Goal: Connect with others: Connect with others

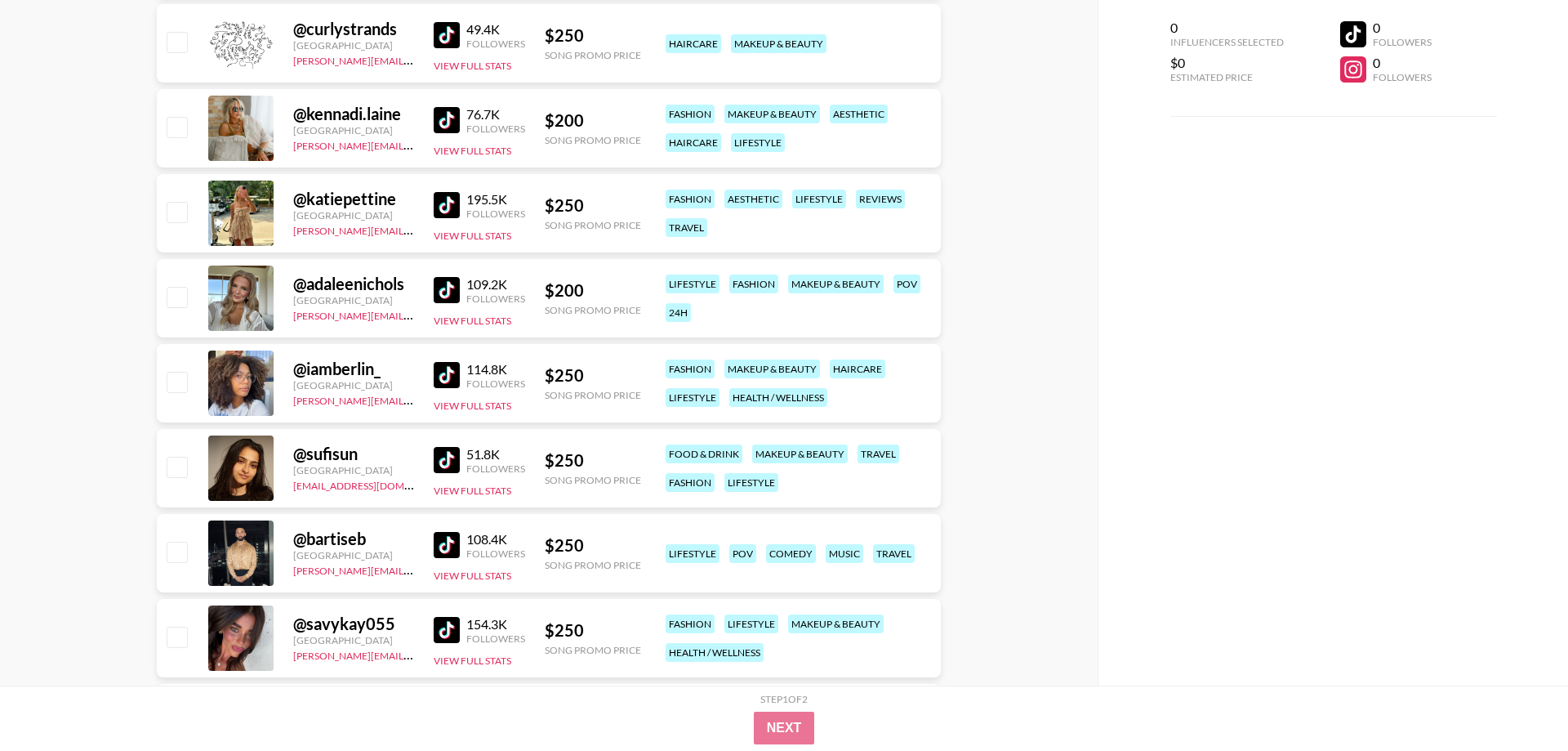
scroll to position [2501, 0]
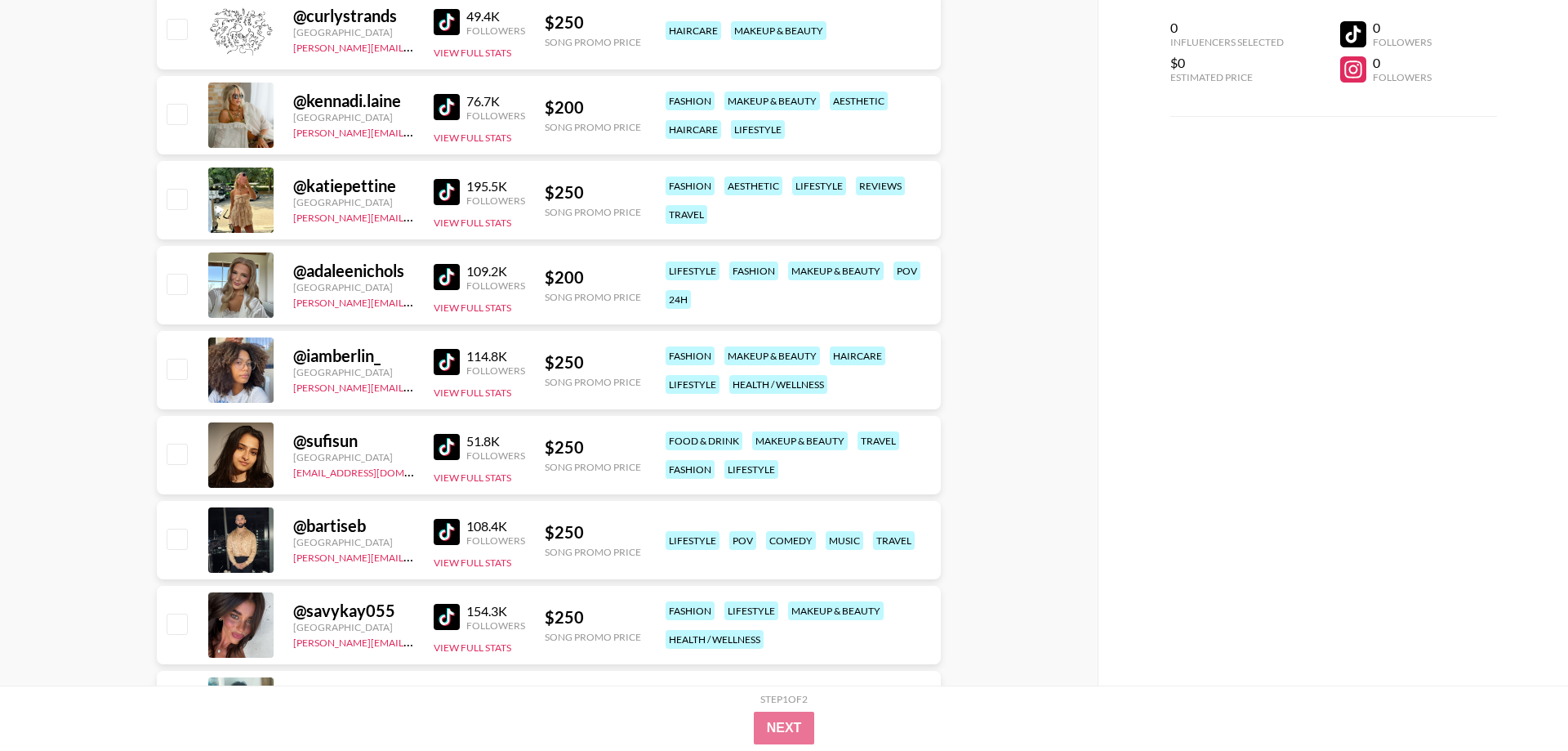
click at [372, 276] on div "@ adaleenichols" at bounding box center [354, 271] width 121 height 20
click at [384, 278] on div "@ adaleenichols" at bounding box center [354, 271] width 121 height 20
click at [451, 275] on img at bounding box center [446, 277] width 27 height 27
click at [450, 364] on img at bounding box center [446, 362] width 27 height 27
click at [452, 449] on img at bounding box center [446, 447] width 27 height 27
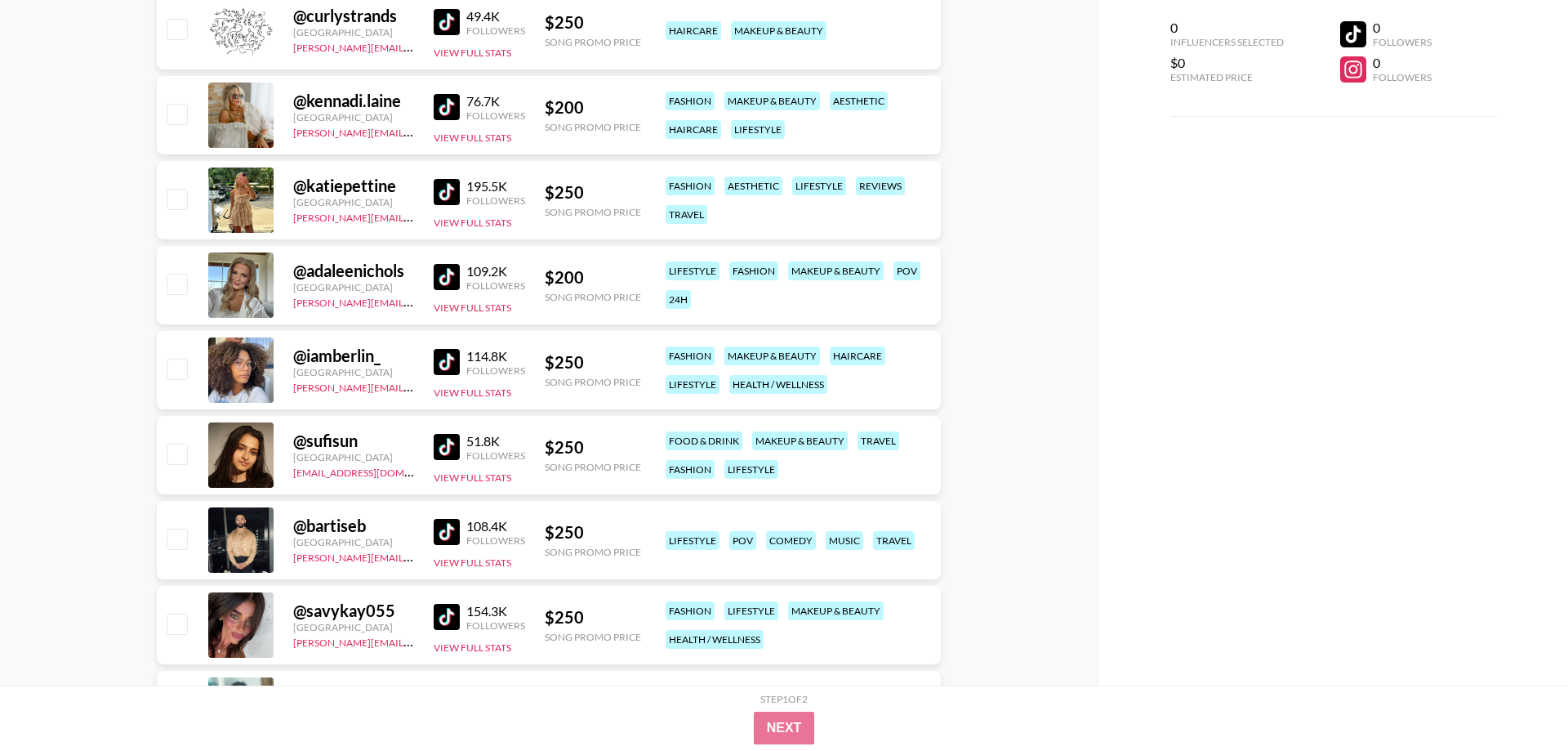
click at [456, 536] on img at bounding box center [446, 532] width 27 height 27
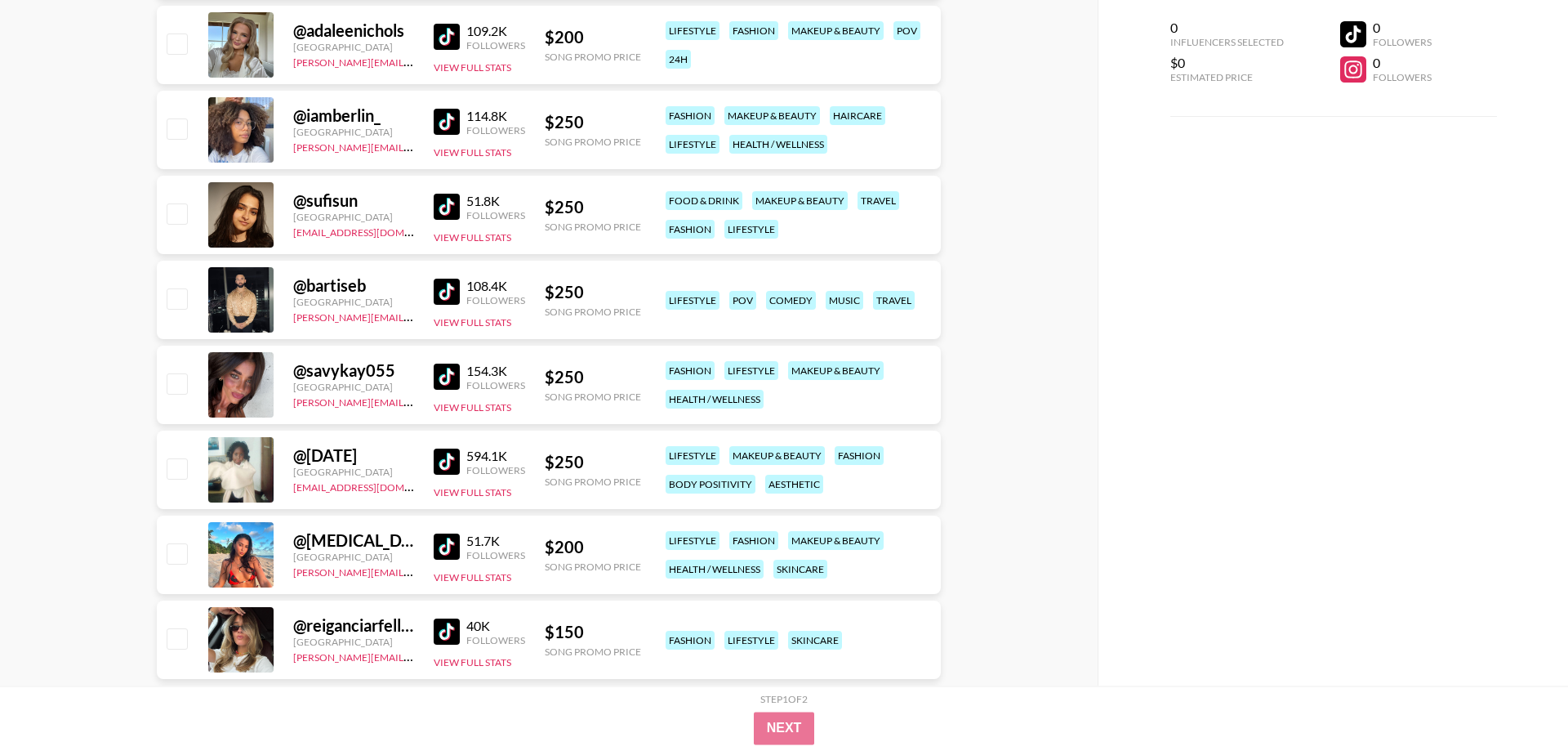
scroll to position [2751, 0]
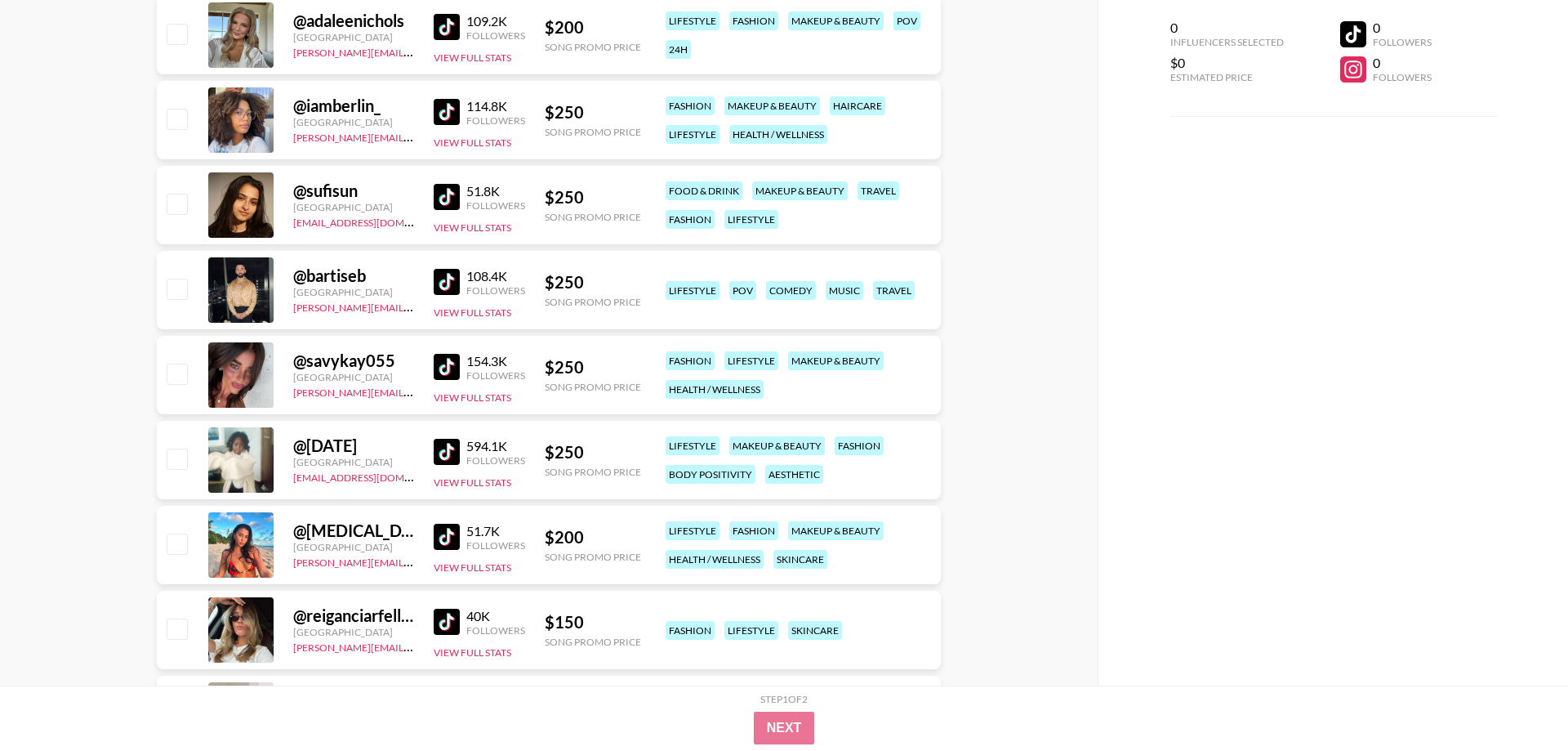
click at [454, 369] on img at bounding box center [446, 367] width 27 height 27
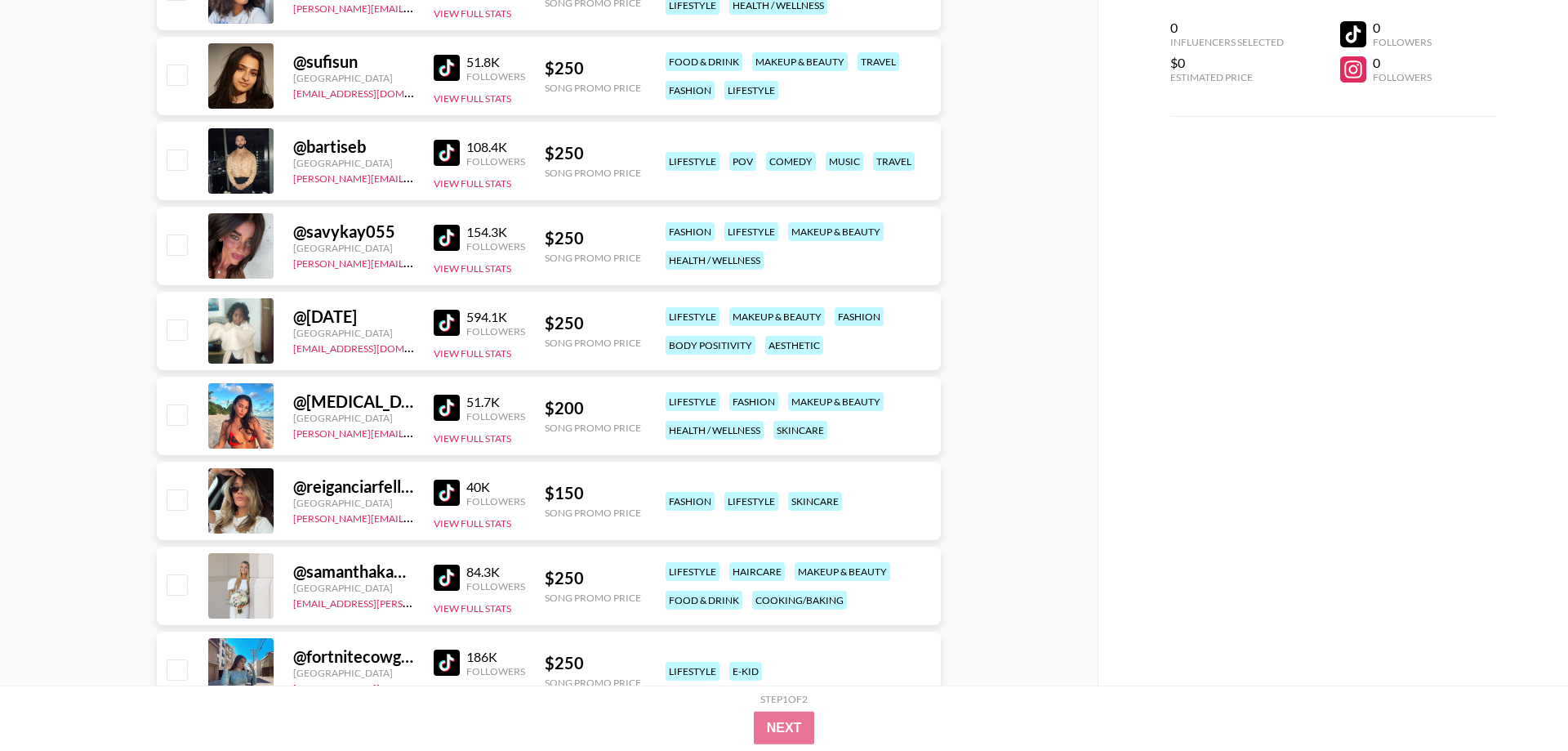
scroll to position [2918, 0]
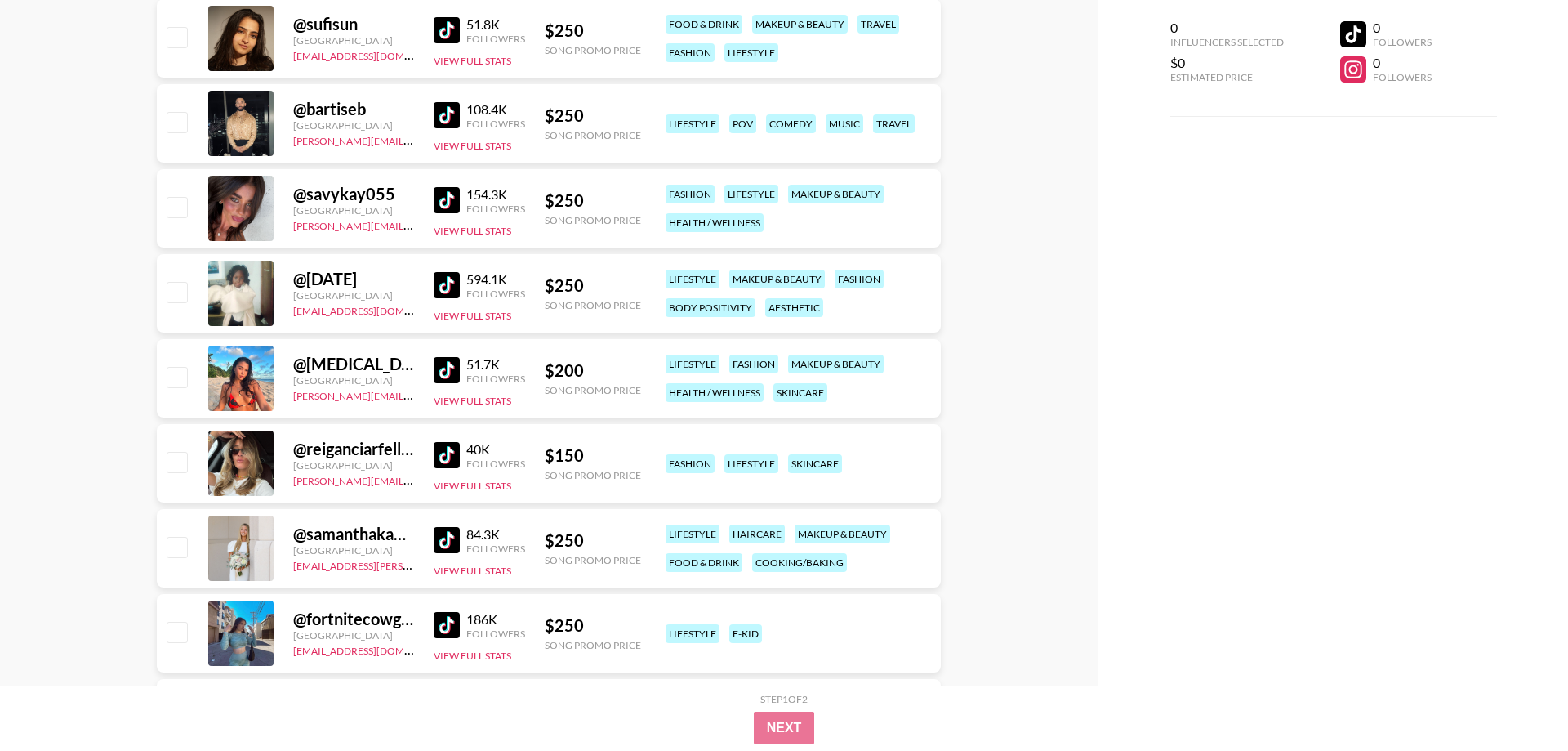
click at [446, 282] on img at bounding box center [446, 285] width 27 height 27
click at [452, 368] on img at bounding box center [446, 370] width 27 height 27
click at [443, 457] on img at bounding box center [446, 455] width 27 height 27
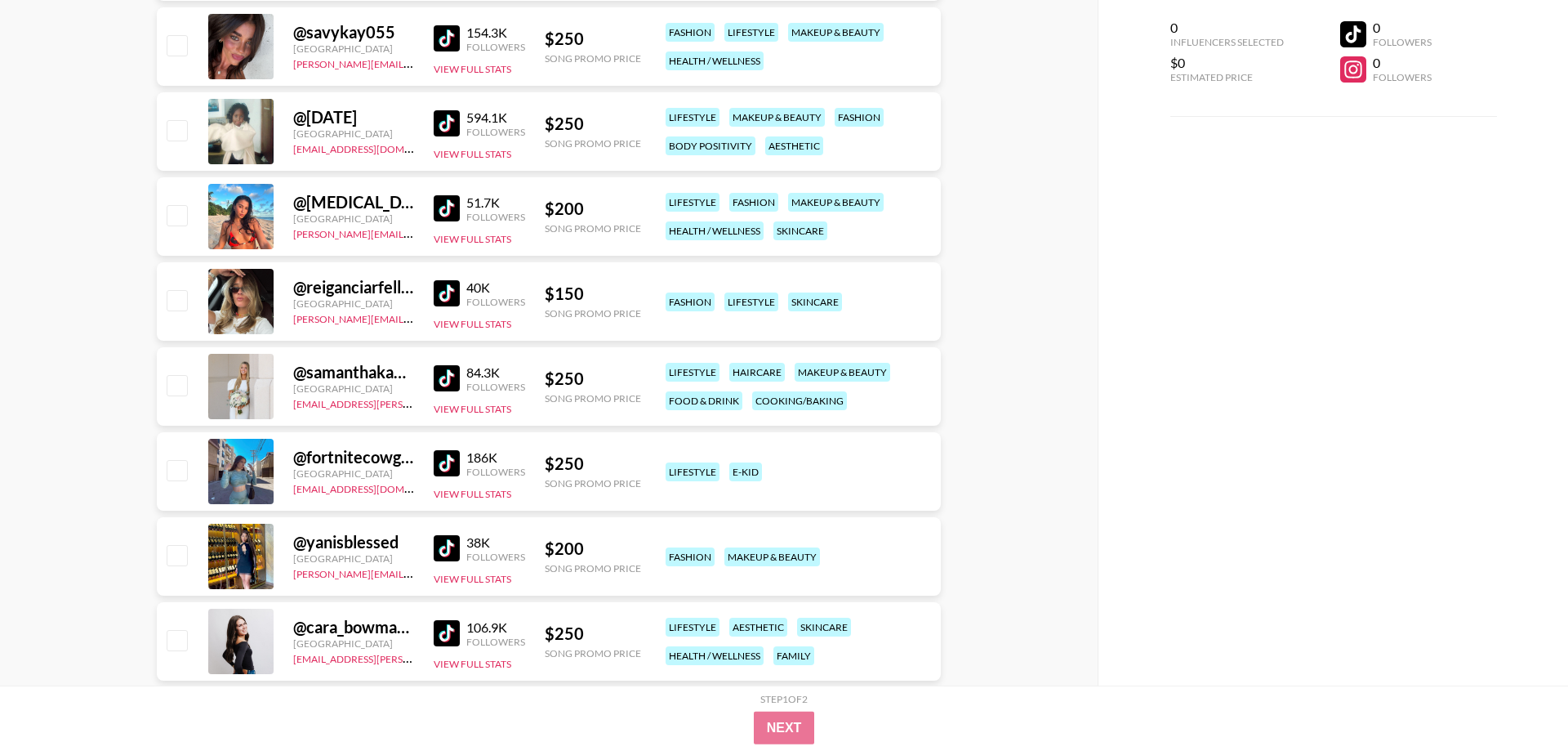
scroll to position [3085, 0]
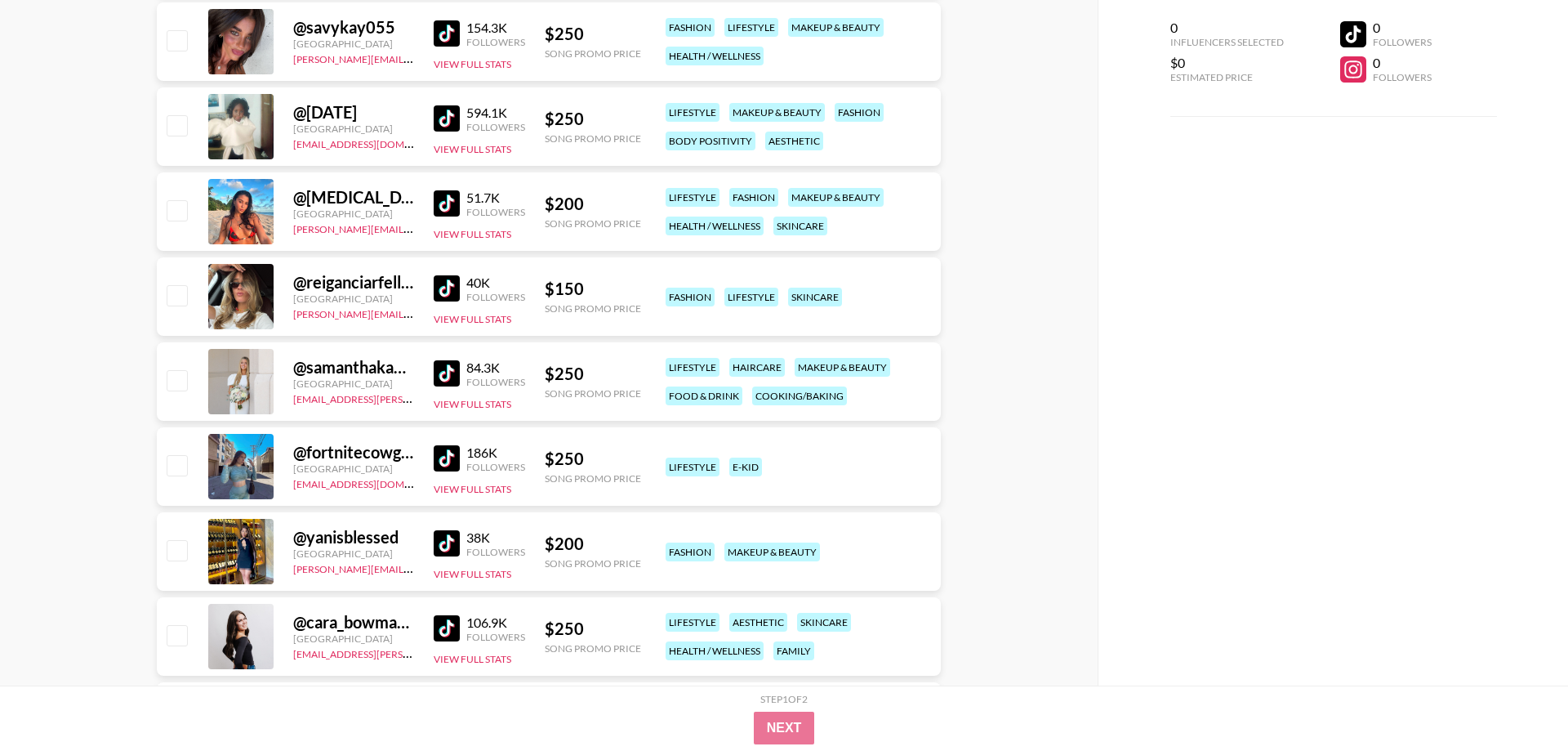
click at [447, 377] on img at bounding box center [446, 373] width 27 height 27
click at [438, 460] on img at bounding box center [446, 458] width 27 height 27
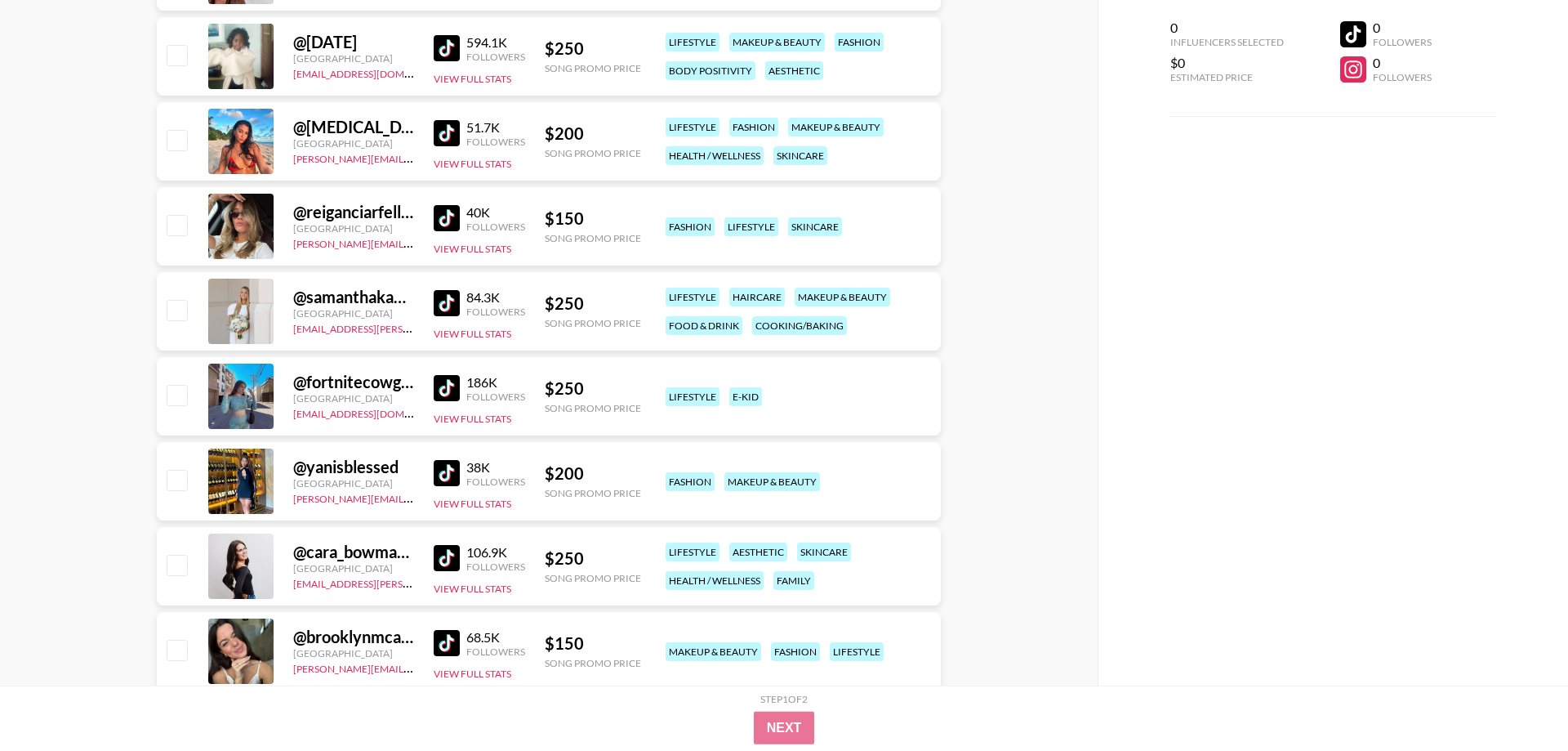
scroll to position [3252, 0]
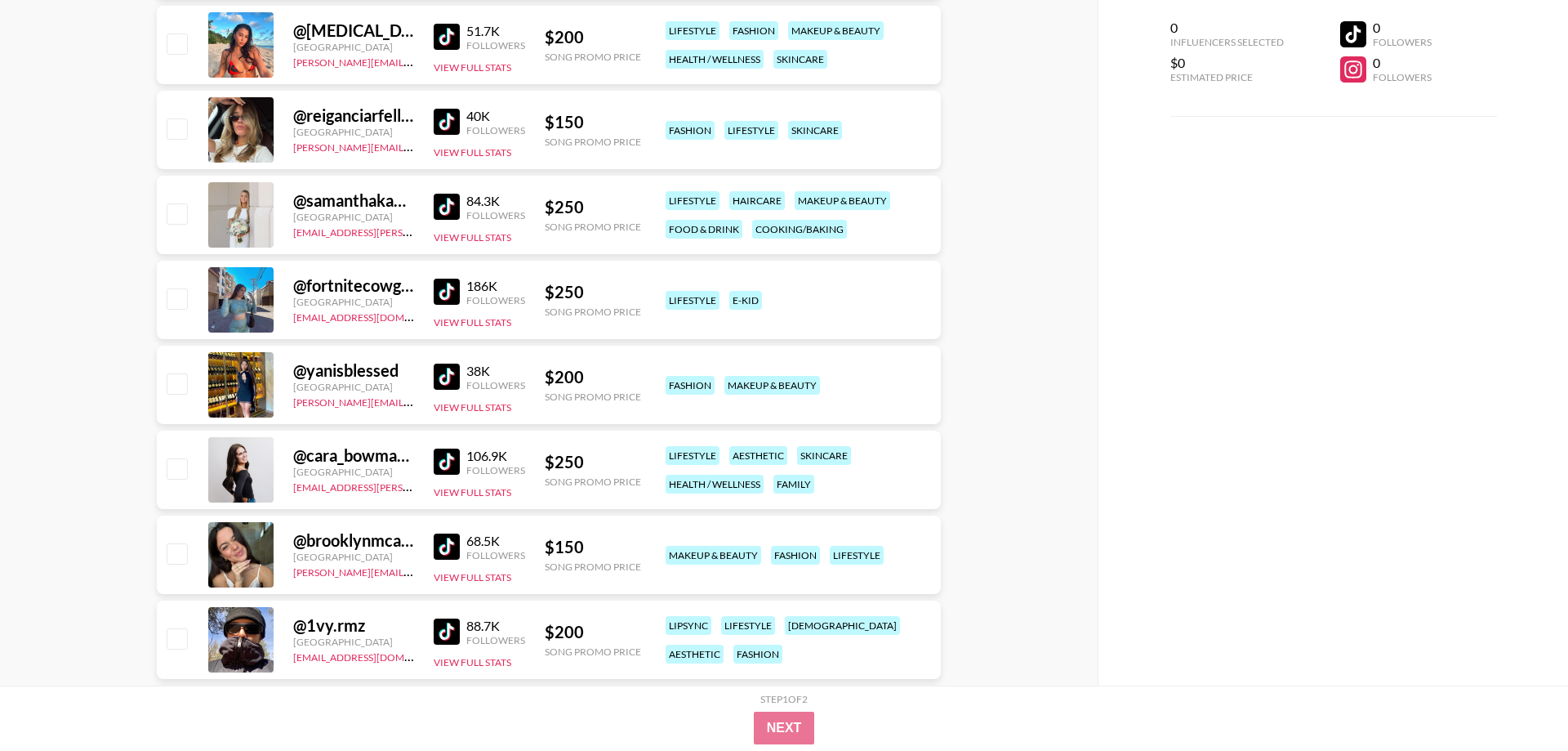
click at [455, 378] on img at bounding box center [446, 377] width 27 height 27
click at [455, 467] on img at bounding box center [446, 461] width 27 height 27
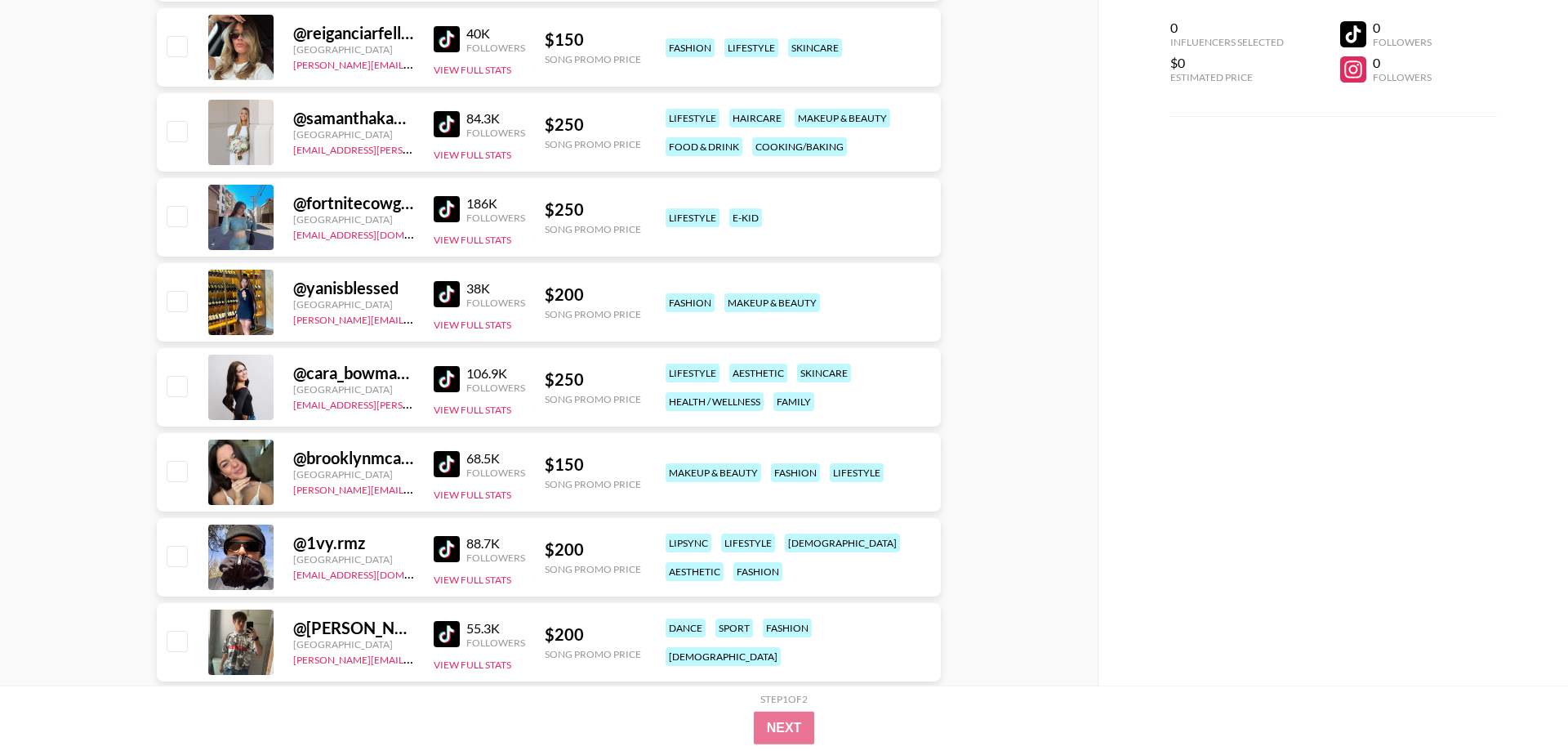
scroll to position [3418, 0]
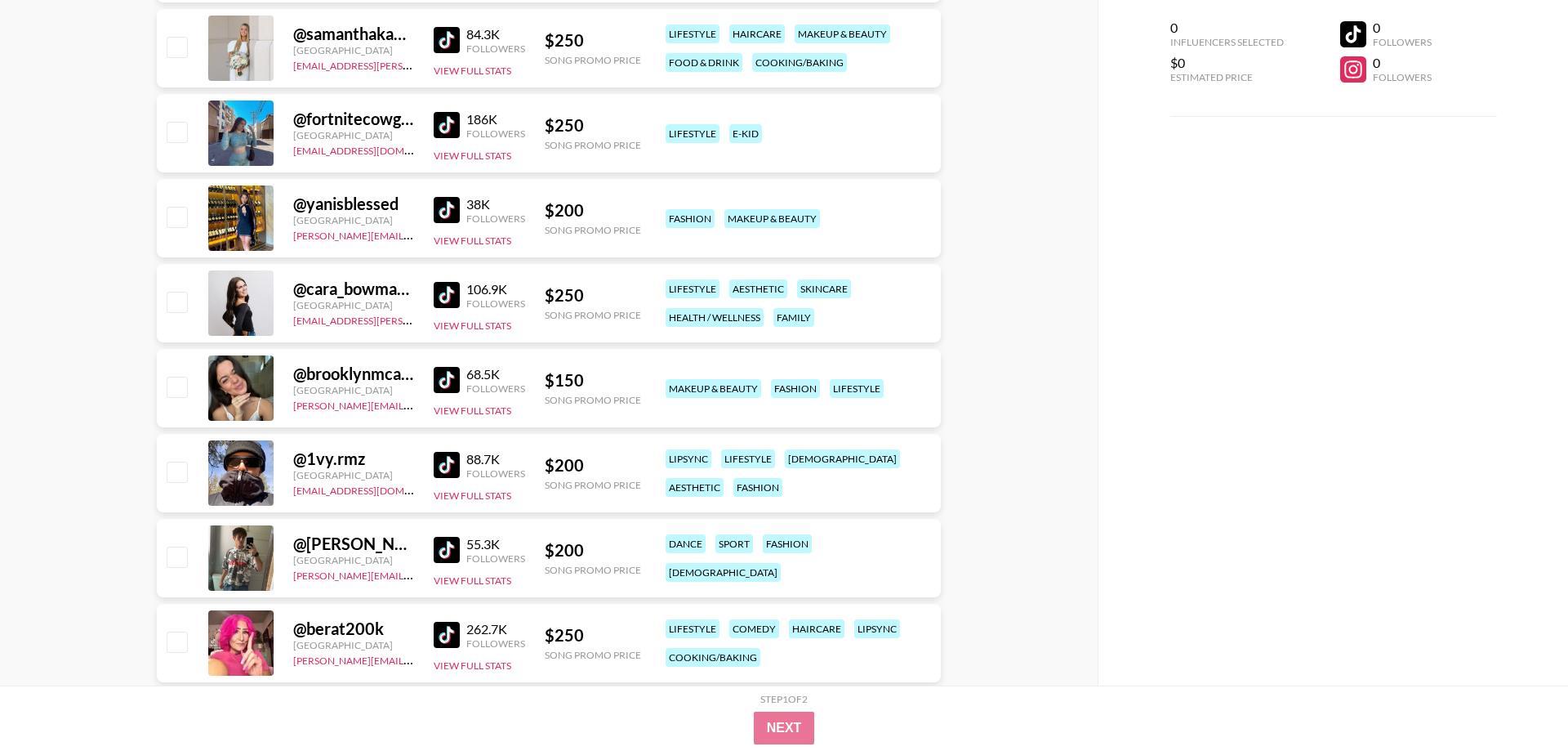
click at [453, 382] on img at bounding box center [446, 380] width 27 height 27
click at [446, 470] on img at bounding box center [446, 465] width 27 height 27
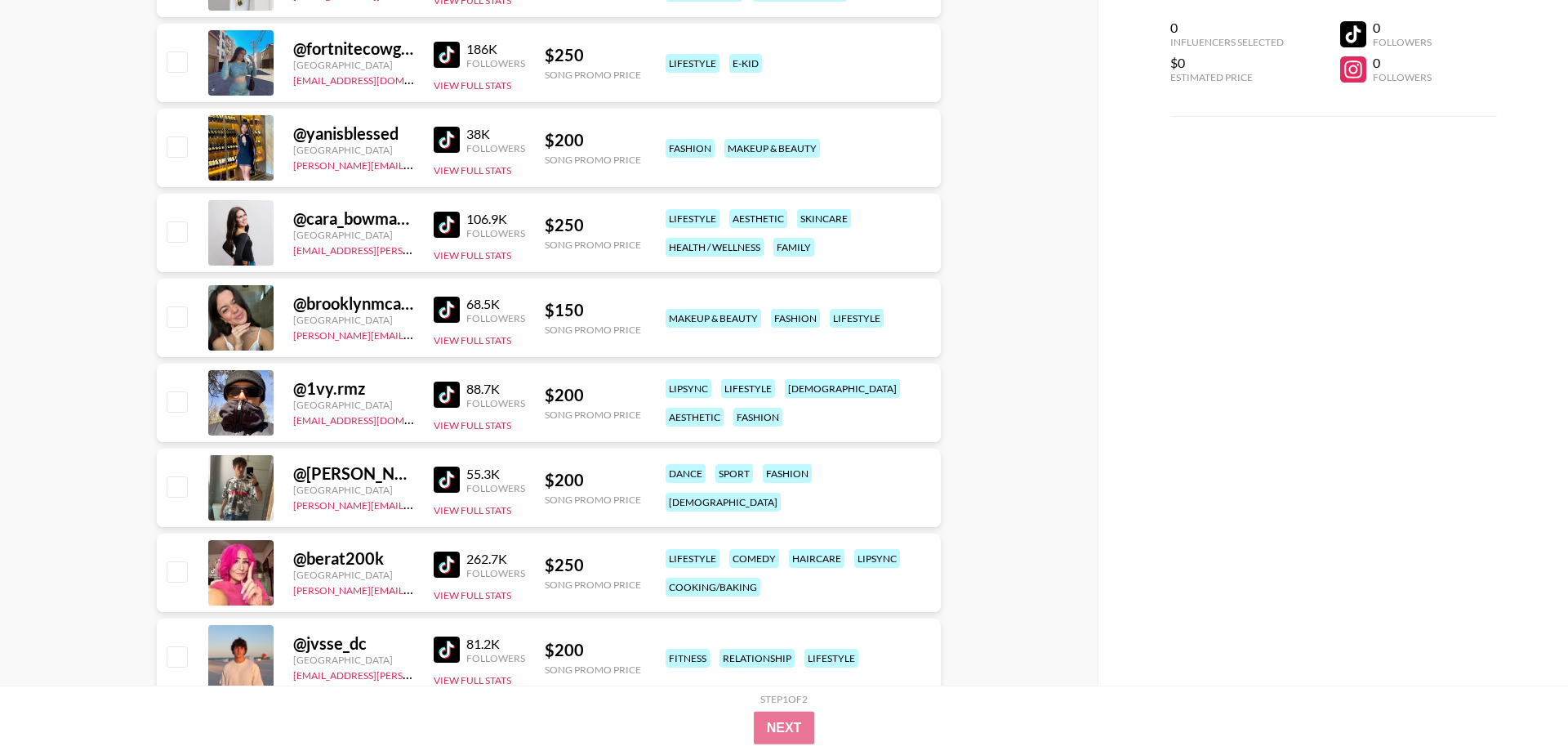
scroll to position [3585, 0]
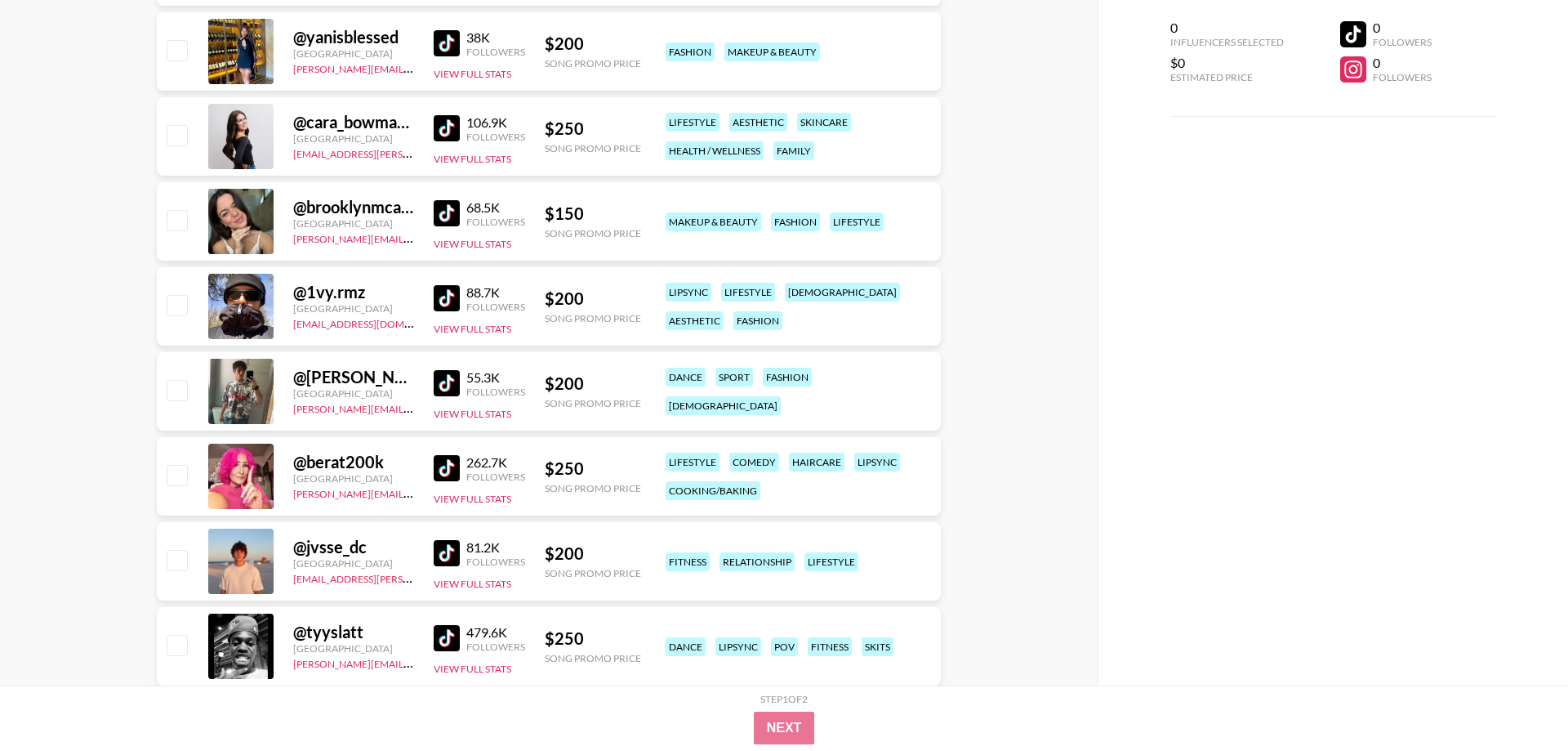
click at [456, 383] on img at bounding box center [446, 383] width 27 height 27
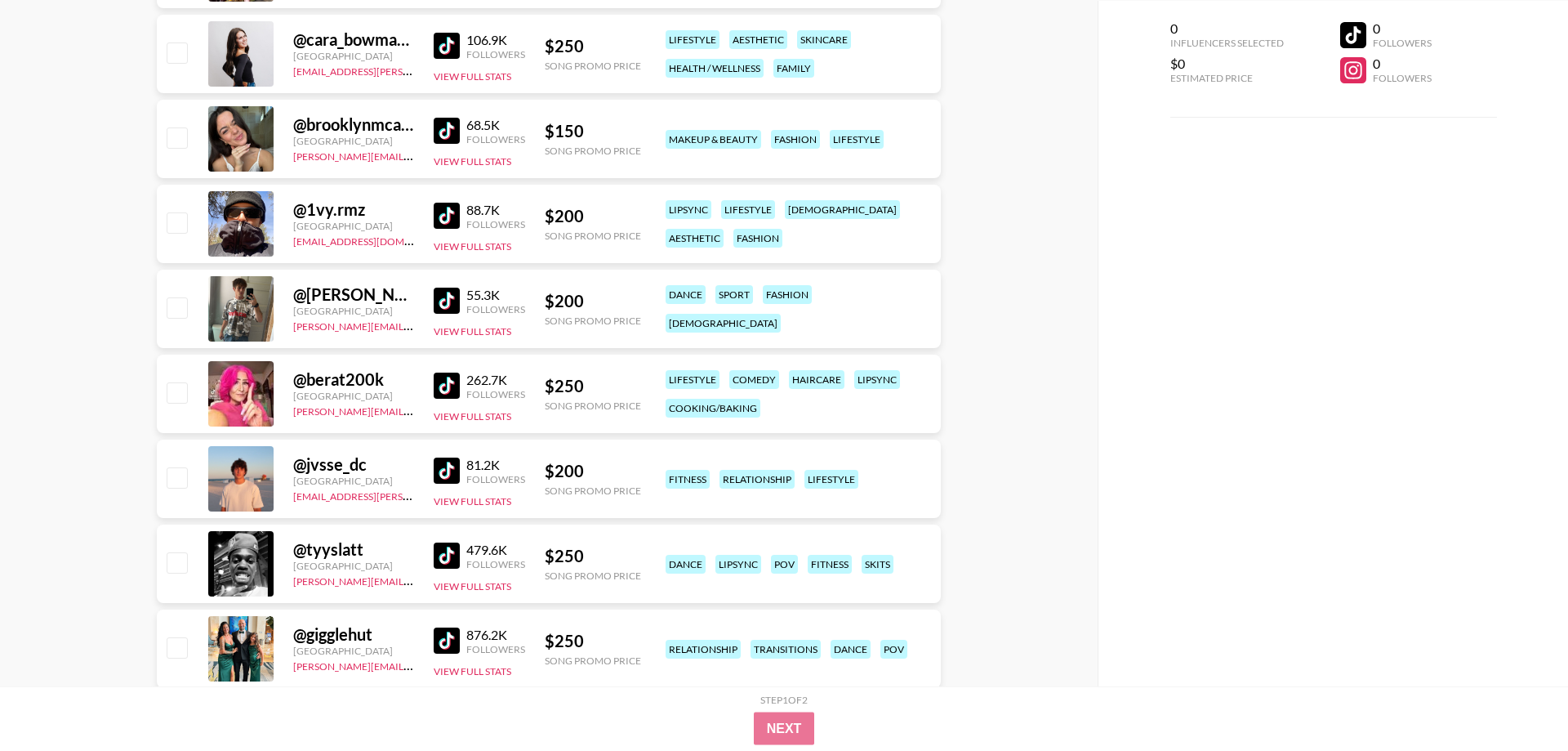
scroll to position [3835, 0]
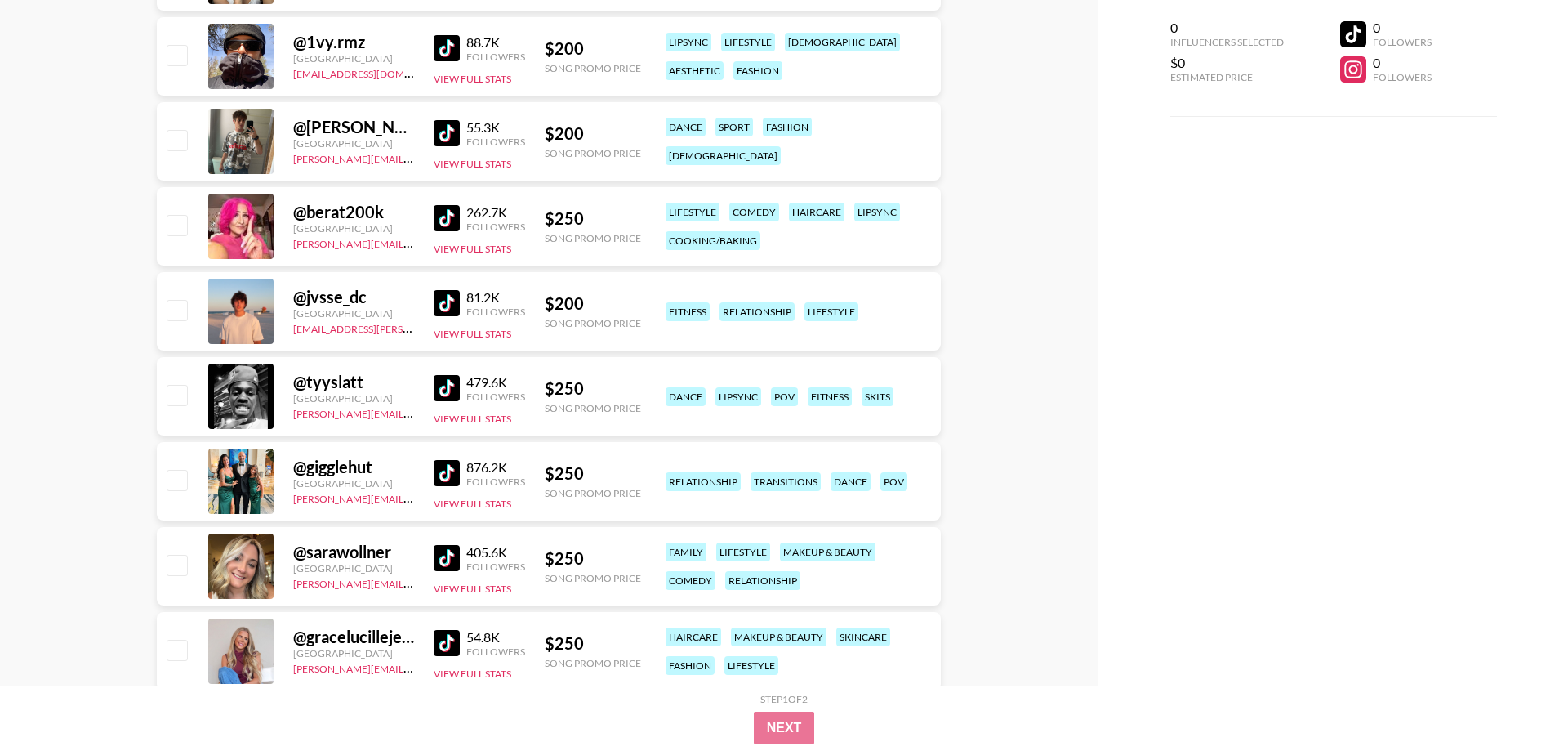
click at [454, 222] on img at bounding box center [446, 218] width 27 height 27
click at [451, 296] on img at bounding box center [446, 303] width 27 height 27
click at [459, 394] on img at bounding box center [446, 388] width 27 height 27
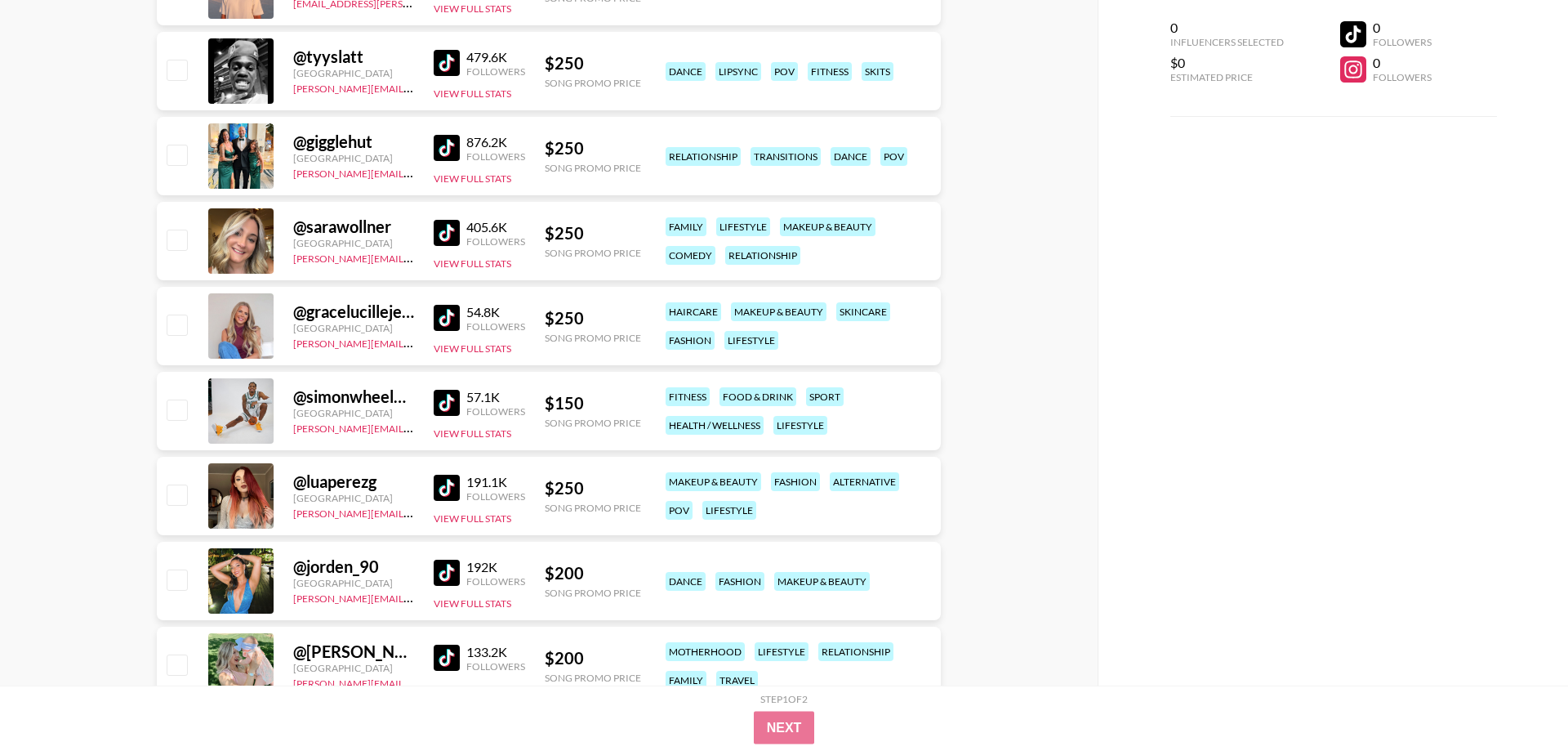
scroll to position [4169, 0]
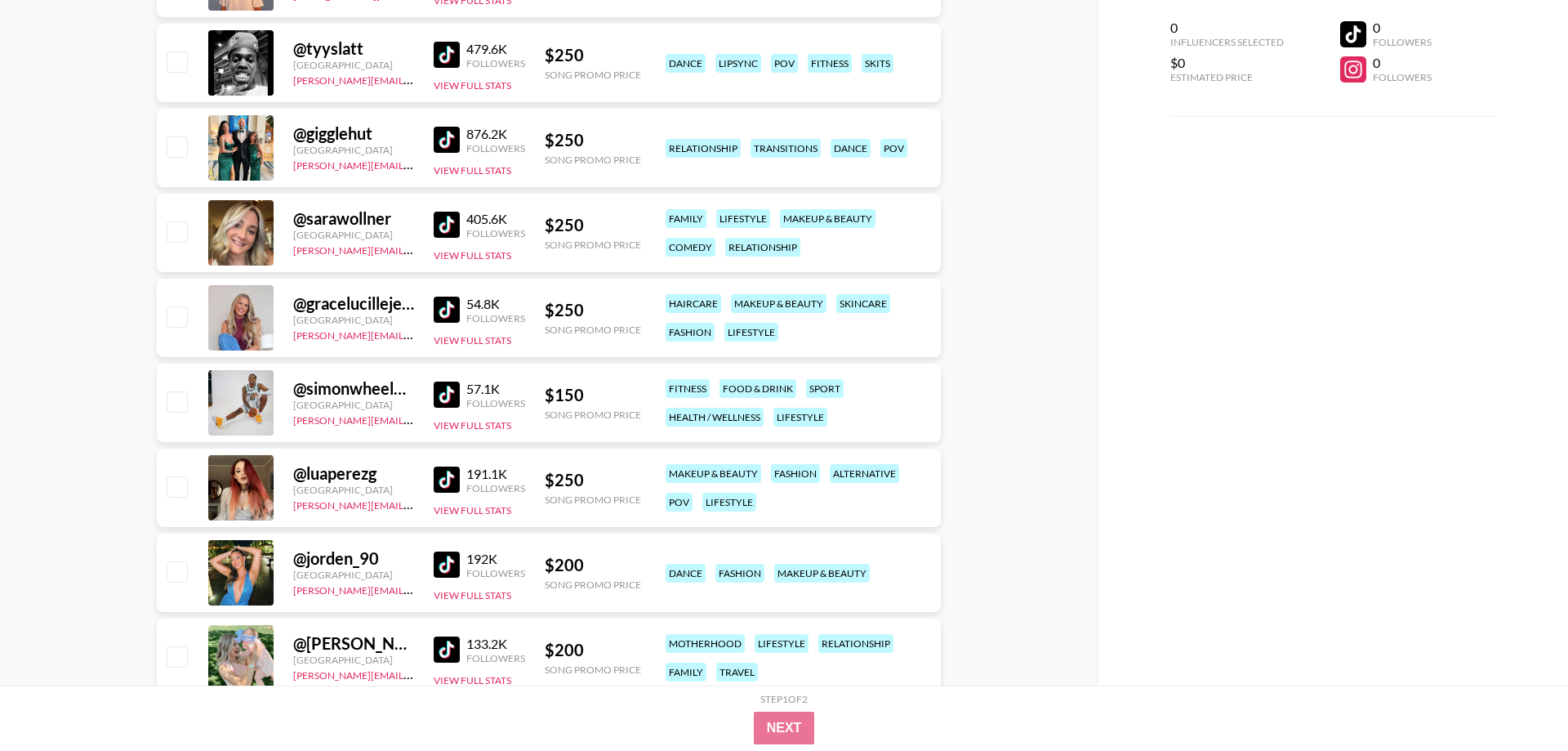
click at [450, 226] on img at bounding box center [446, 225] width 27 height 27
click at [454, 489] on img at bounding box center [446, 480] width 27 height 27
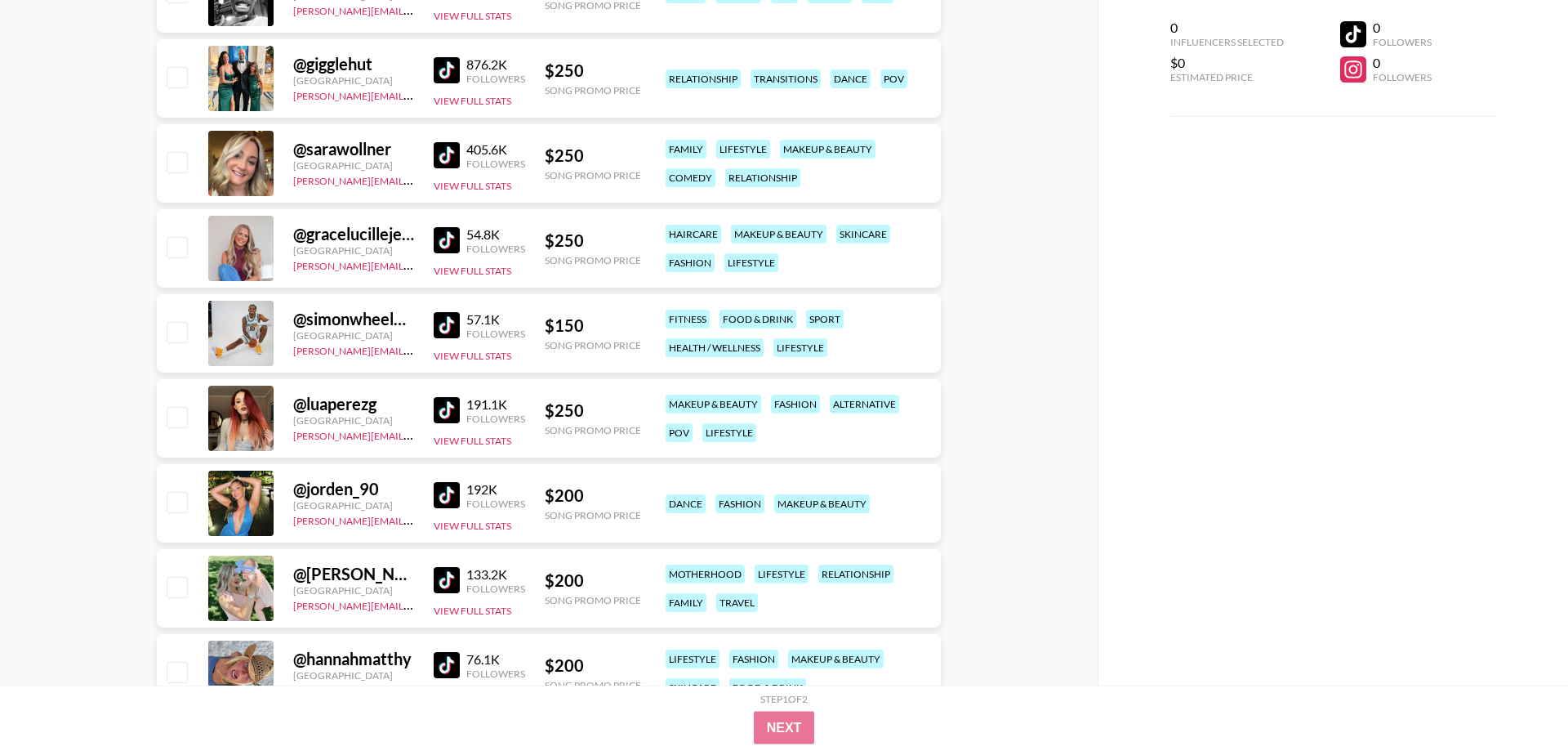
scroll to position [4252, 0]
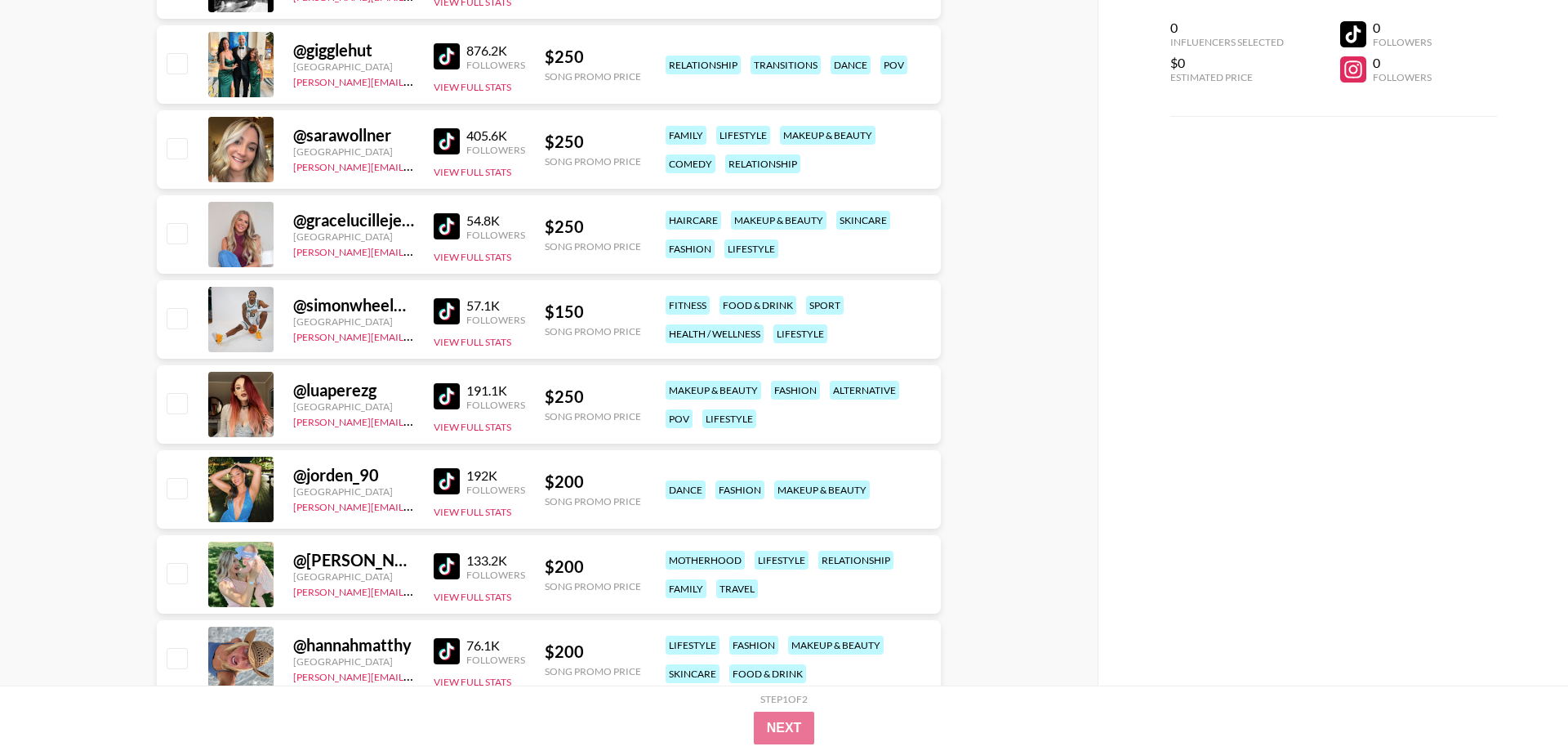
click at [450, 483] on img at bounding box center [446, 481] width 27 height 27
click at [432, 487] on div "@ jorden_90 [GEOGRAPHIC_DATA] [PERSON_NAME][EMAIL_ADDRESS][DOMAIN_NAME] 192K Fo…" at bounding box center [549, 490] width 784 height 79
click at [455, 484] on img at bounding box center [446, 481] width 27 height 27
drag, startPoint x: 408, startPoint y: 482, endPoint x: 296, endPoint y: 480, distance: 112.0
click at [296, 480] on div "@ jorden_90" at bounding box center [354, 475] width 121 height 20
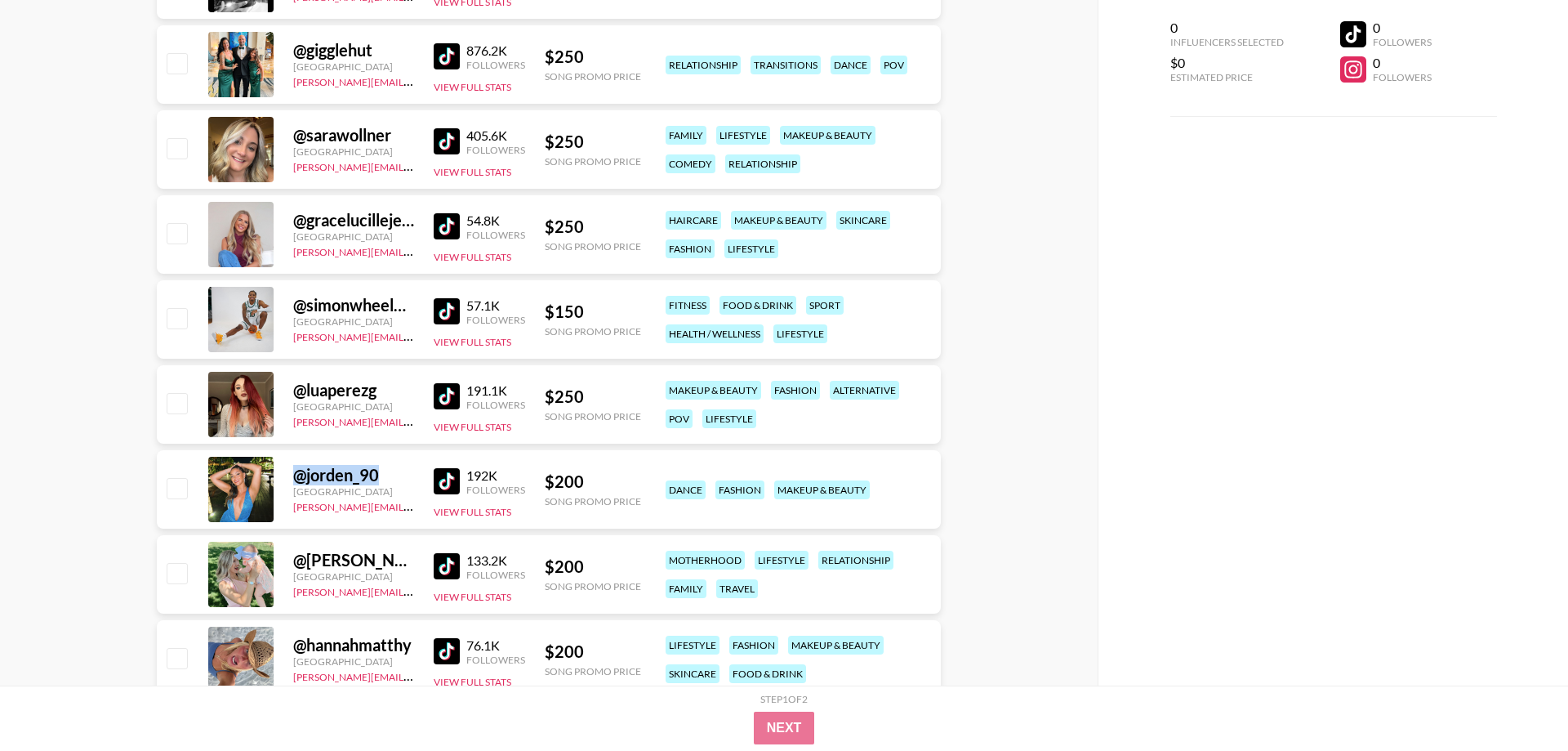
copy div "@ jorden_90"
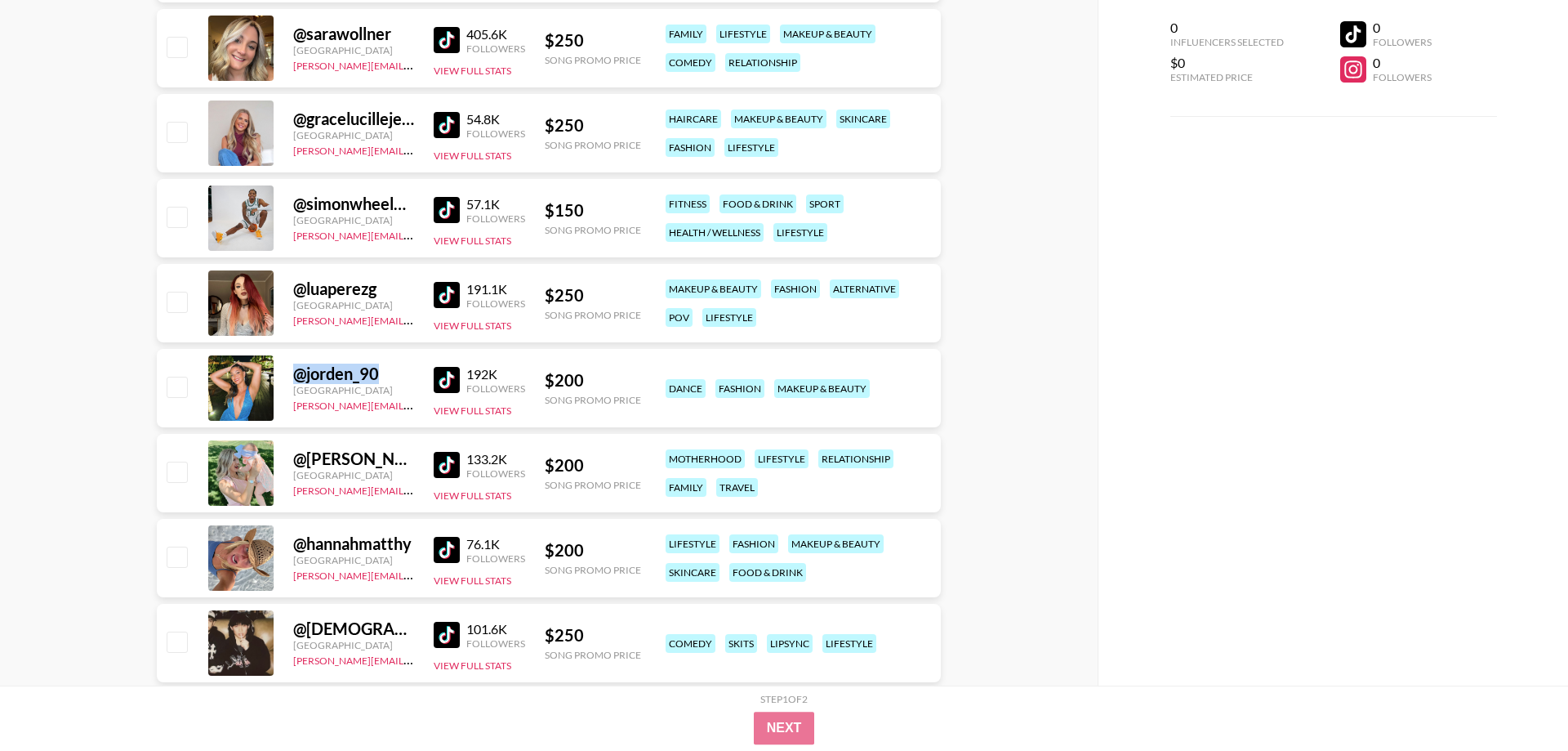
scroll to position [4502, 0]
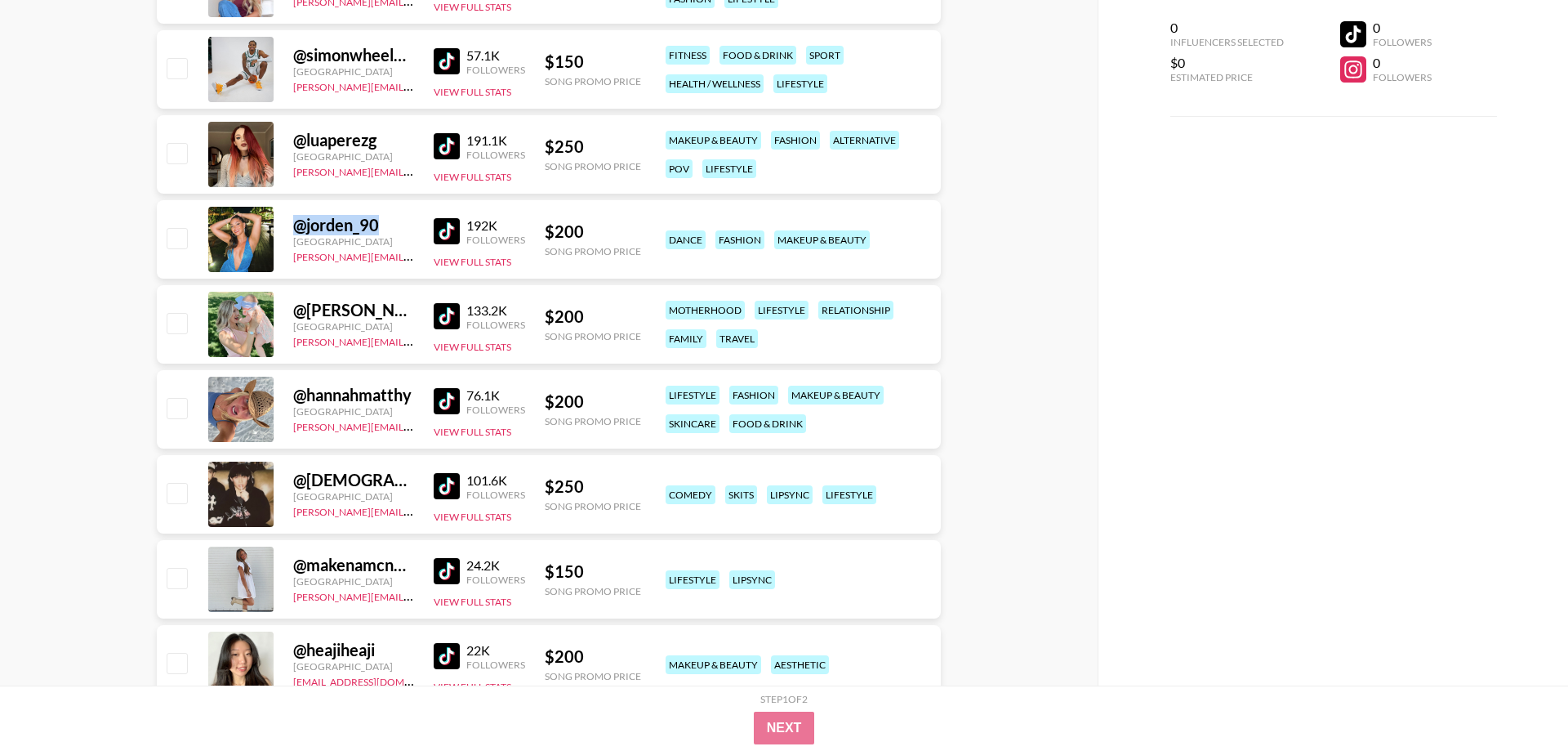
click at [459, 398] on img at bounding box center [446, 401] width 27 height 27
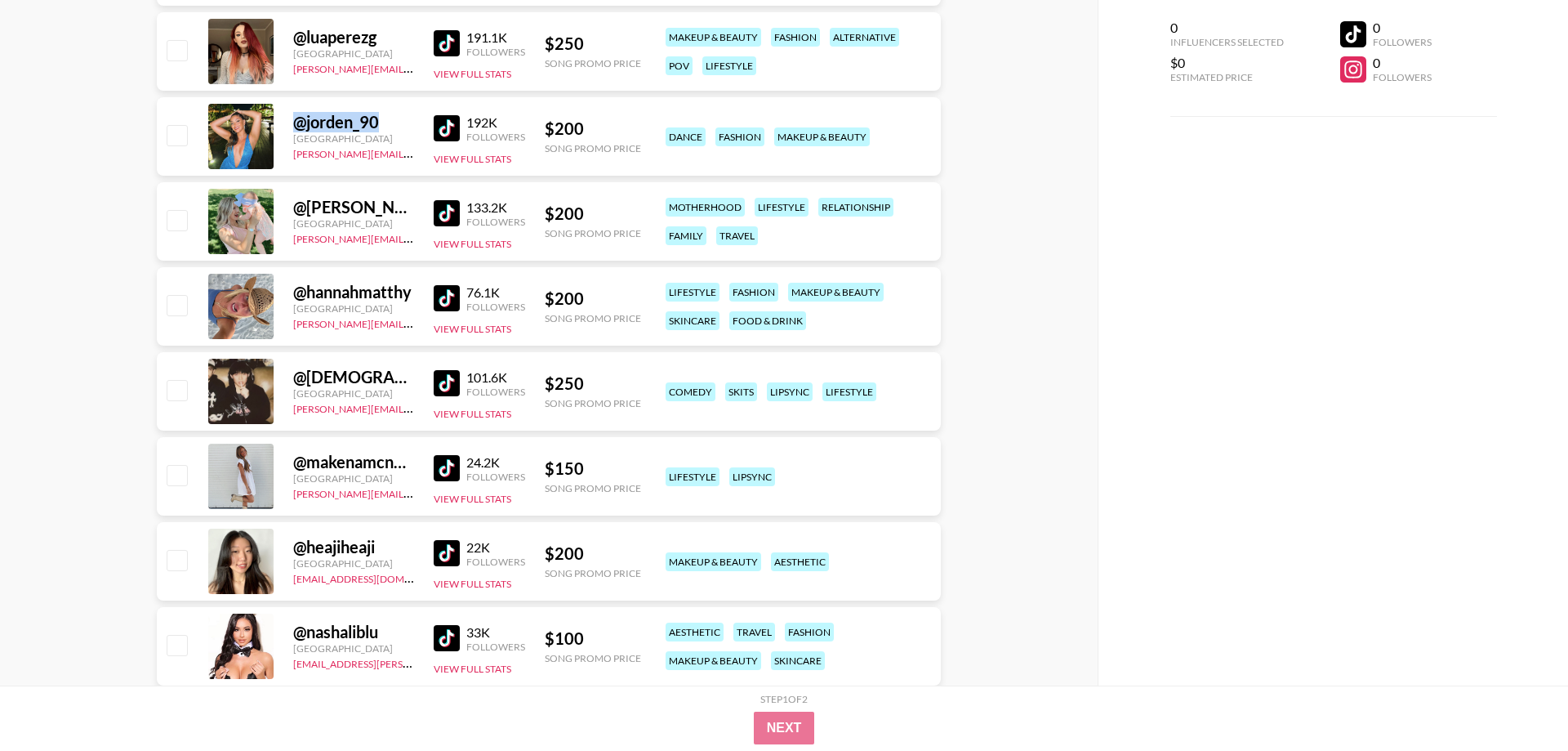
scroll to position [4668, 0]
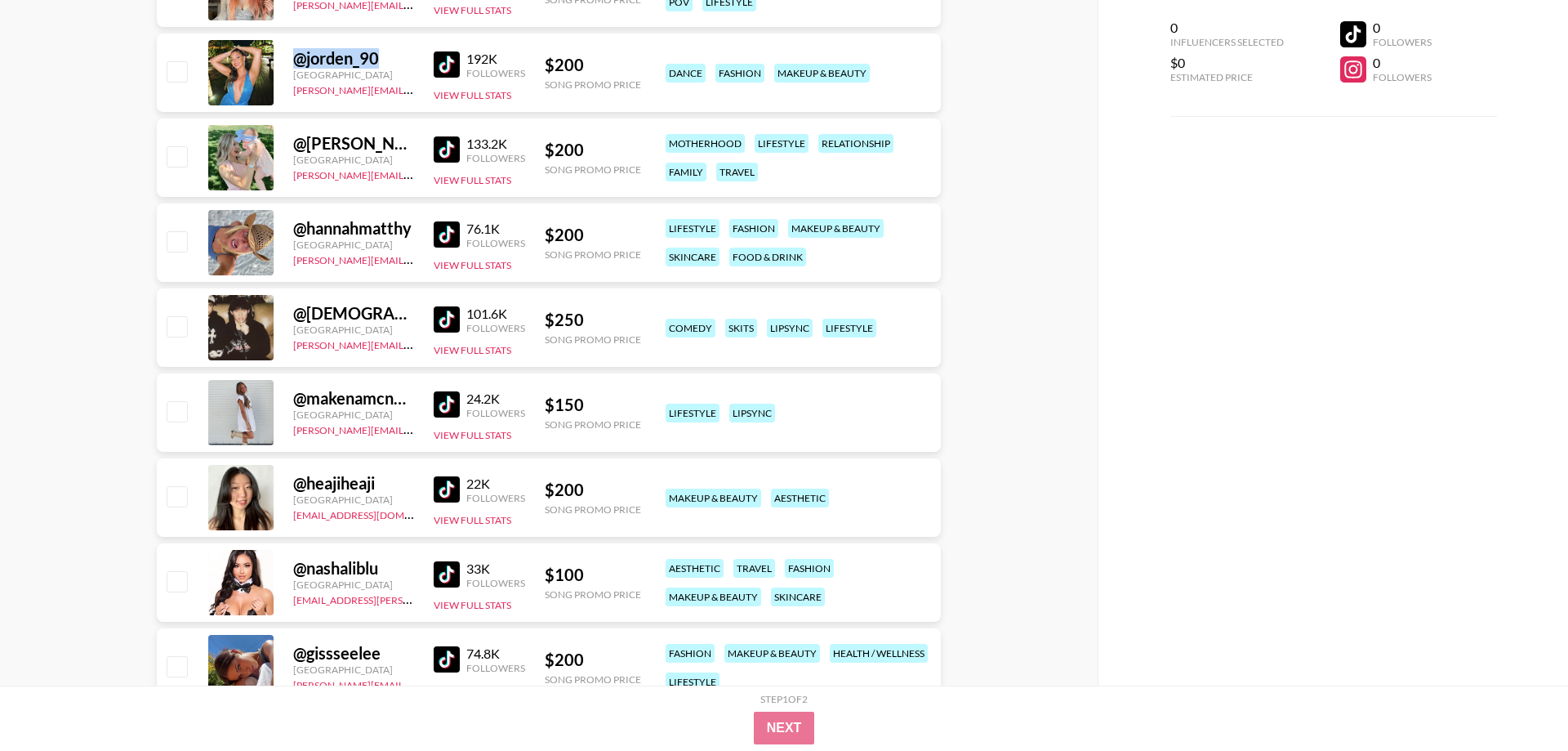
click at [444, 406] on img at bounding box center [446, 404] width 27 height 27
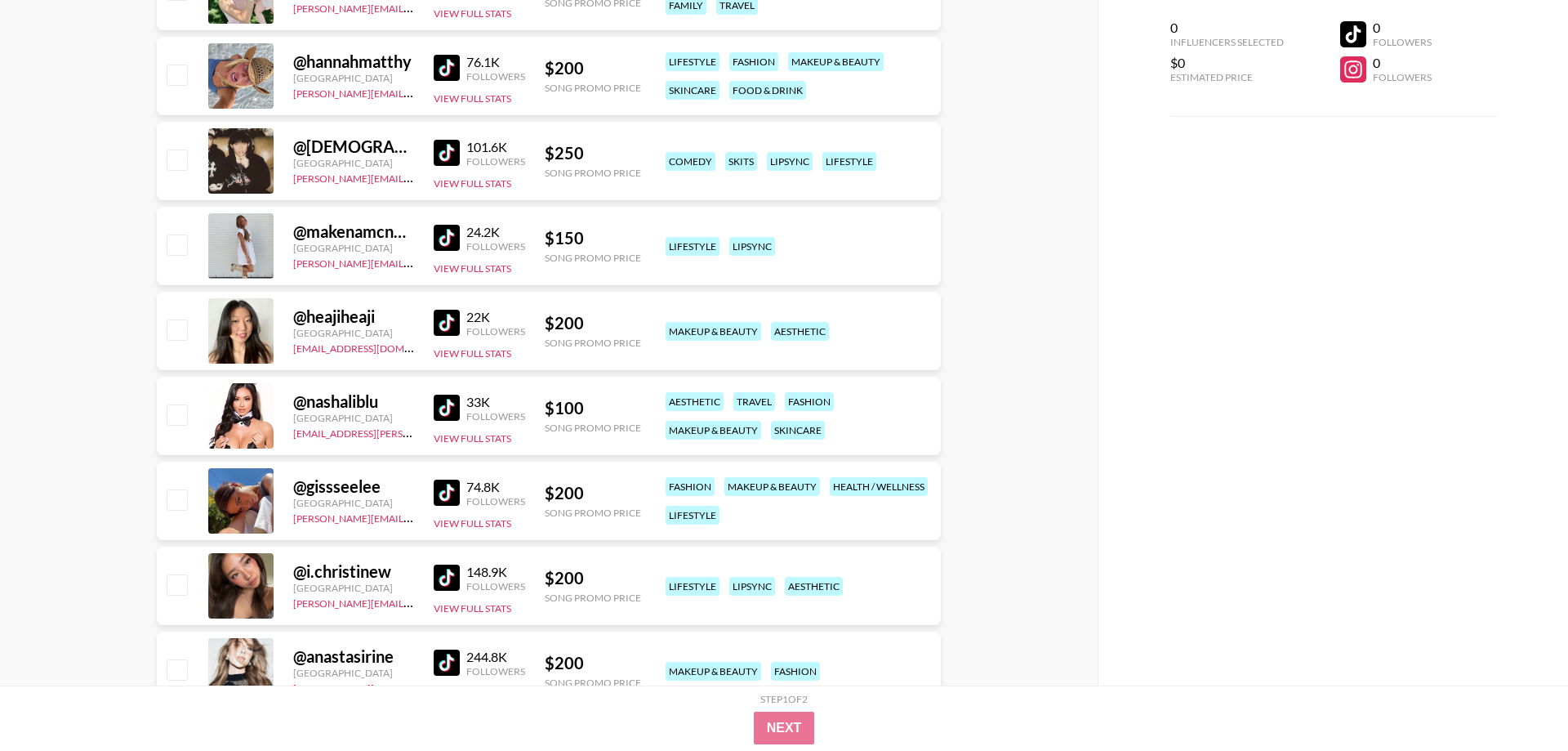
click at [454, 320] on img at bounding box center [446, 323] width 27 height 27
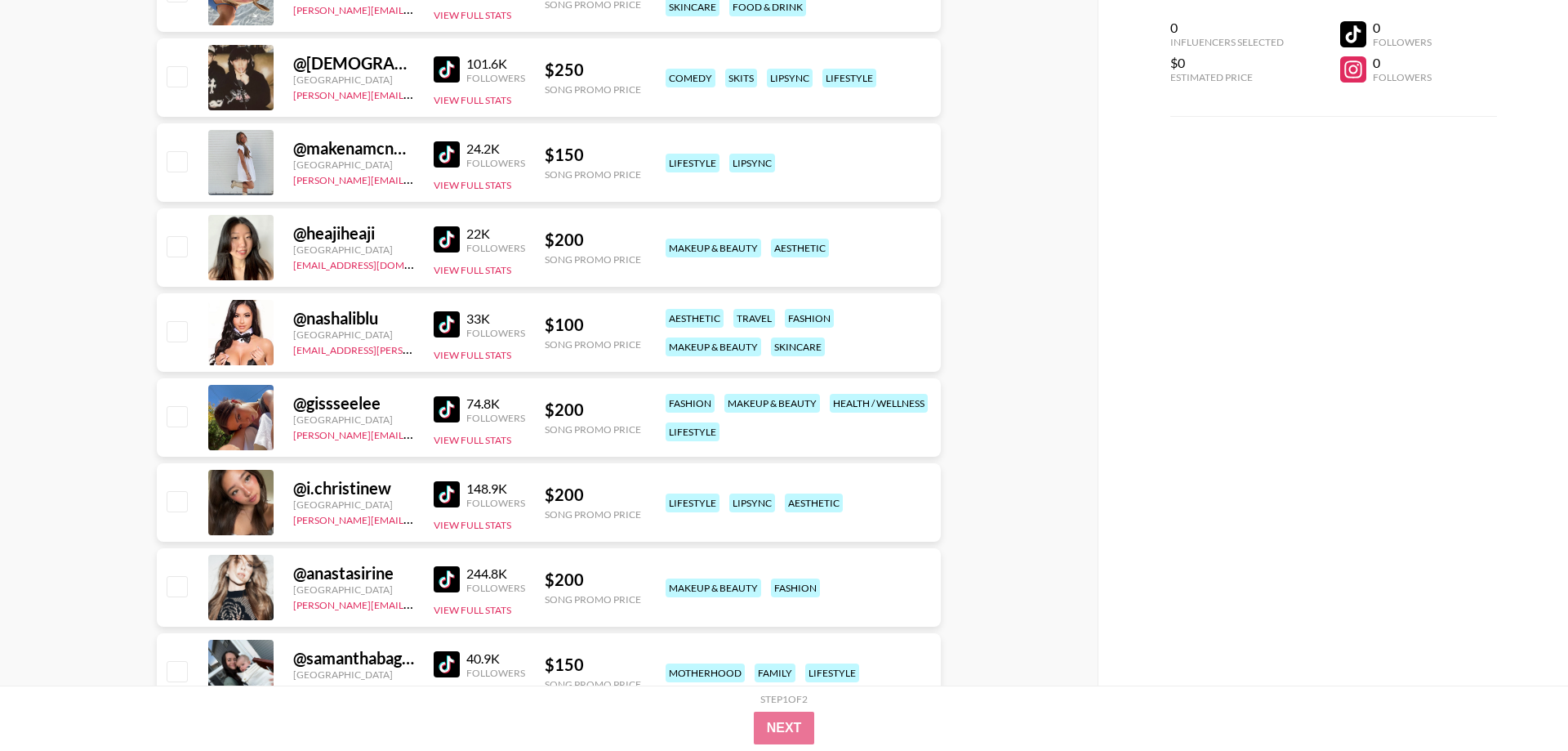
click at [449, 324] on img at bounding box center [446, 325] width 27 height 27
click at [452, 413] on img at bounding box center [446, 409] width 27 height 27
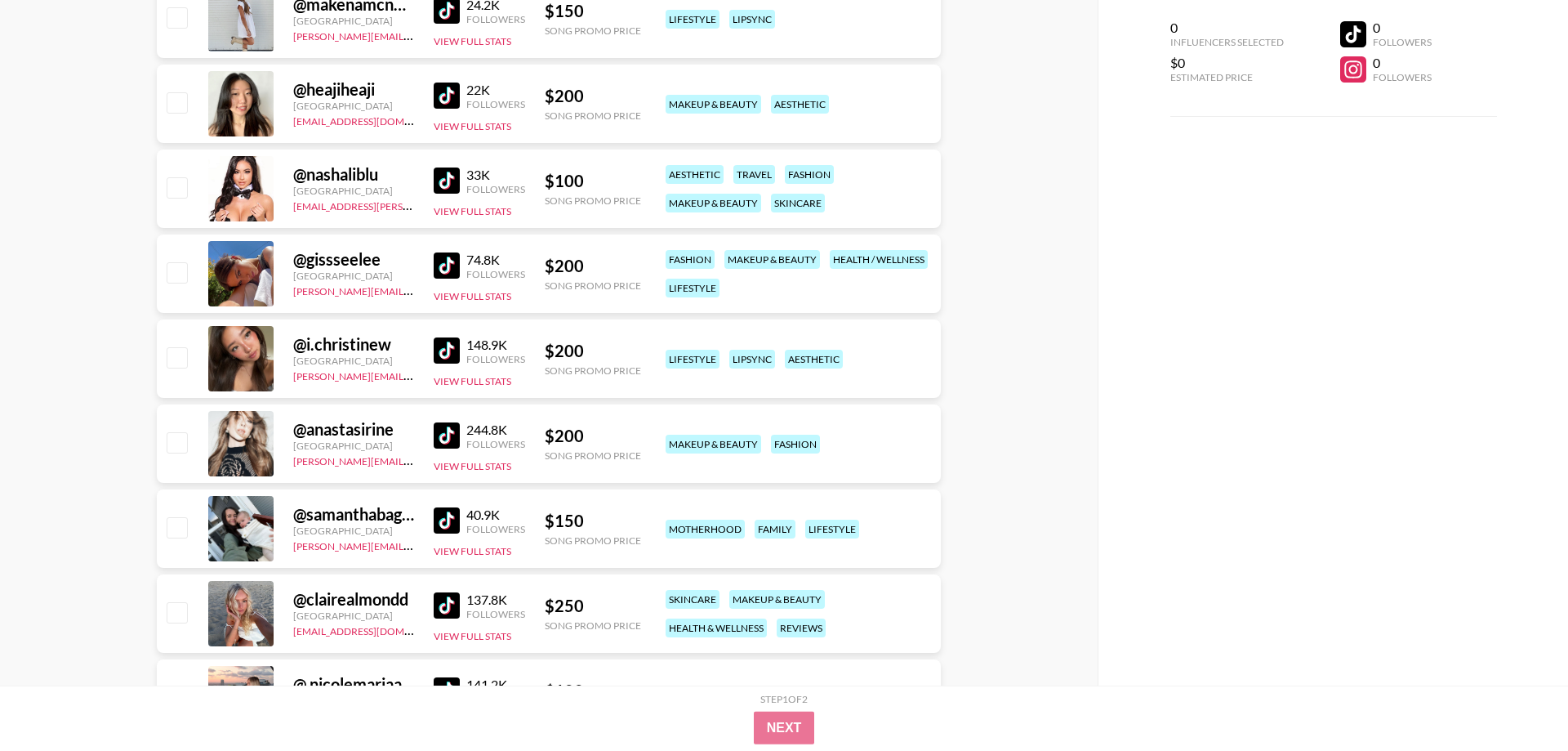
scroll to position [5086, 0]
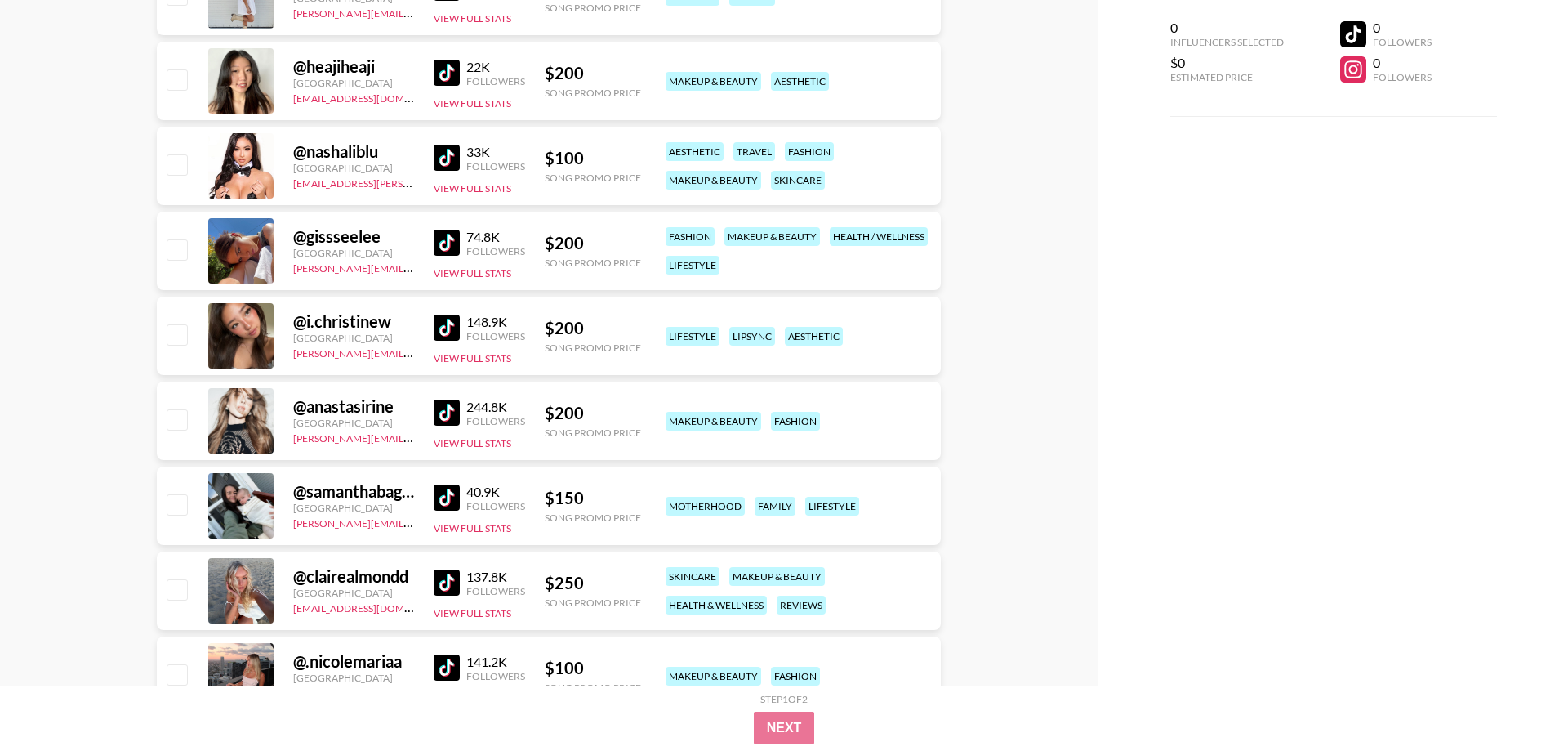
click at [449, 321] on img at bounding box center [446, 327] width 27 height 27
click at [463, 414] on link at bounding box center [450, 413] width 33 height 27
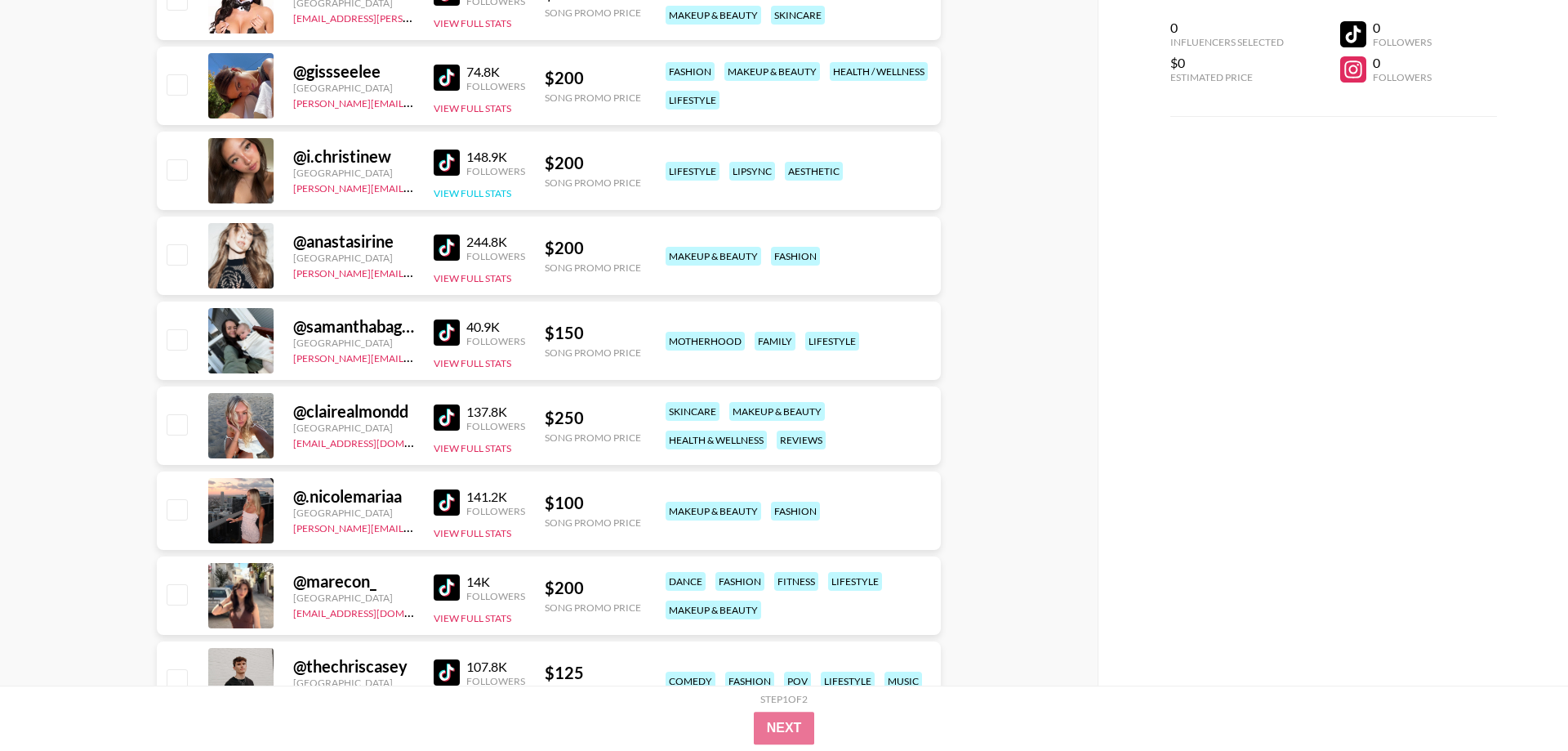
scroll to position [5252, 0]
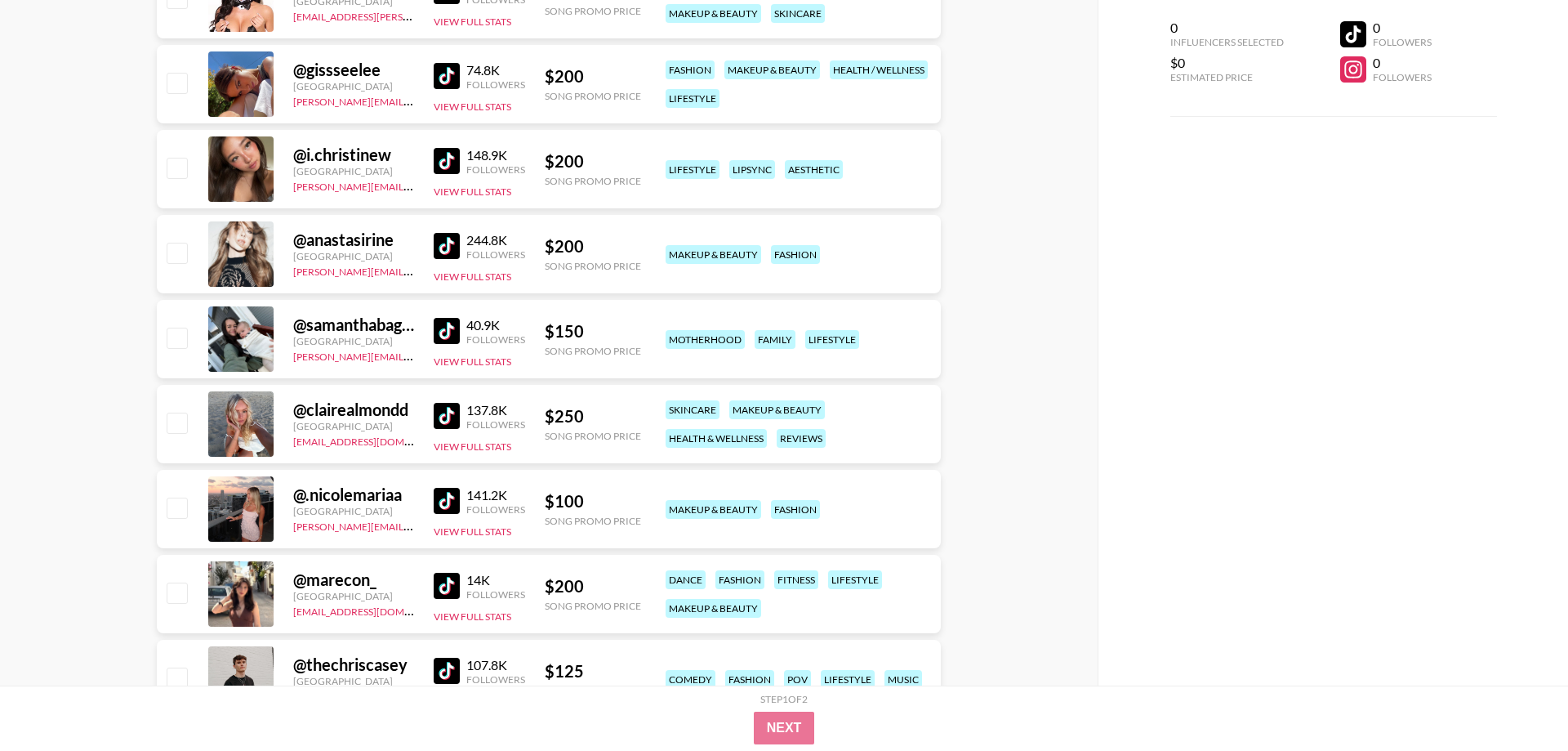
click at [441, 254] on img at bounding box center [446, 246] width 27 height 27
click at [455, 419] on img at bounding box center [446, 415] width 27 height 27
click at [435, 509] on img at bounding box center [446, 501] width 27 height 27
click at [443, 590] on img at bounding box center [446, 586] width 27 height 27
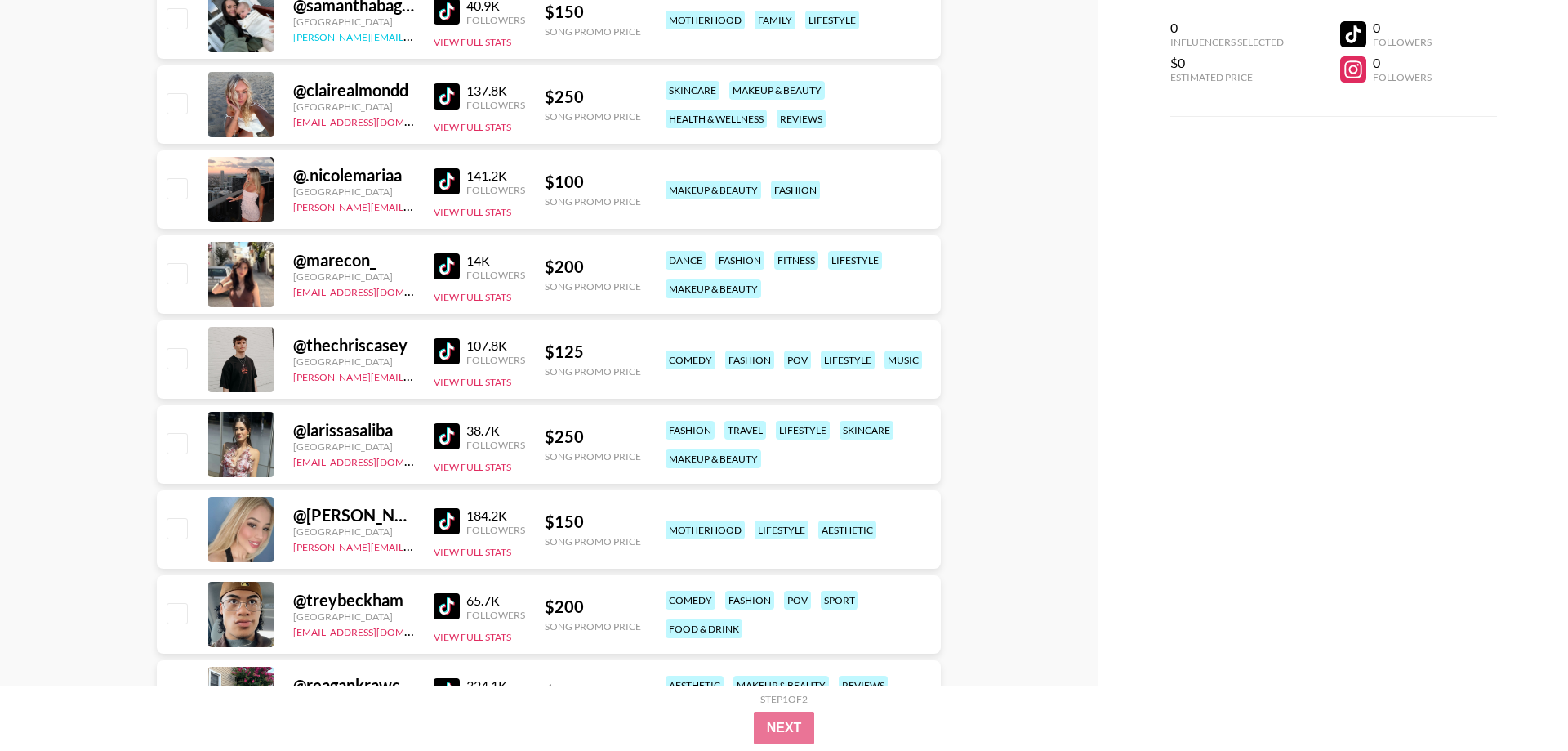
scroll to position [5586, 0]
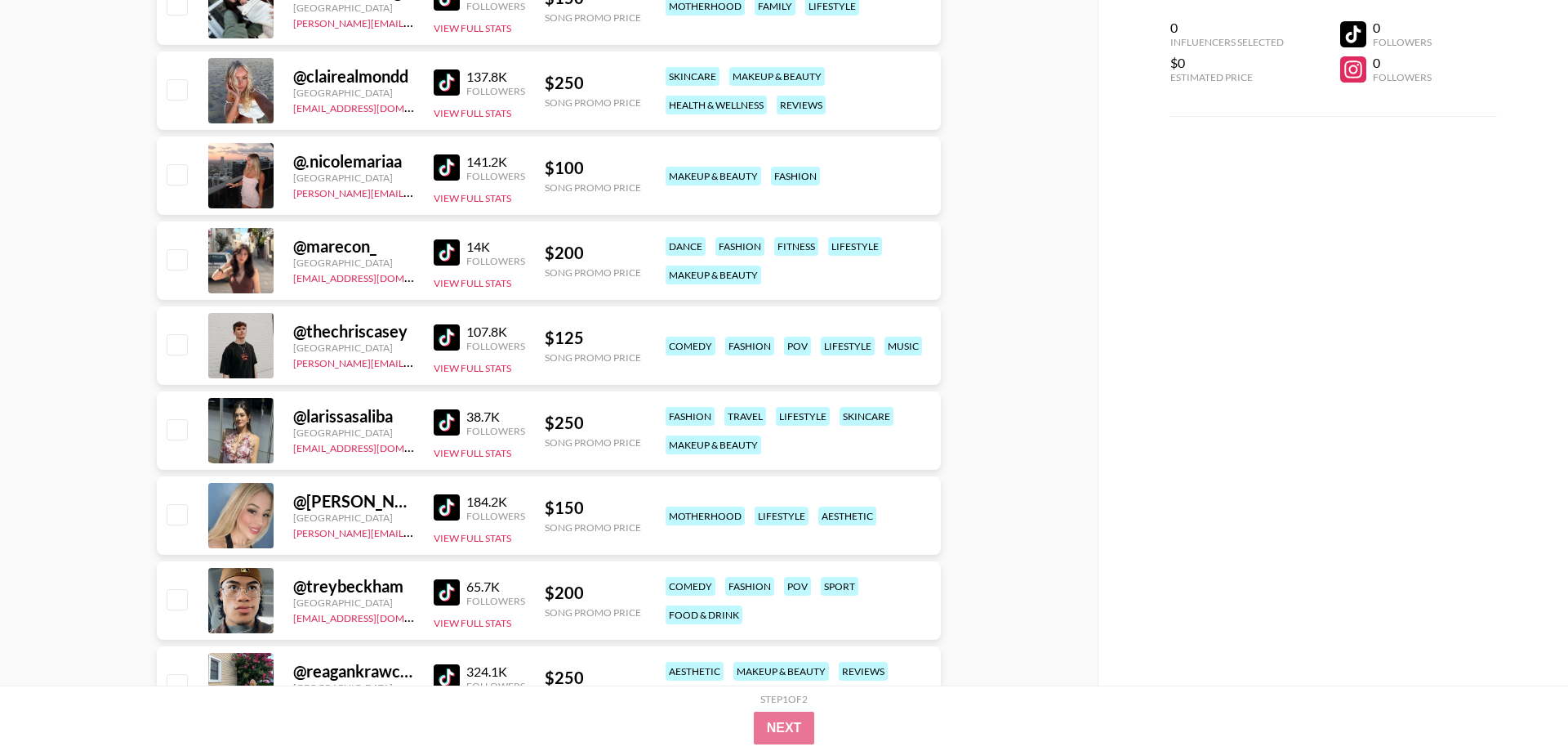
click at [459, 418] on img at bounding box center [446, 423] width 27 height 27
click at [447, 515] on img at bounding box center [446, 507] width 27 height 27
click at [458, 591] on img at bounding box center [446, 592] width 27 height 27
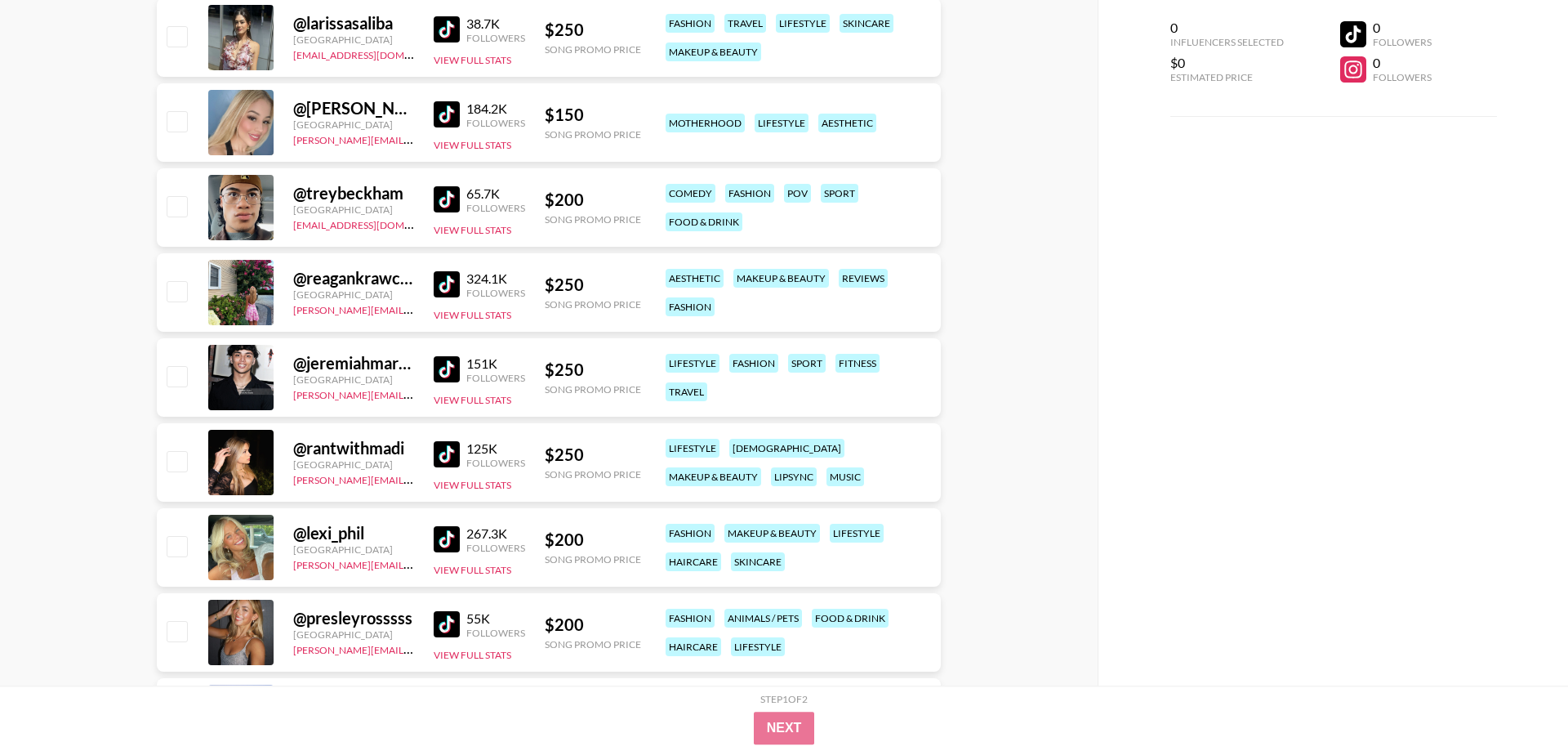
scroll to position [6002, 0]
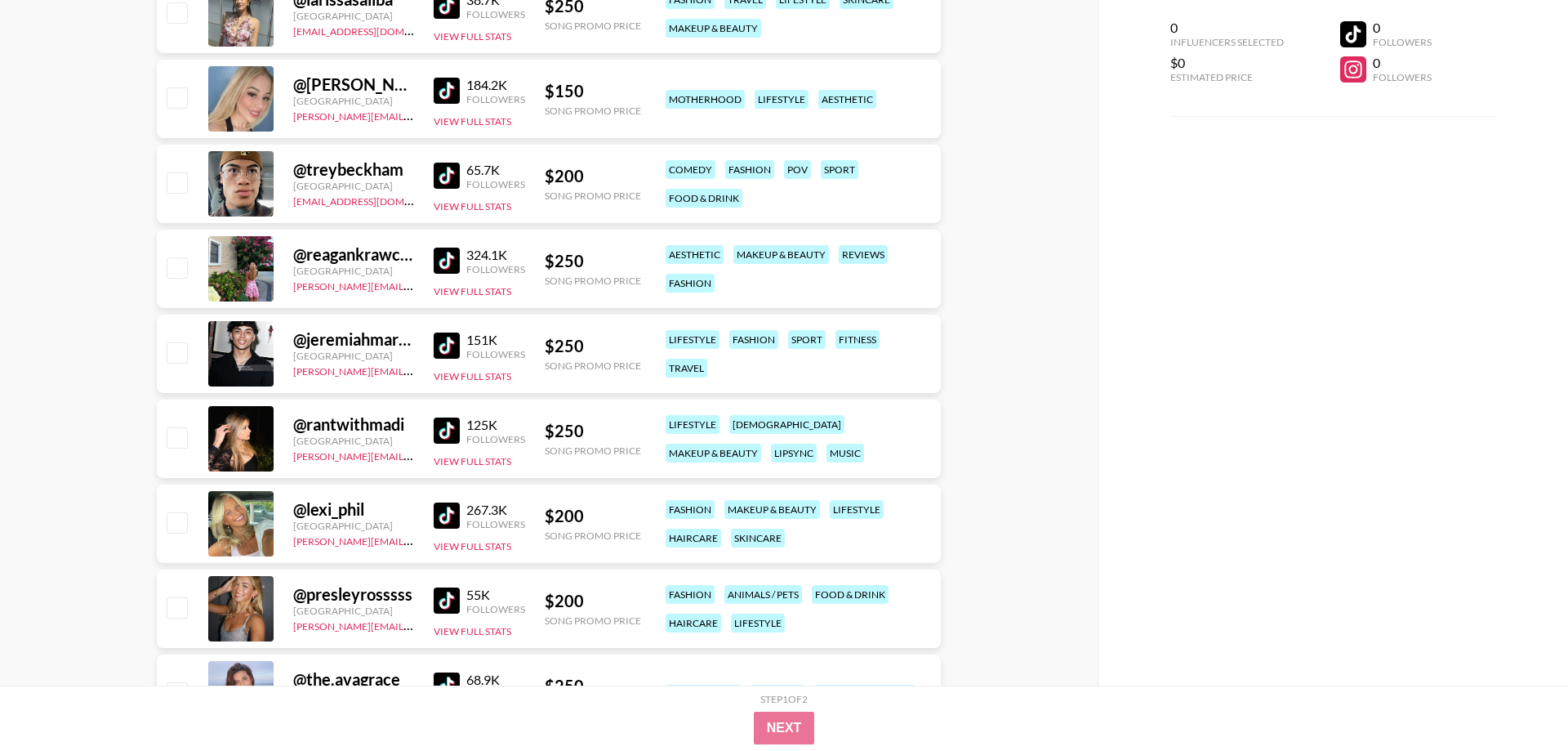
click at [449, 260] on img at bounding box center [446, 260] width 27 height 27
click at [469, 346] on div "151K" at bounding box center [496, 340] width 59 height 17
click at [454, 436] on img at bounding box center [446, 430] width 27 height 27
click at [446, 342] on img at bounding box center [446, 346] width 27 height 27
click at [445, 519] on img at bounding box center [446, 515] width 27 height 27
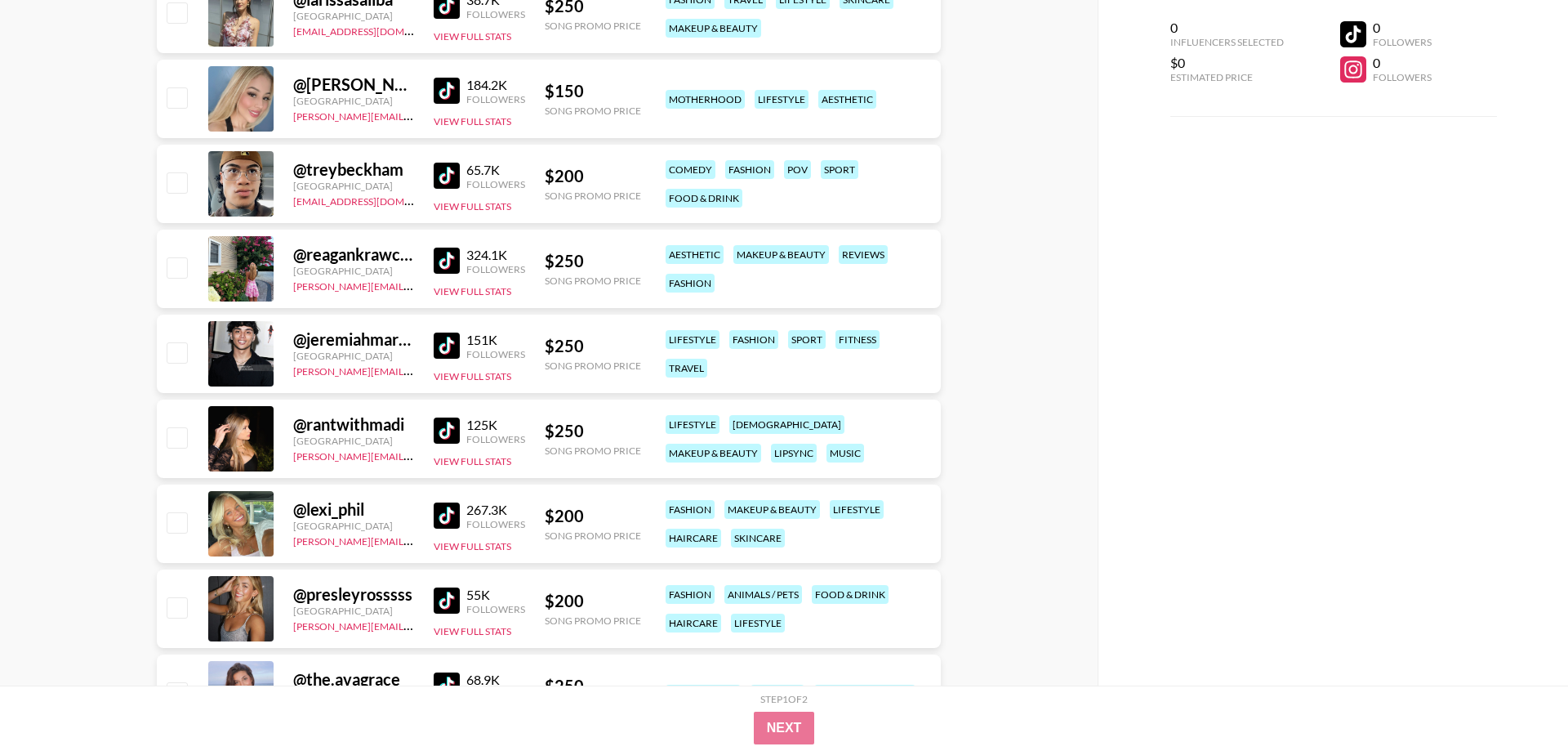
click at [449, 605] on img at bounding box center [446, 601] width 27 height 27
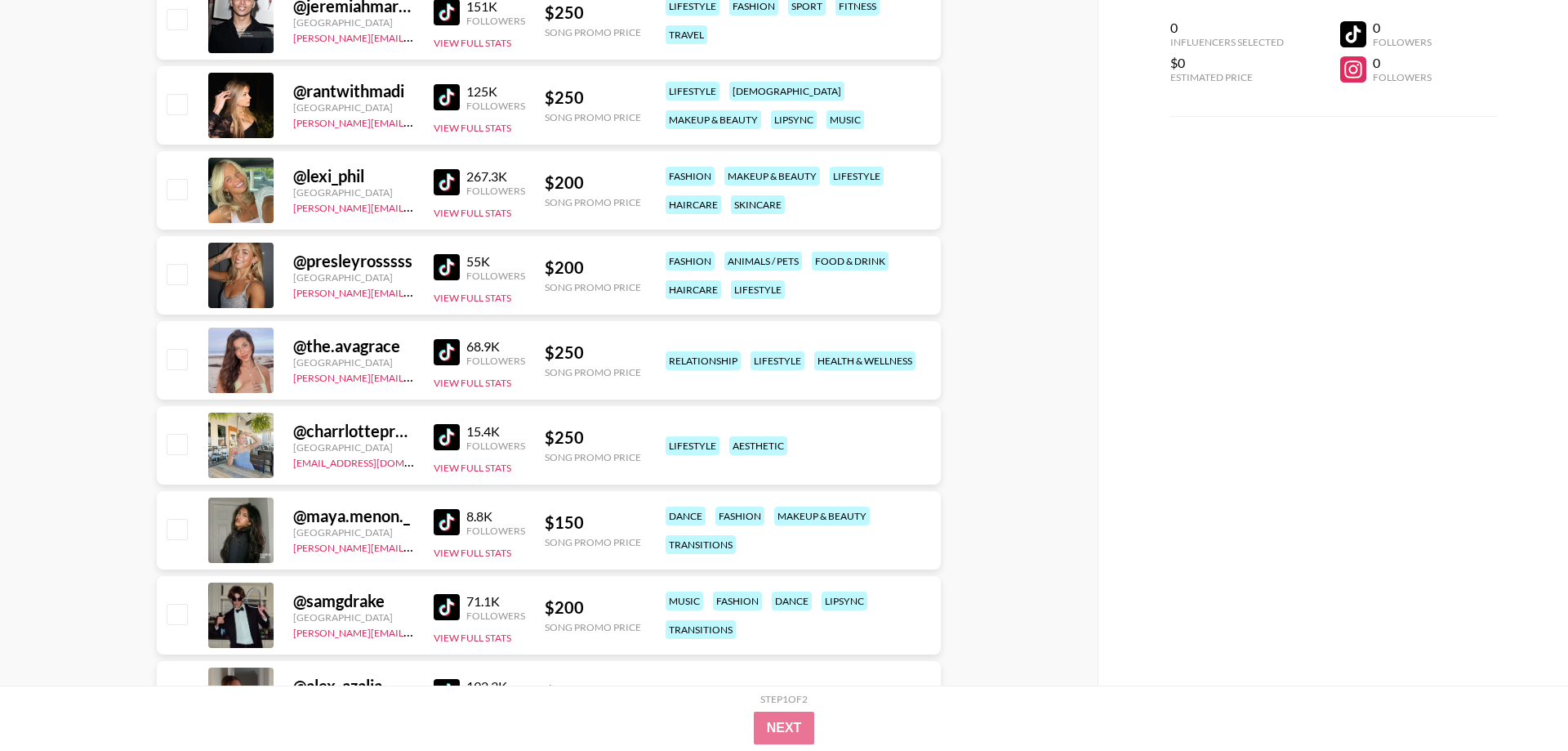
scroll to position [6503, 0]
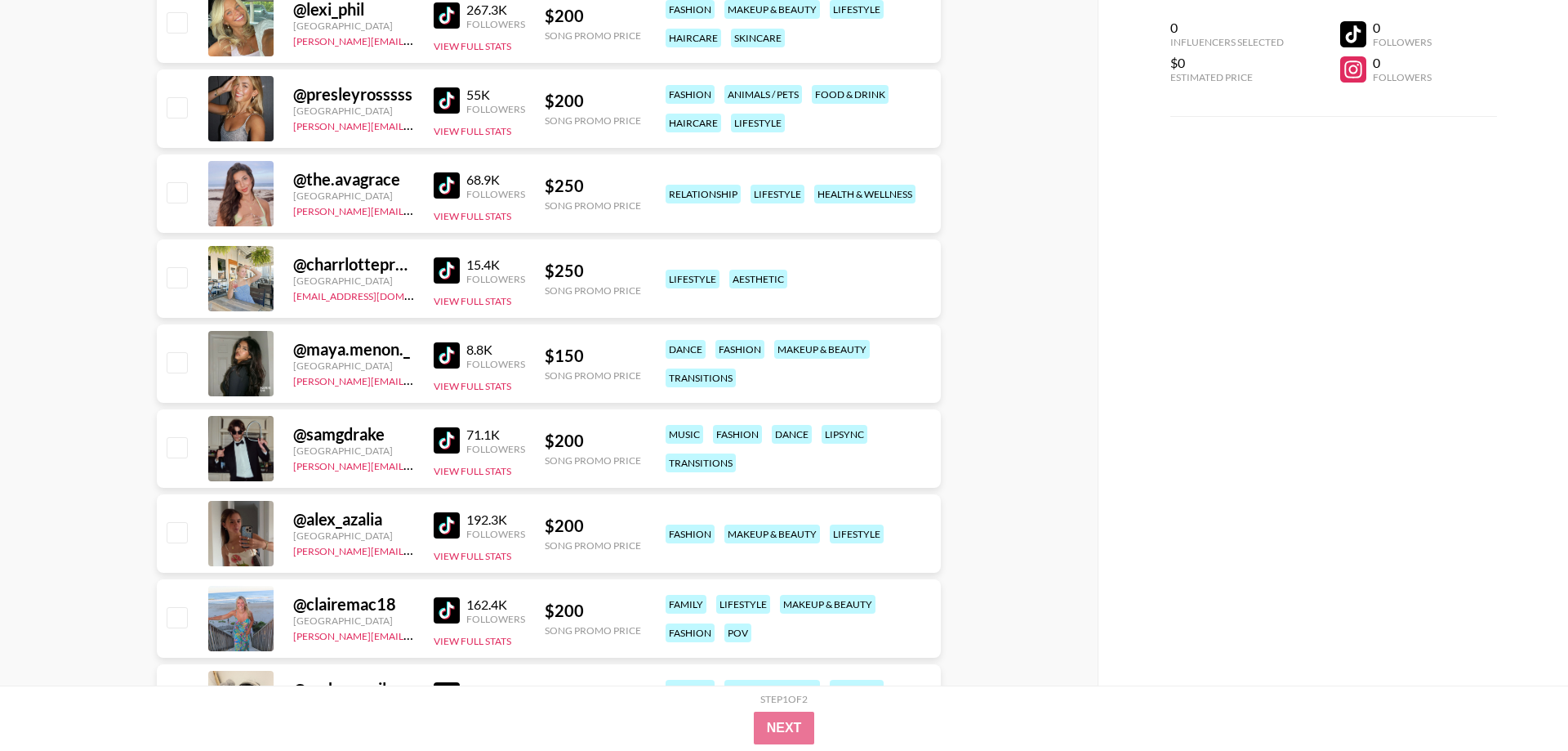
click at [449, 184] on img at bounding box center [446, 185] width 27 height 27
click at [458, 267] on img at bounding box center [446, 271] width 27 height 27
click at [456, 363] on img at bounding box center [446, 355] width 27 height 27
click at [452, 447] on img at bounding box center [446, 440] width 27 height 27
click at [437, 524] on img at bounding box center [446, 525] width 27 height 27
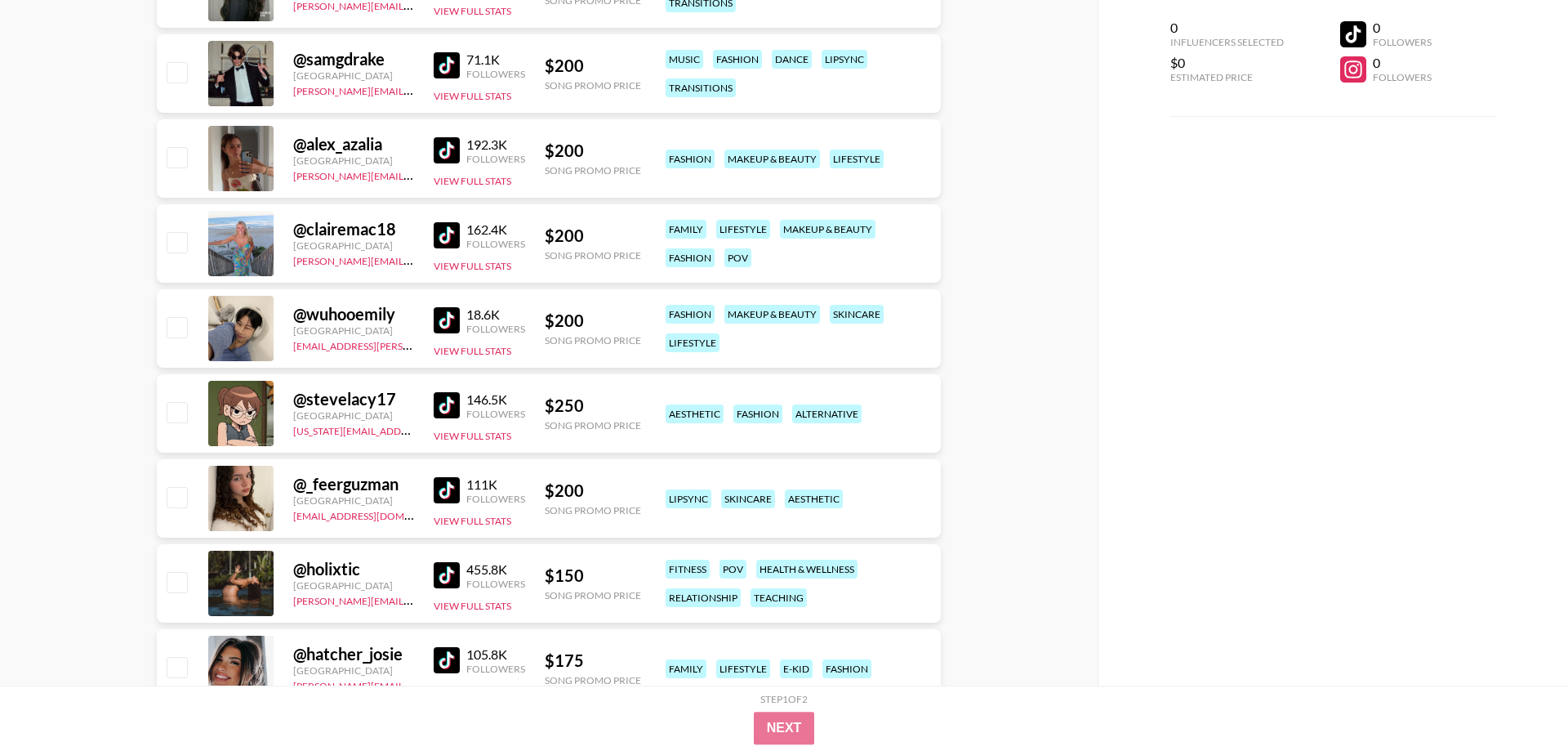
scroll to position [6919, 0]
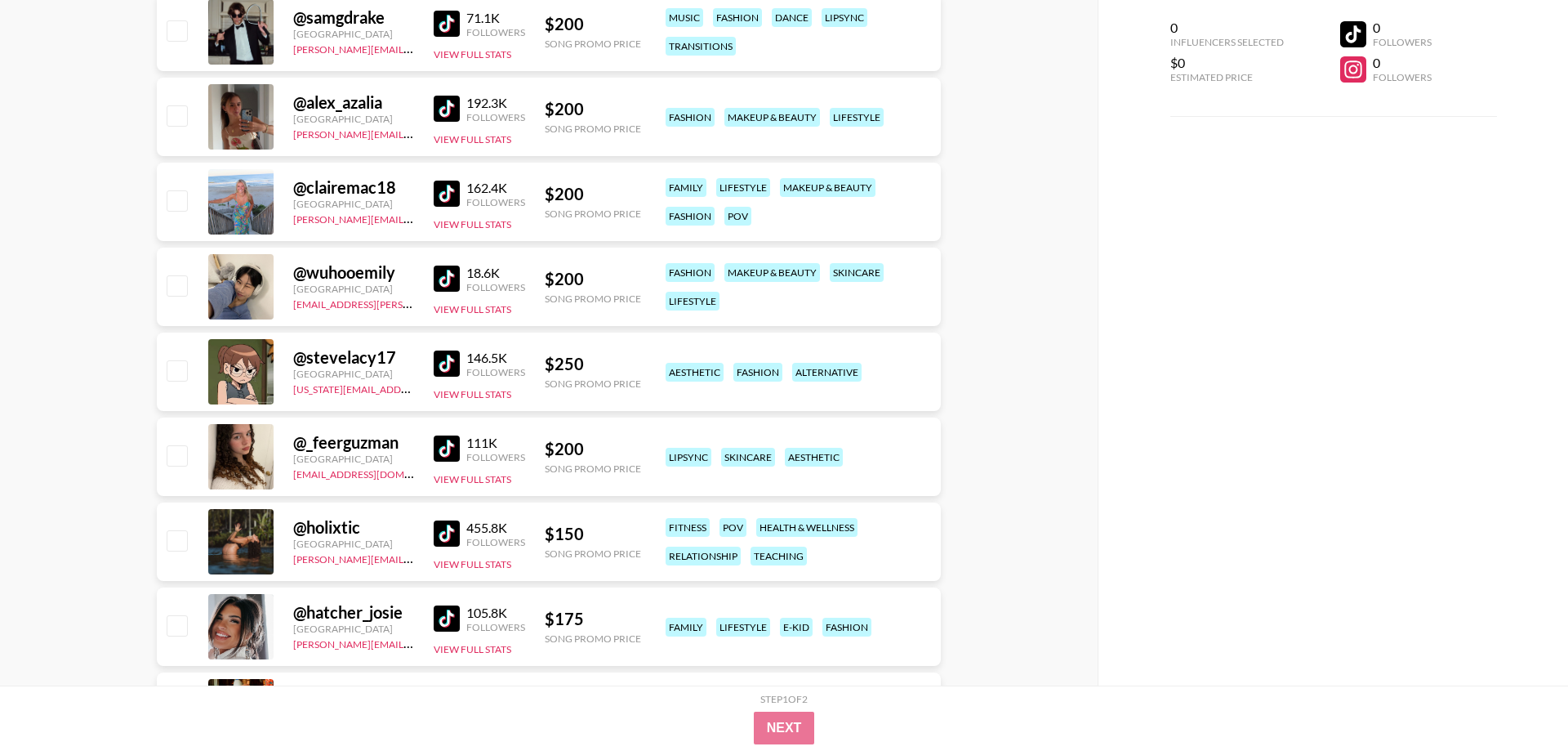
click at [455, 193] on img at bounding box center [446, 193] width 27 height 27
click at [451, 284] on img at bounding box center [446, 279] width 27 height 27
click at [449, 365] on img at bounding box center [446, 363] width 27 height 27
click at [446, 459] on img at bounding box center [446, 448] width 27 height 27
click at [454, 540] on img at bounding box center [446, 534] width 27 height 27
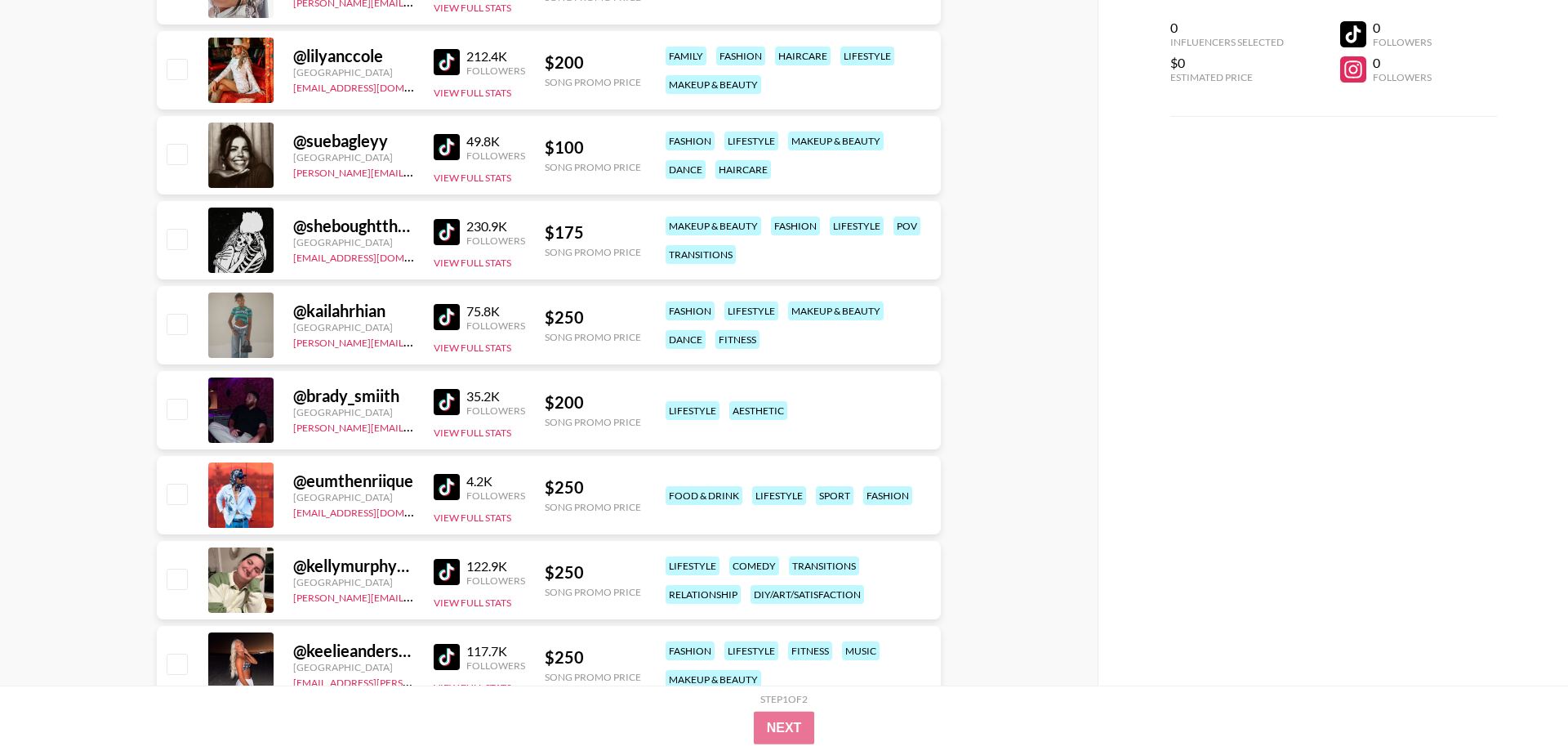
scroll to position [7587, 0]
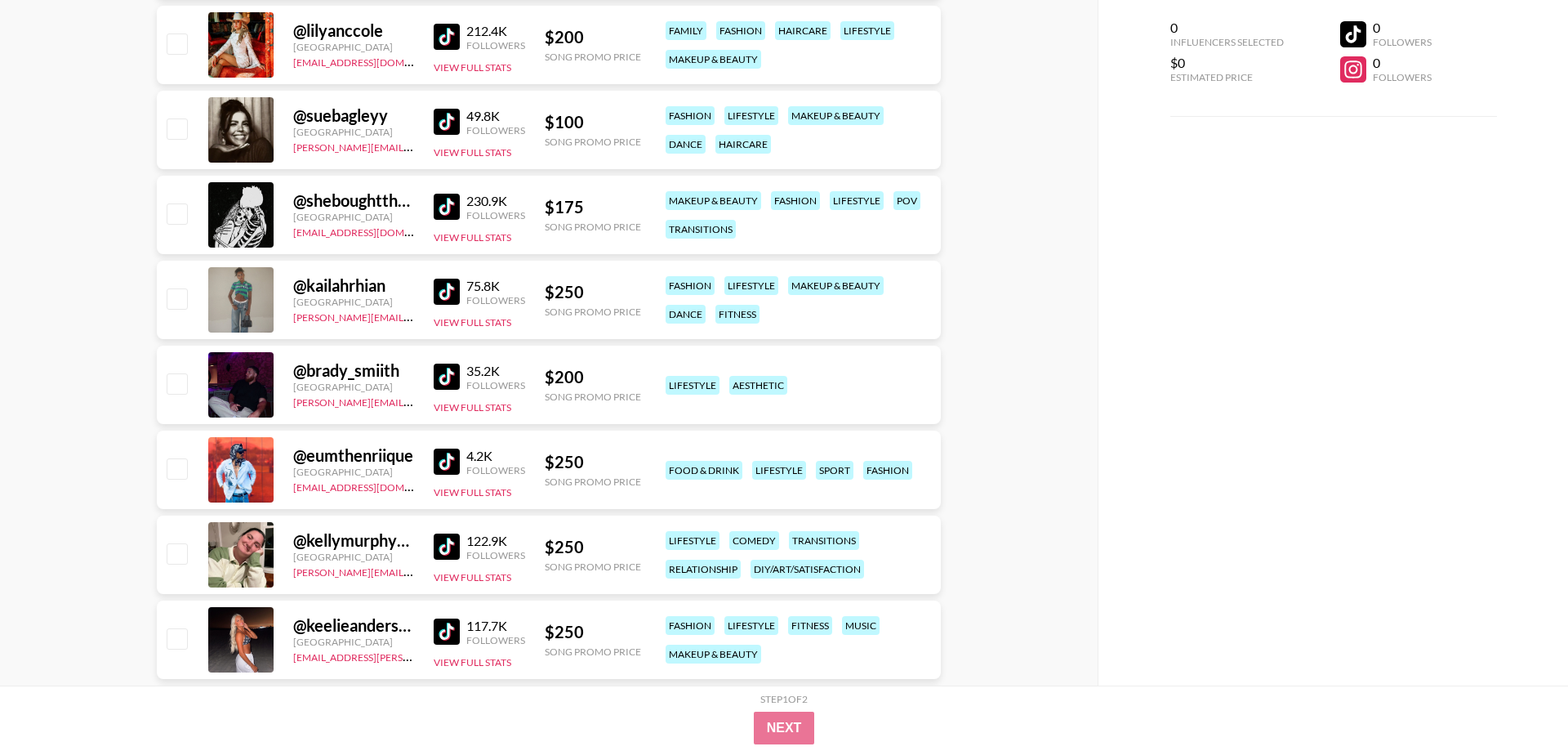
click at [448, 215] on img at bounding box center [446, 206] width 27 height 27
click at [442, 289] on img at bounding box center [446, 292] width 27 height 27
click at [444, 382] on img at bounding box center [446, 377] width 27 height 27
click at [445, 466] on img at bounding box center [446, 461] width 27 height 27
click at [459, 629] on img at bounding box center [446, 632] width 27 height 27
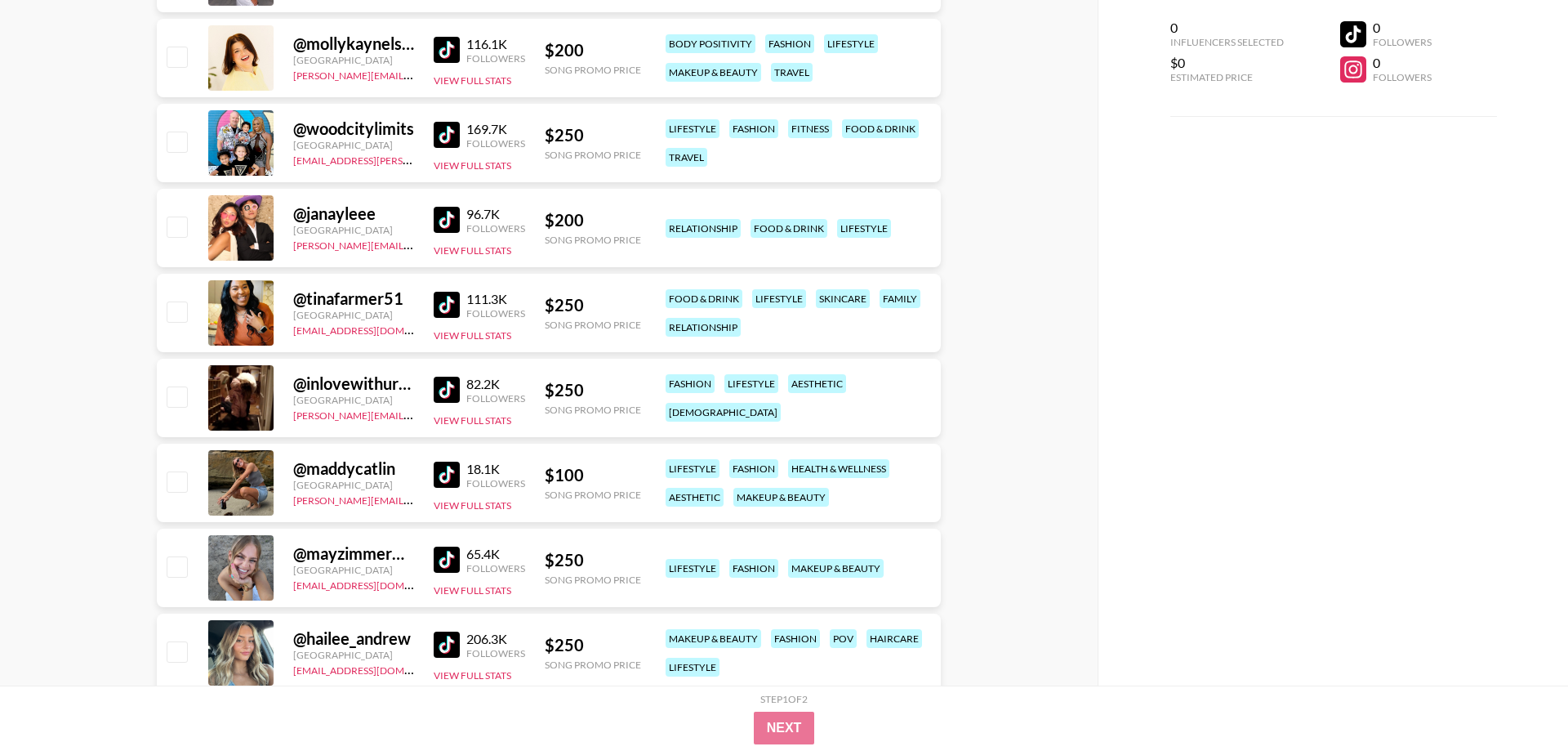
scroll to position [8337, 0]
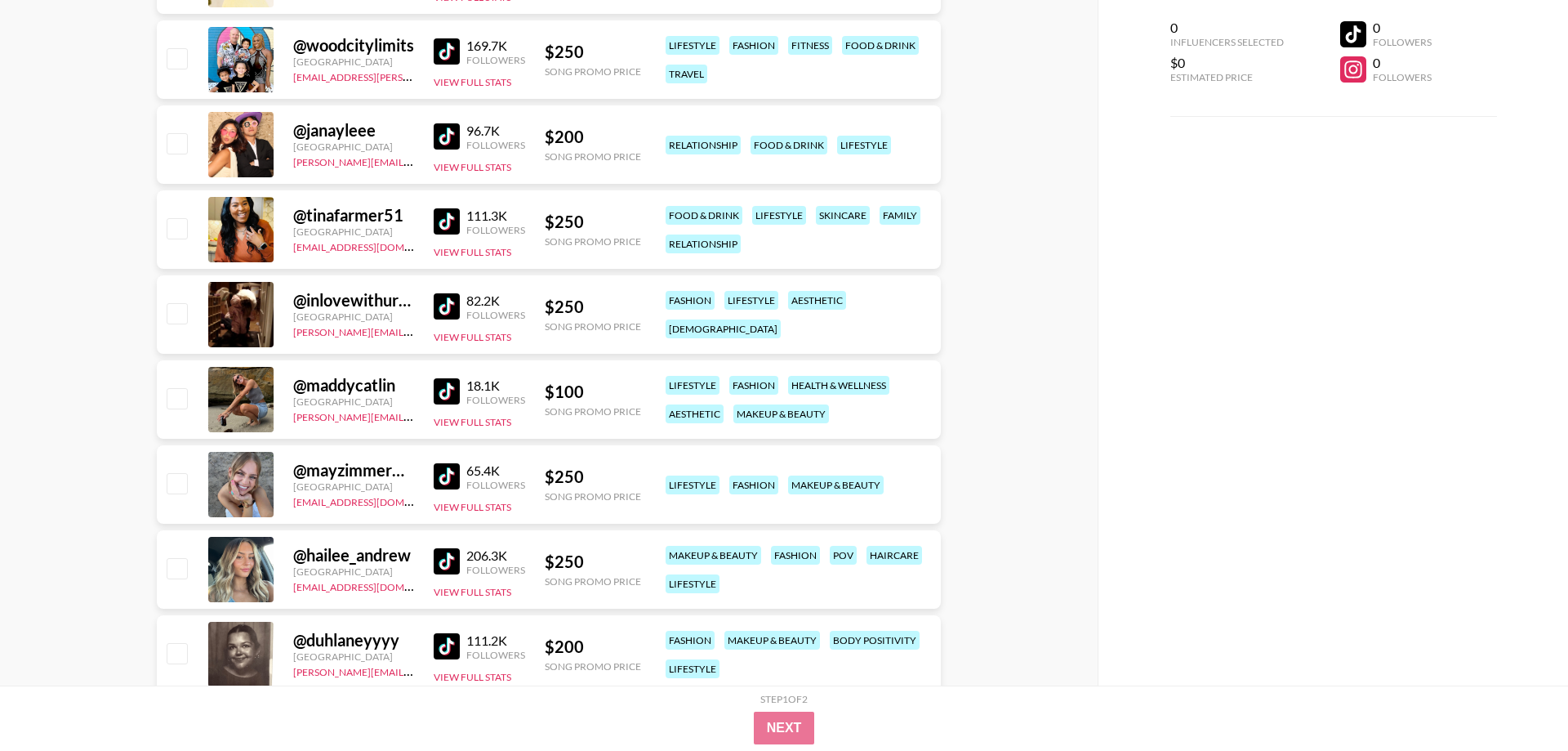
click at [451, 139] on img at bounding box center [446, 137] width 27 height 27
click at [455, 315] on img at bounding box center [446, 306] width 27 height 27
click at [439, 395] on img at bounding box center [446, 392] width 27 height 27
click at [454, 476] on img at bounding box center [446, 476] width 27 height 27
click at [450, 563] on img at bounding box center [446, 561] width 27 height 27
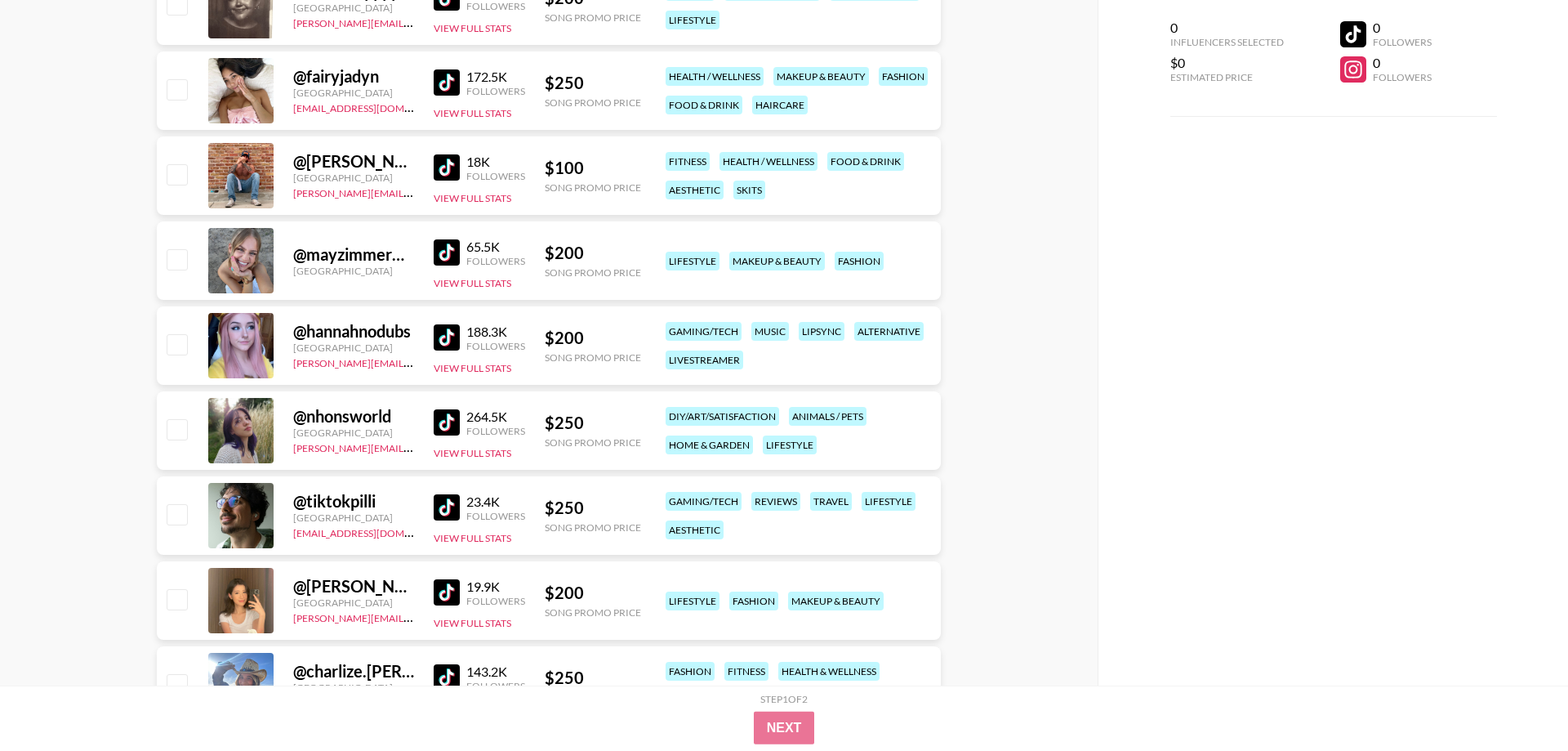
scroll to position [9004, 0]
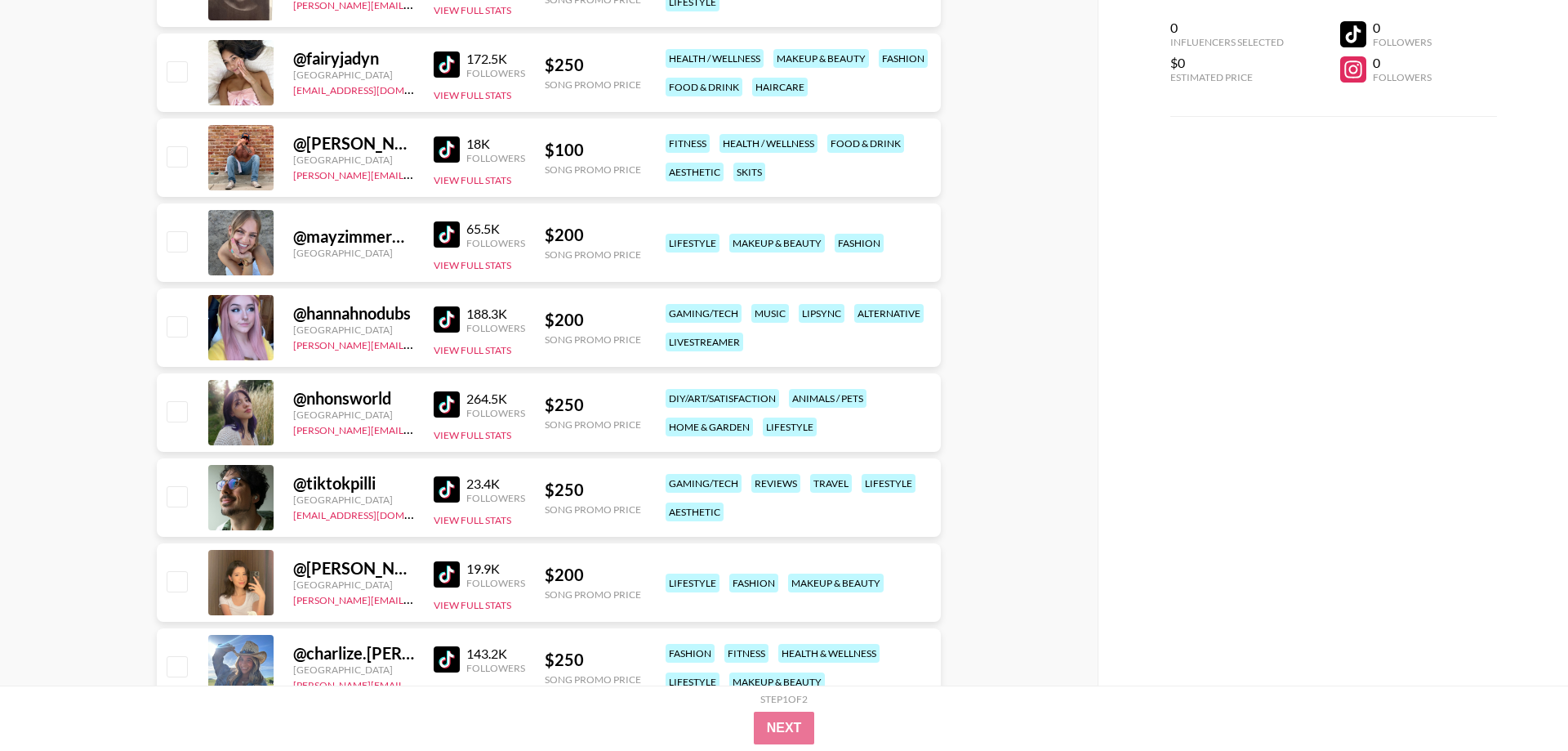
click at [451, 236] on img at bounding box center [446, 235] width 27 height 27
click at [453, 576] on img at bounding box center [446, 574] width 27 height 27
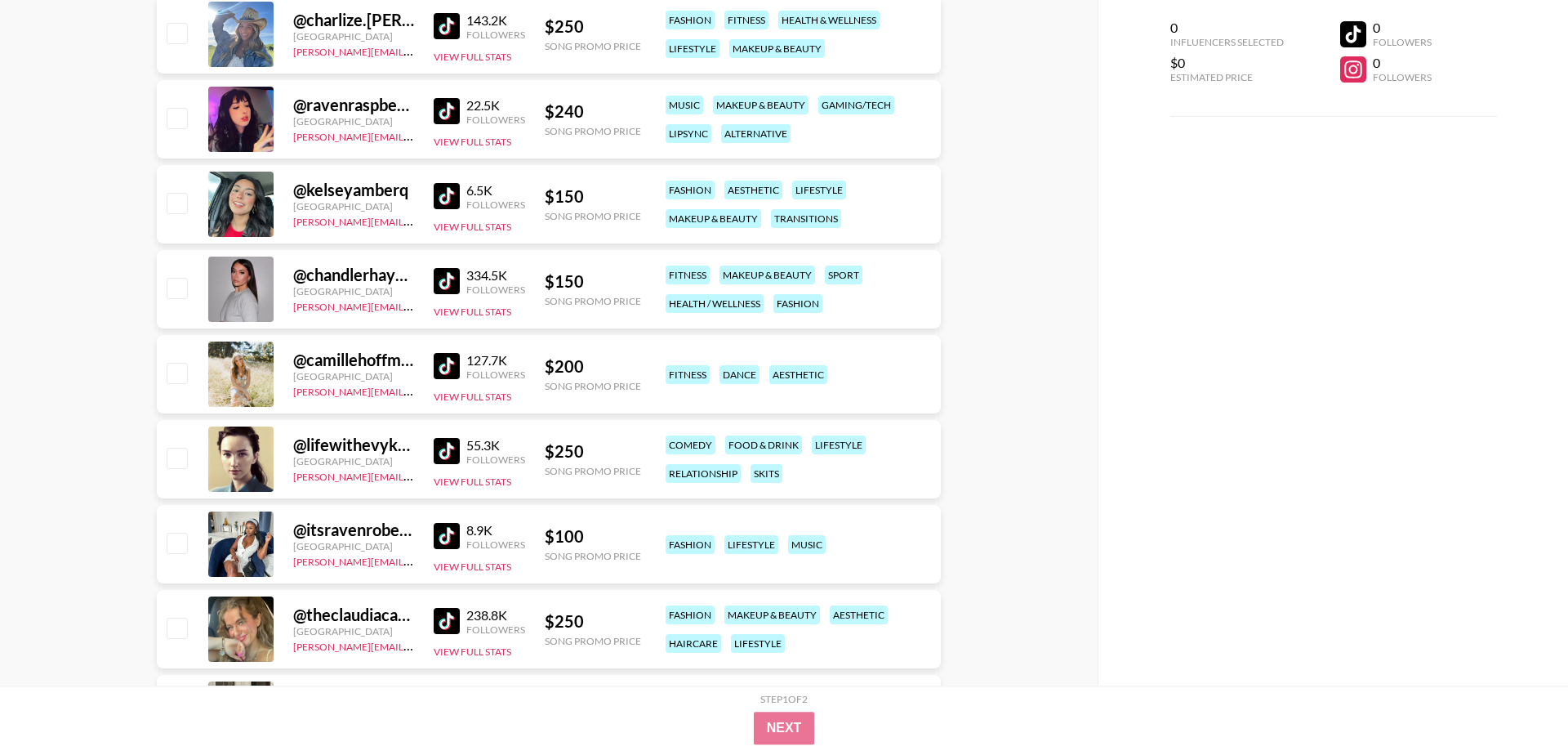
scroll to position [9671, 0]
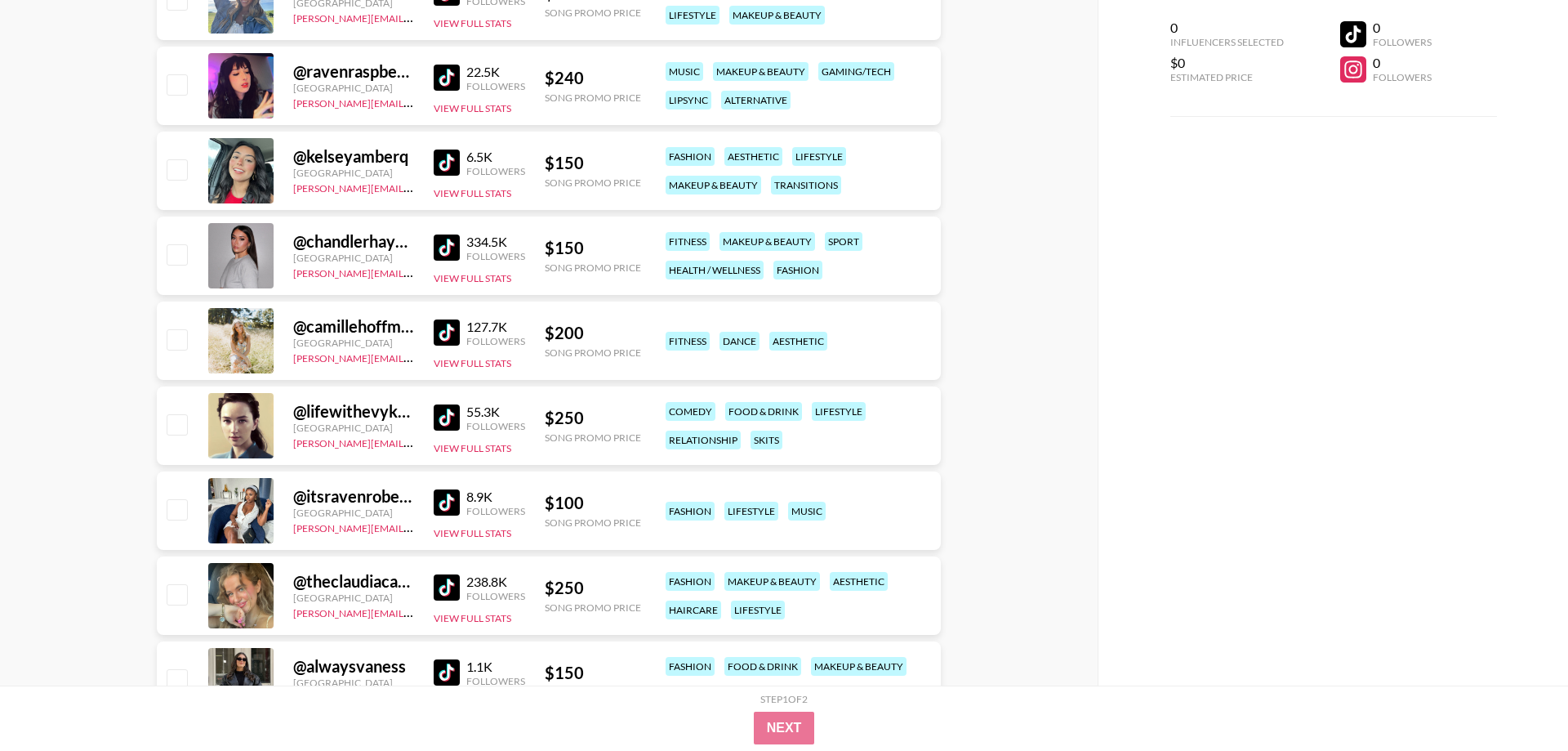
click at [439, 75] on img at bounding box center [446, 77] width 27 height 27
click at [451, 164] on img at bounding box center [446, 162] width 27 height 27
click at [451, 246] on img at bounding box center [446, 248] width 27 height 27
click at [444, 331] on img at bounding box center [446, 333] width 27 height 27
click at [450, 425] on img at bounding box center [446, 417] width 27 height 27
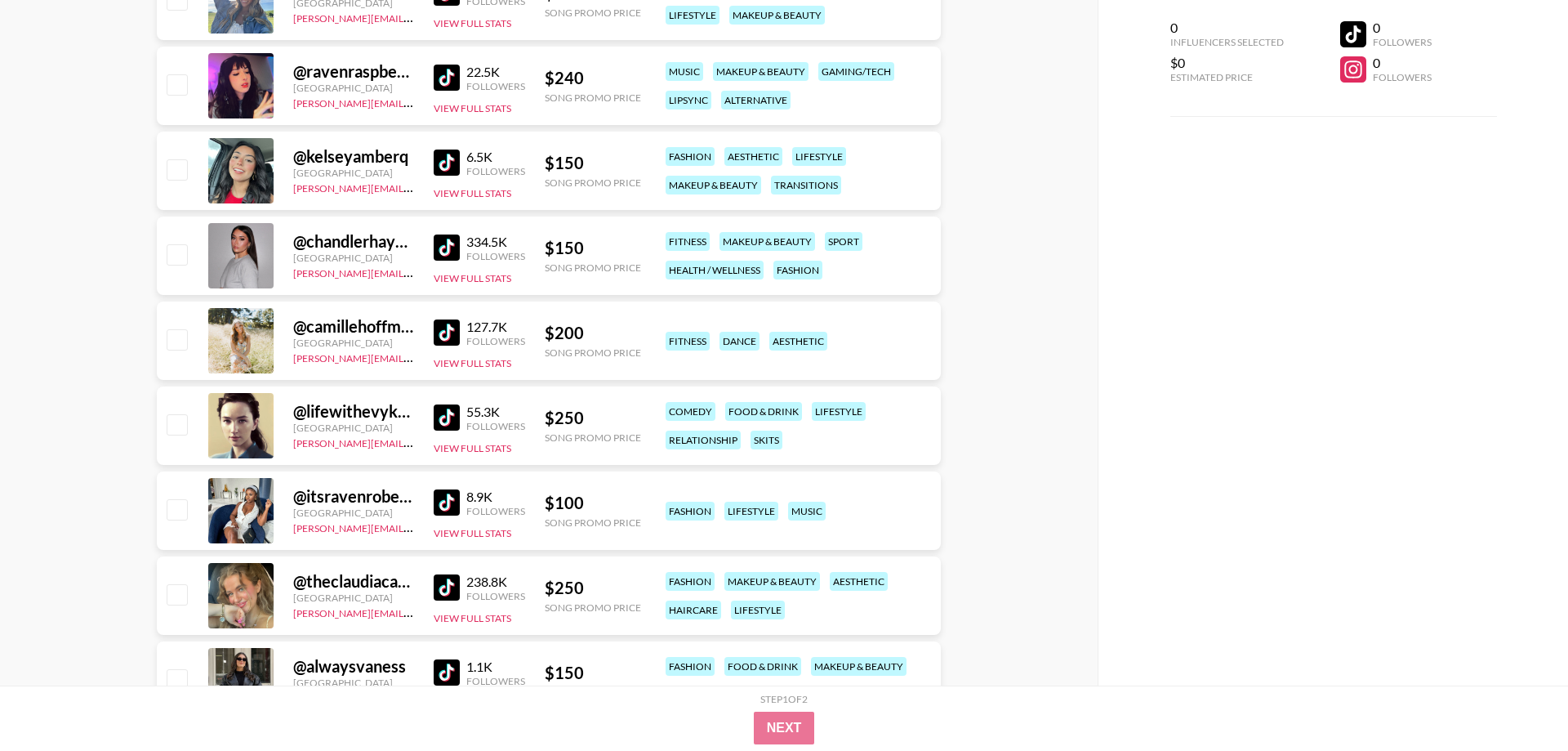
click at [455, 585] on img at bounding box center [446, 588] width 27 height 27
click at [443, 668] on img at bounding box center [446, 672] width 27 height 27
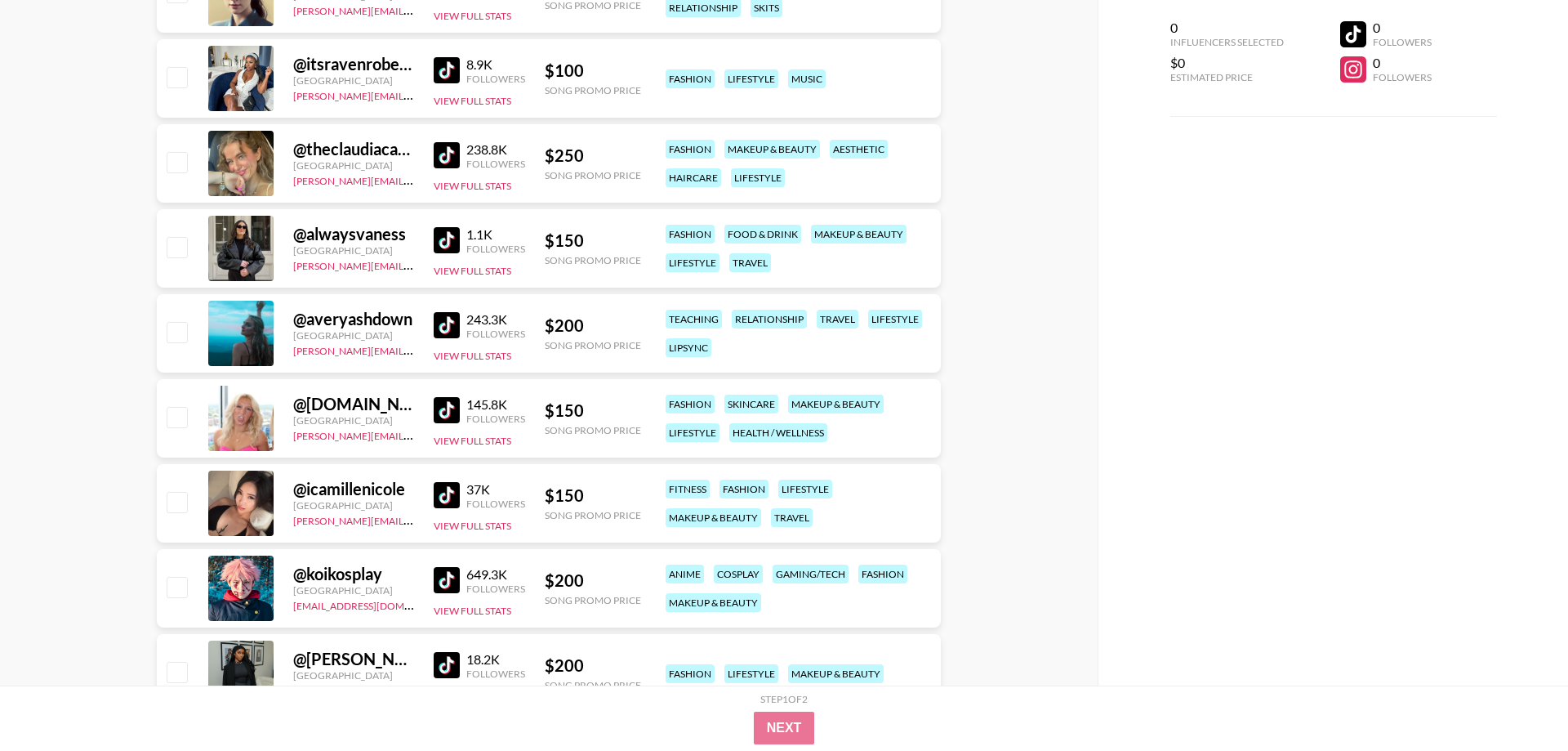
scroll to position [10254, 0]
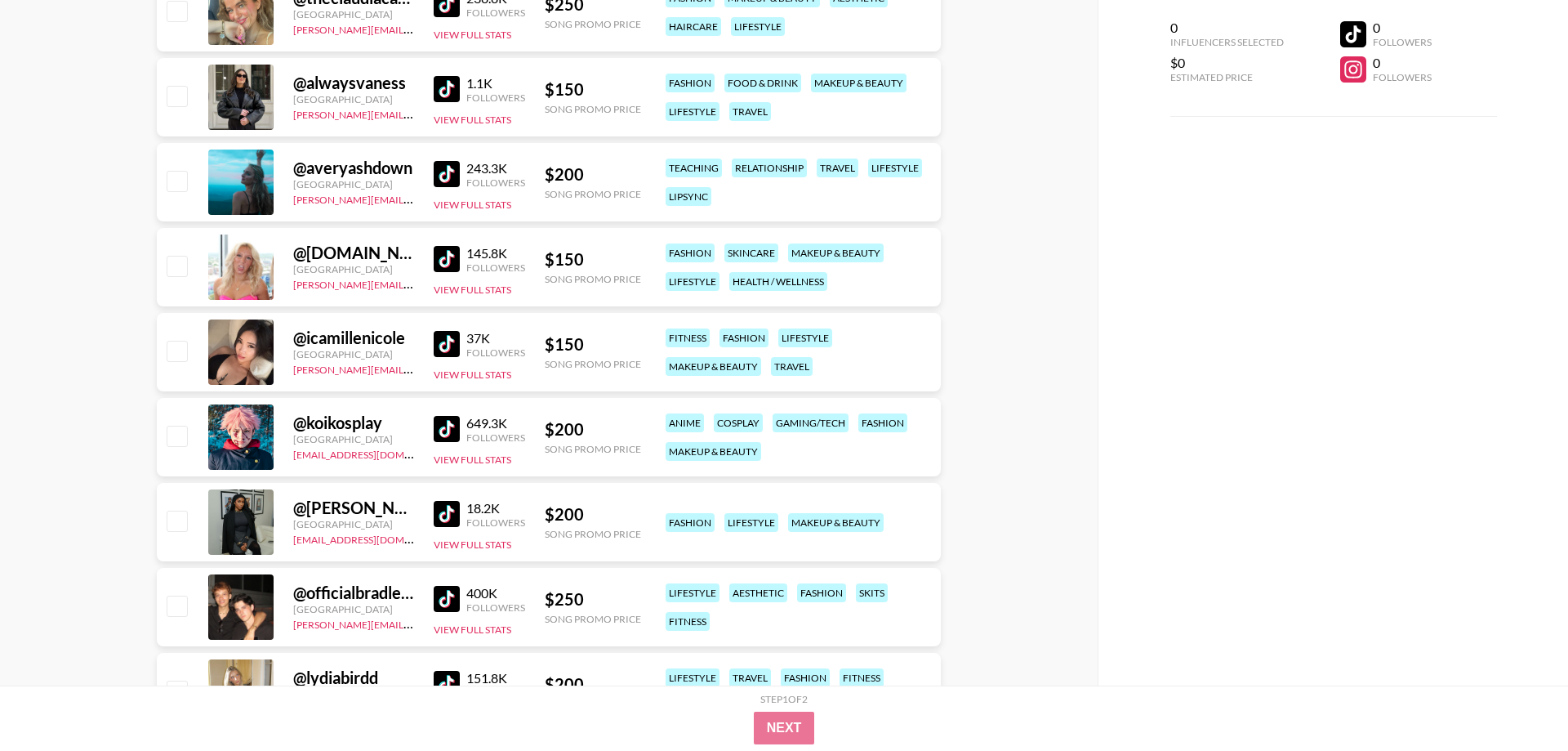
click at [451, 263] on img at bounding box center [446, 259] width 27 height 27
click at [455, 347] on img at bounding box center [446, 344] width 27 height 27
click at [468, 505] on div "18.2K" at bounding box center [496, 509] width 59 height 17
click at [444, 517] on img at bounding box center [446, 514] width 27 height 27
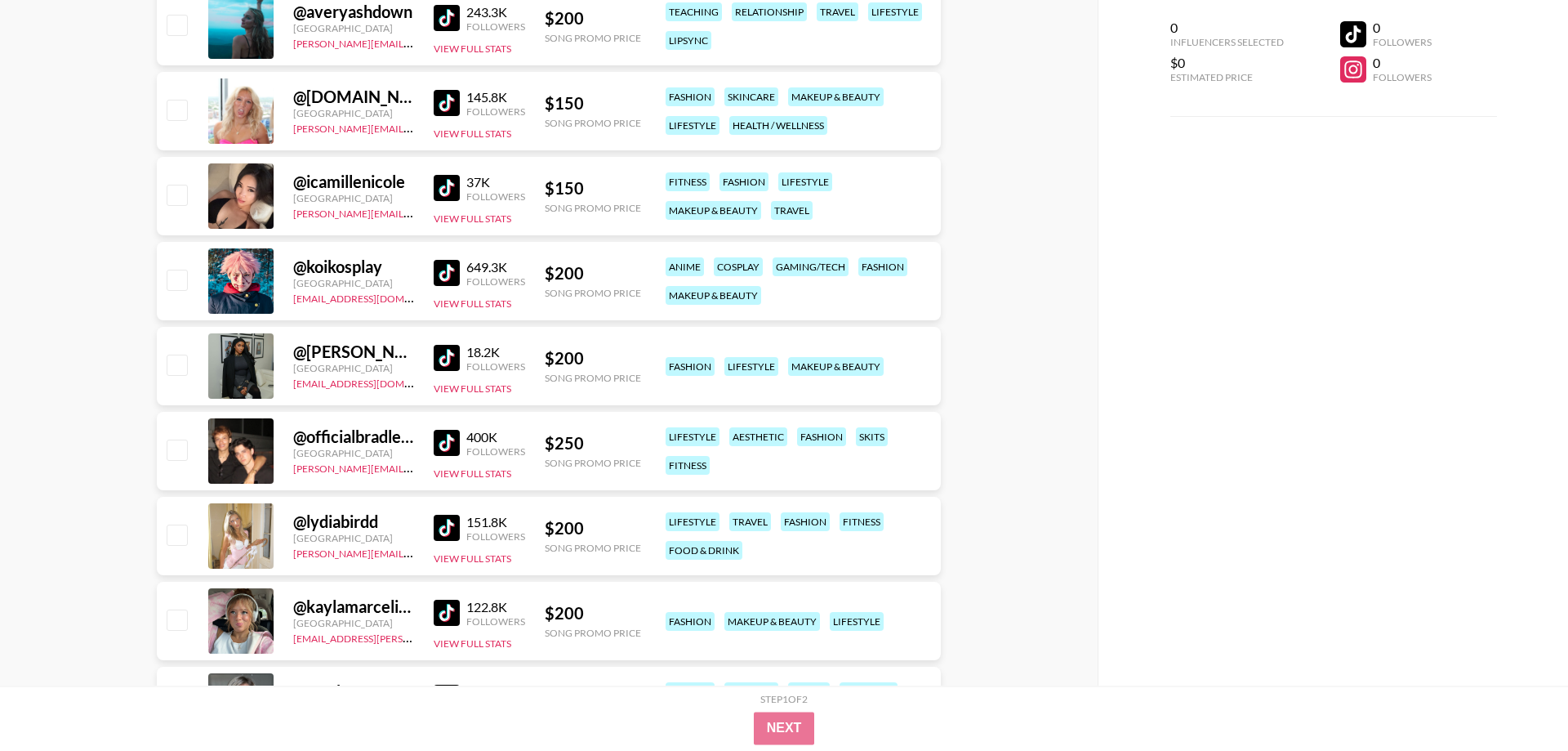
scroll to position [10421, 0]
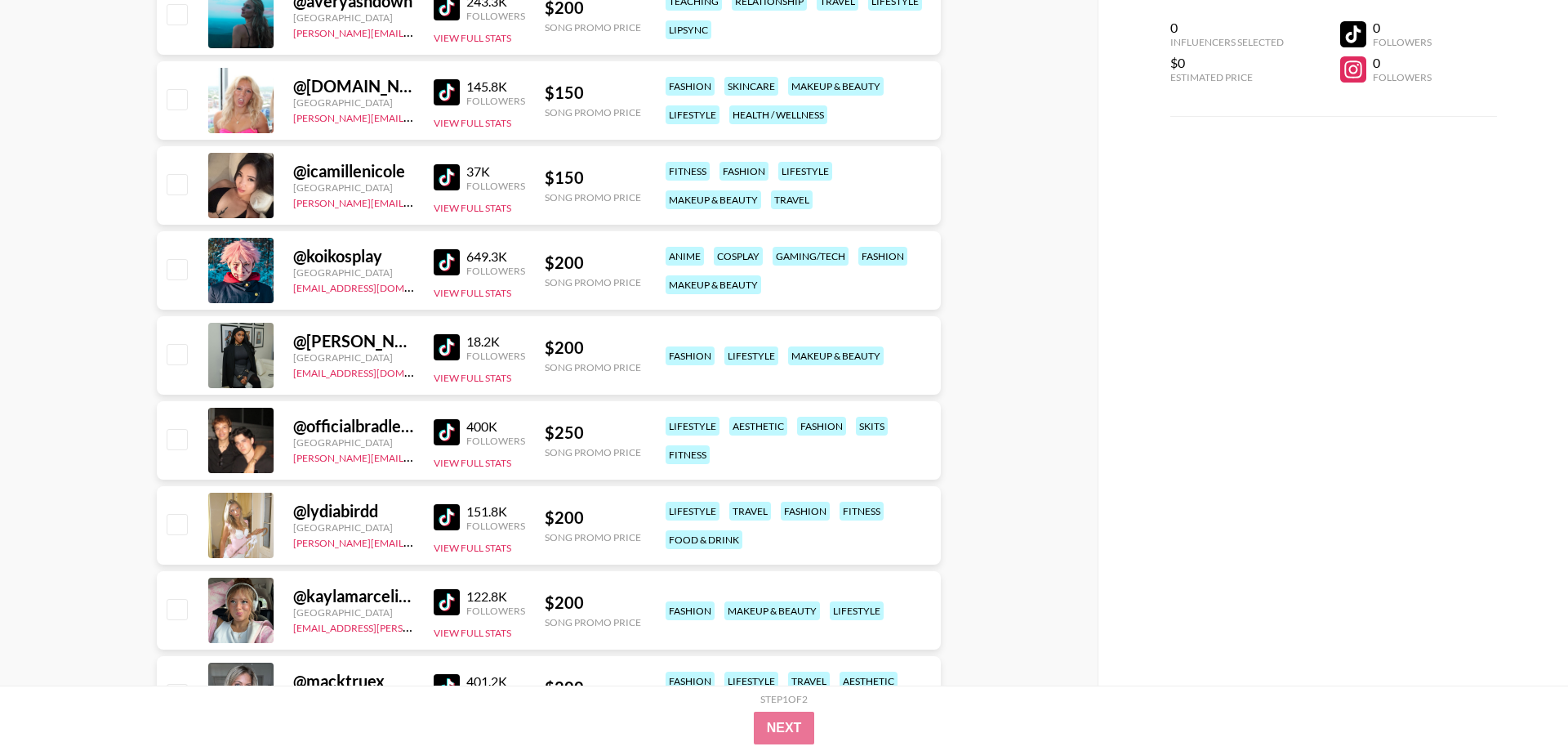
click at [441, 442] on img at bounding box center [446, 432] width 27 height 27
click at [440, 509] on img at bounding box center [446, 517] width 27 height 27
click at [458, 600] on img at bounding box center [446, 602] width 27 height 27
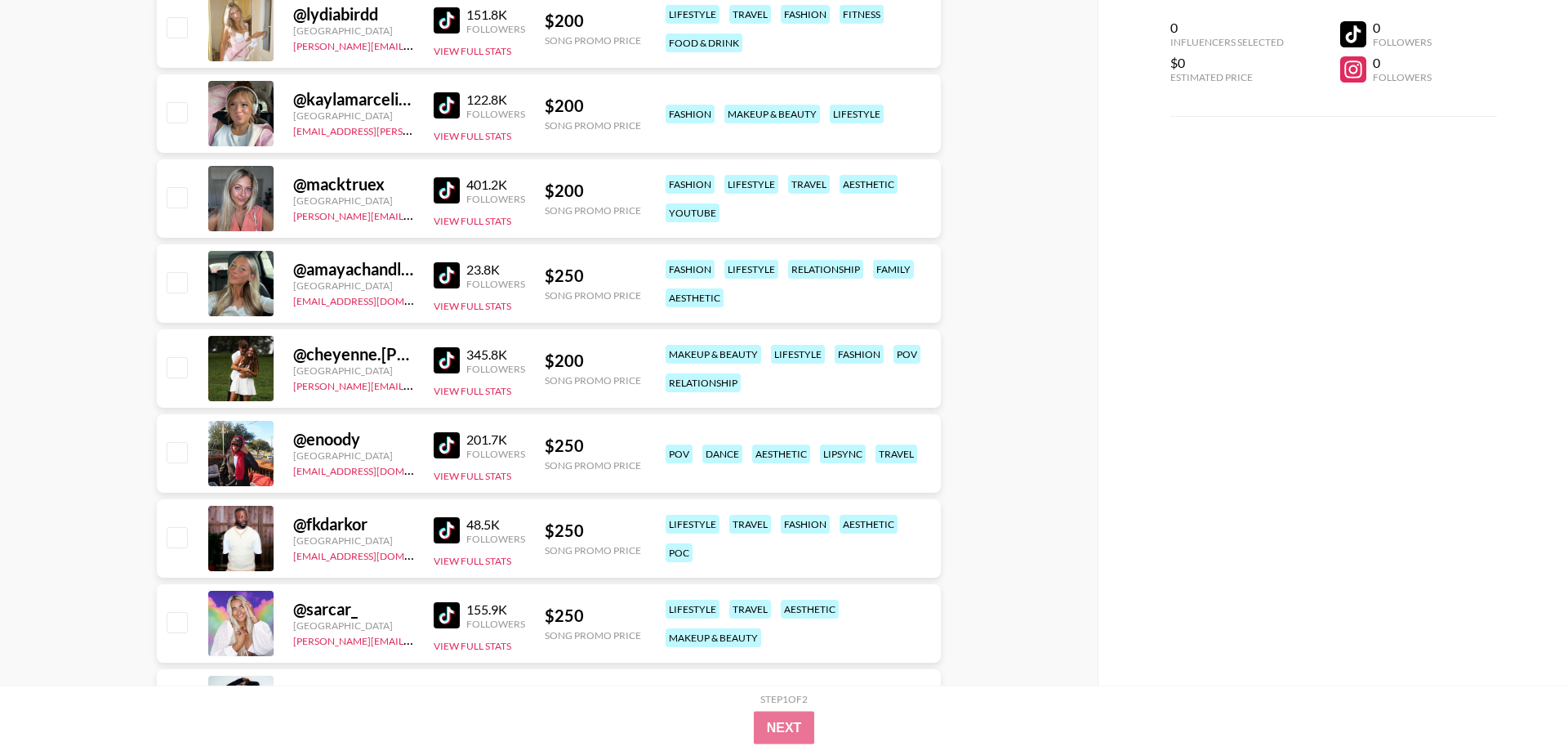
scroll to position [10921, 0]
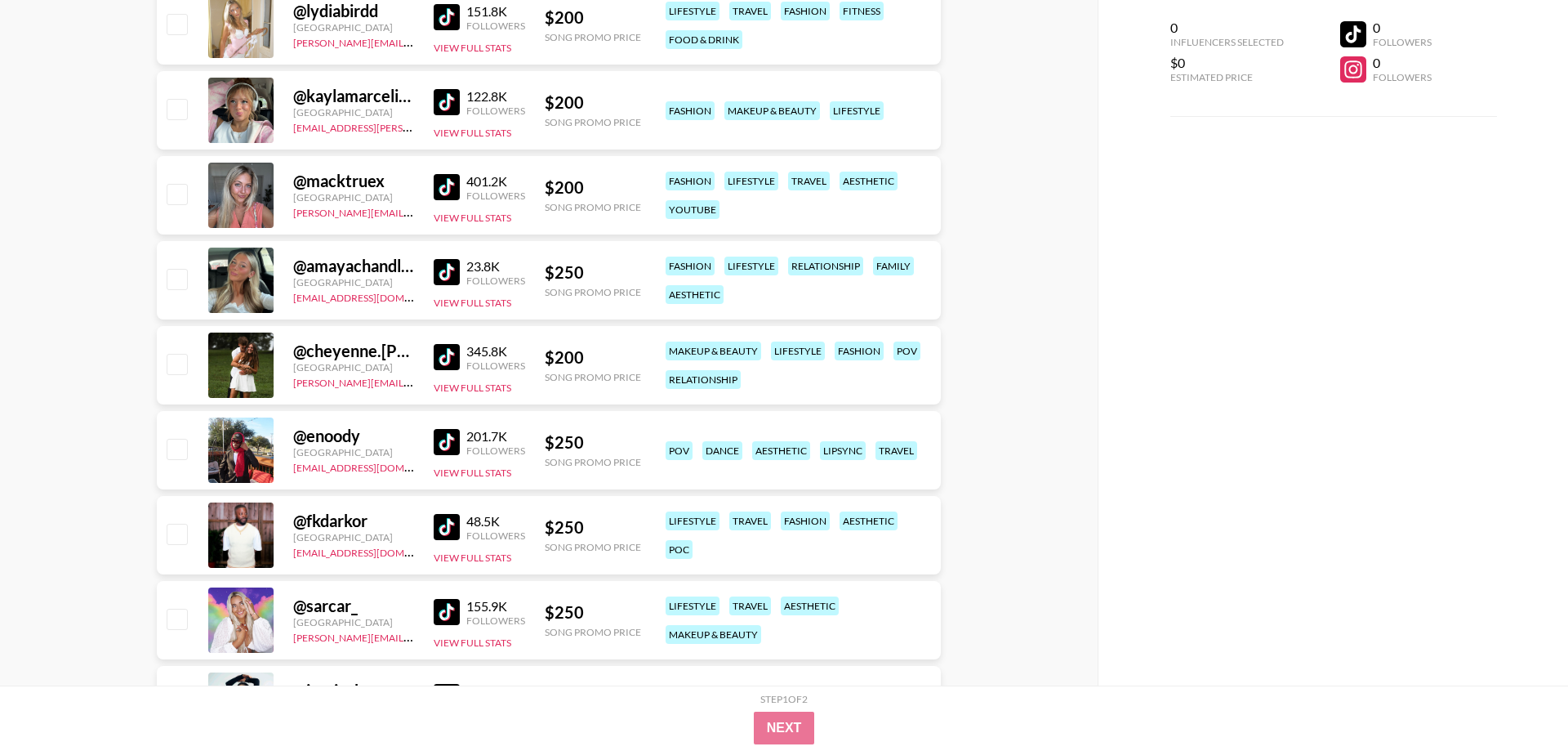
click at [457, 273] on img at bounding box center [446, 272] width 27 height 27
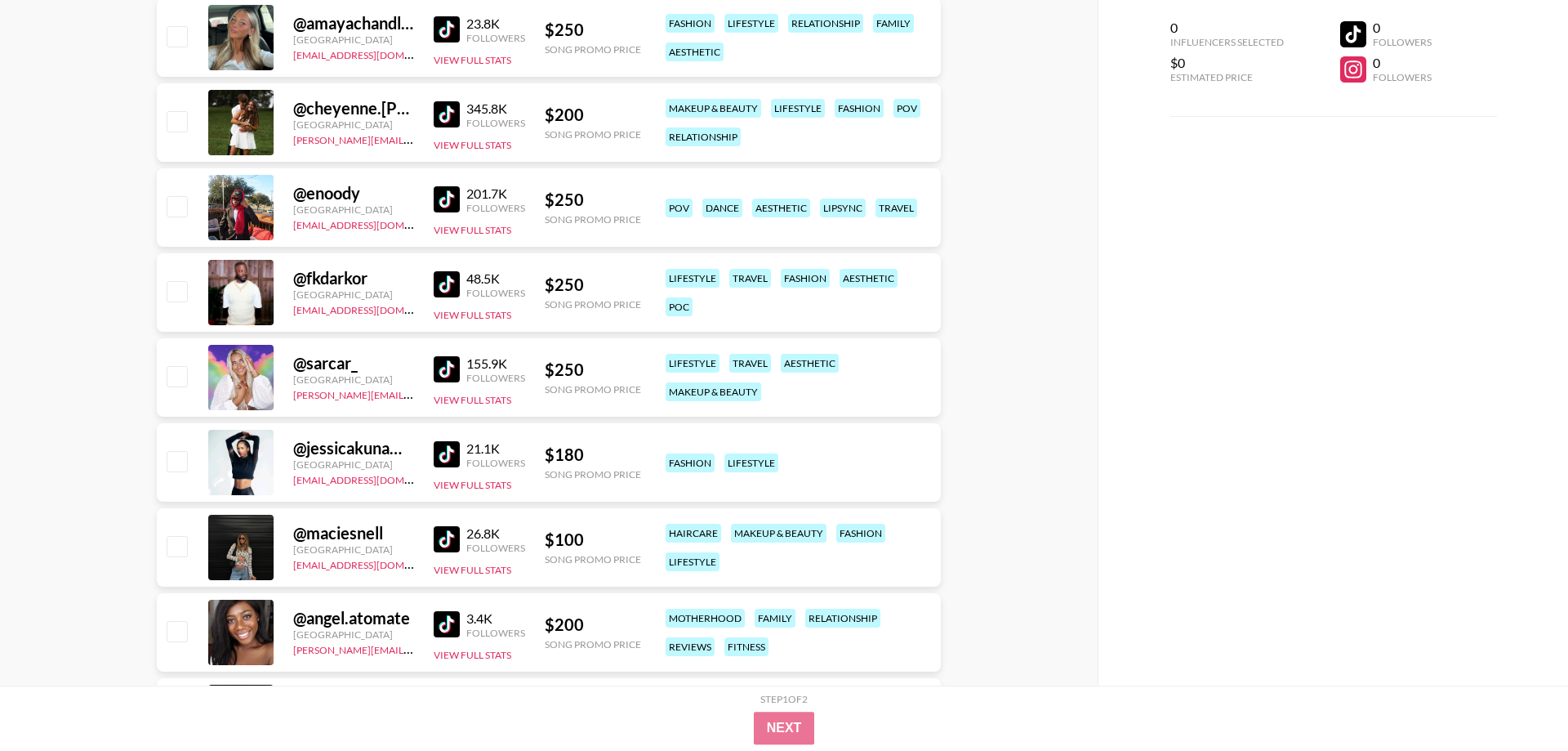
scroll to position [11255, 0]
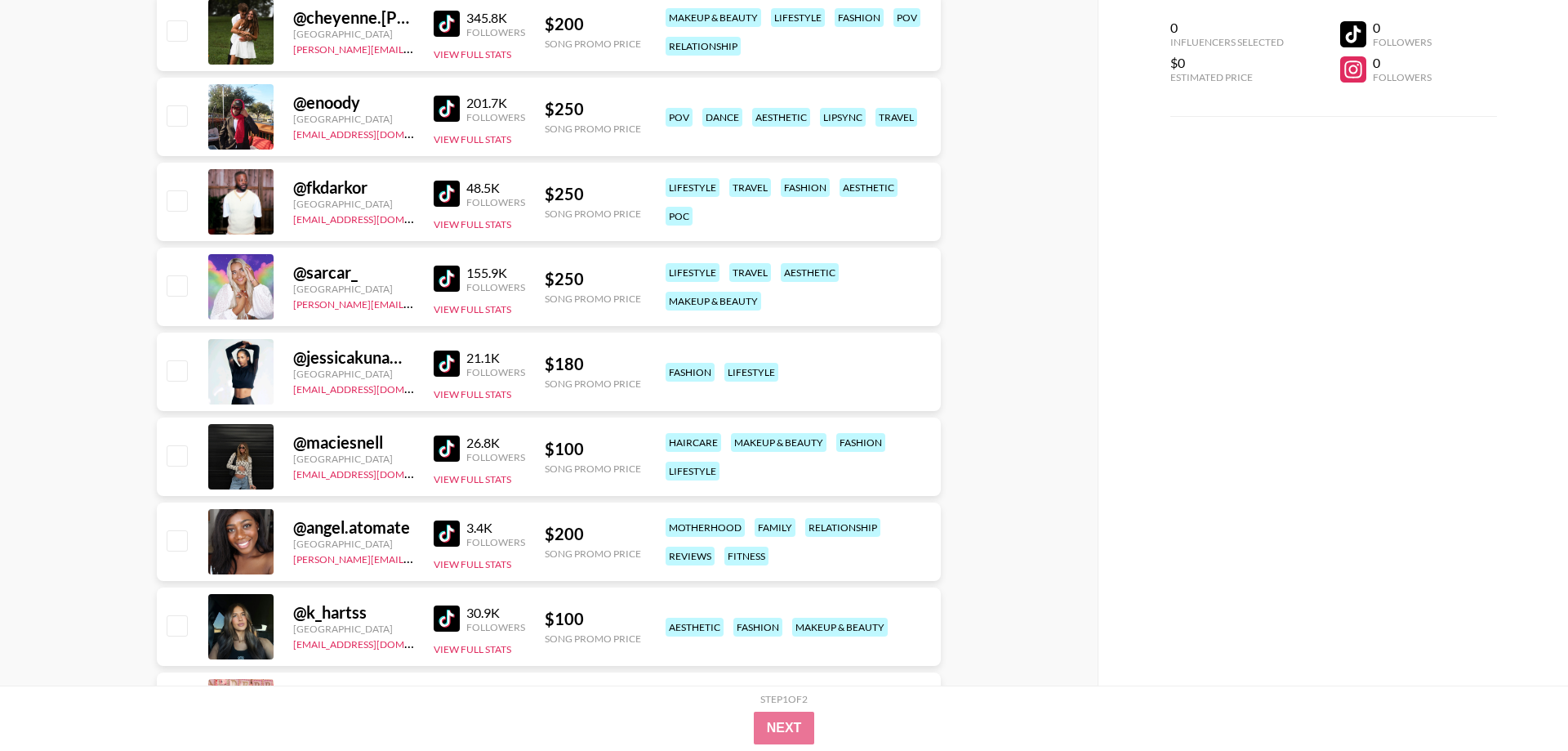
click at [447, 365] on img at bounding box center [446, 363] width 27 height 27
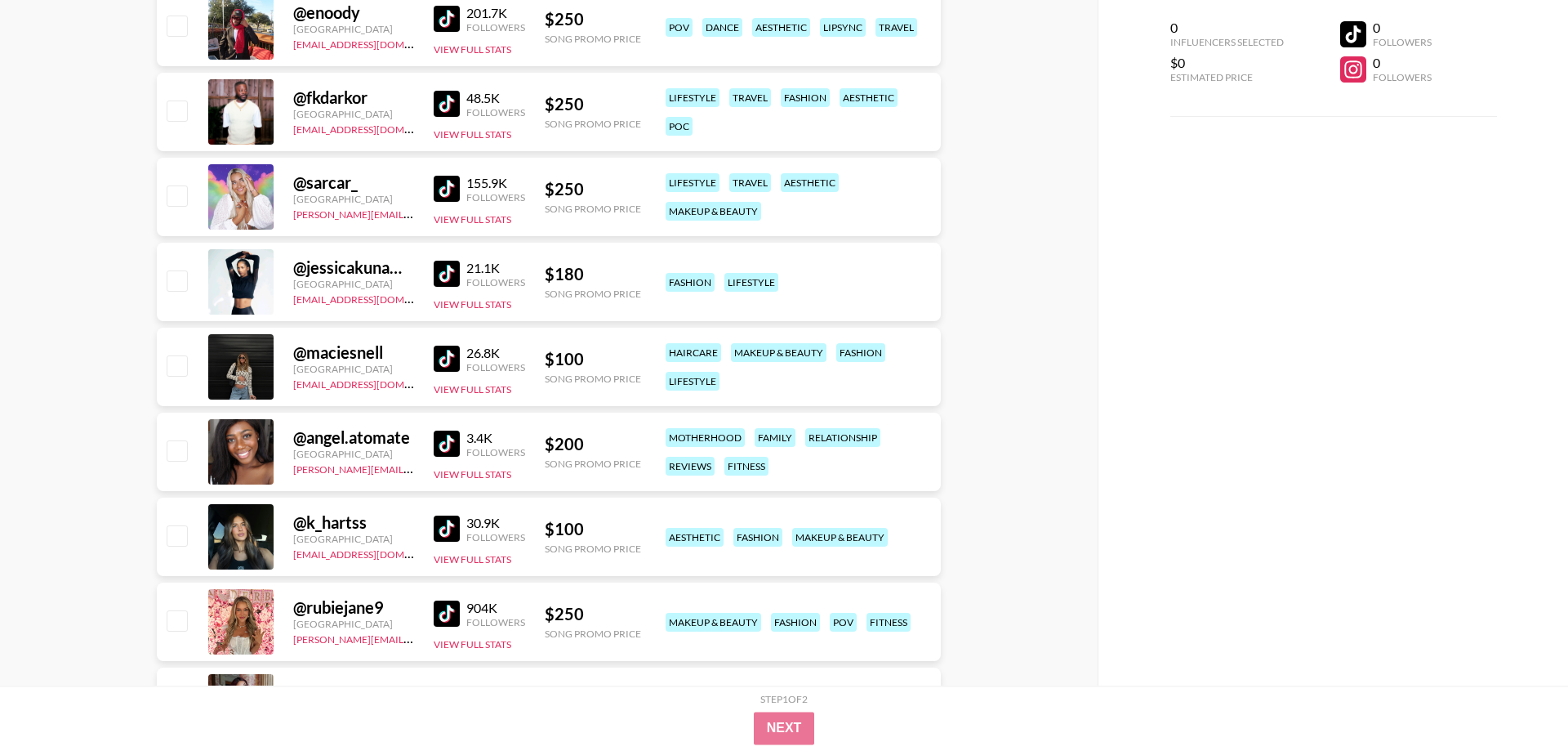
scroll to position [11422, 0]
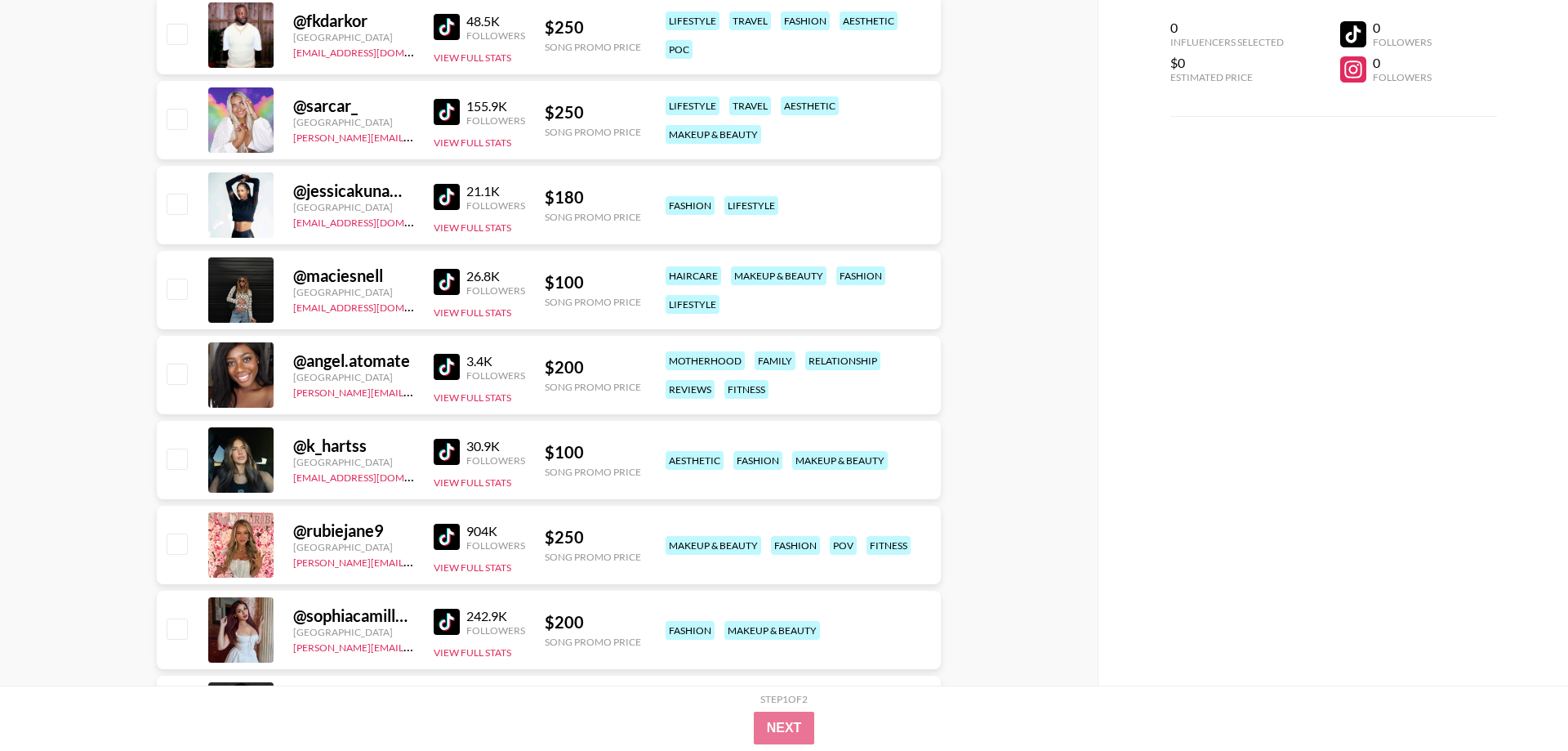
click at [433, 278] on img at bounding box center [446, 282] width 27 height 27
click at [445, 453] on img at bounding box center [446, 452] width 27 height 27
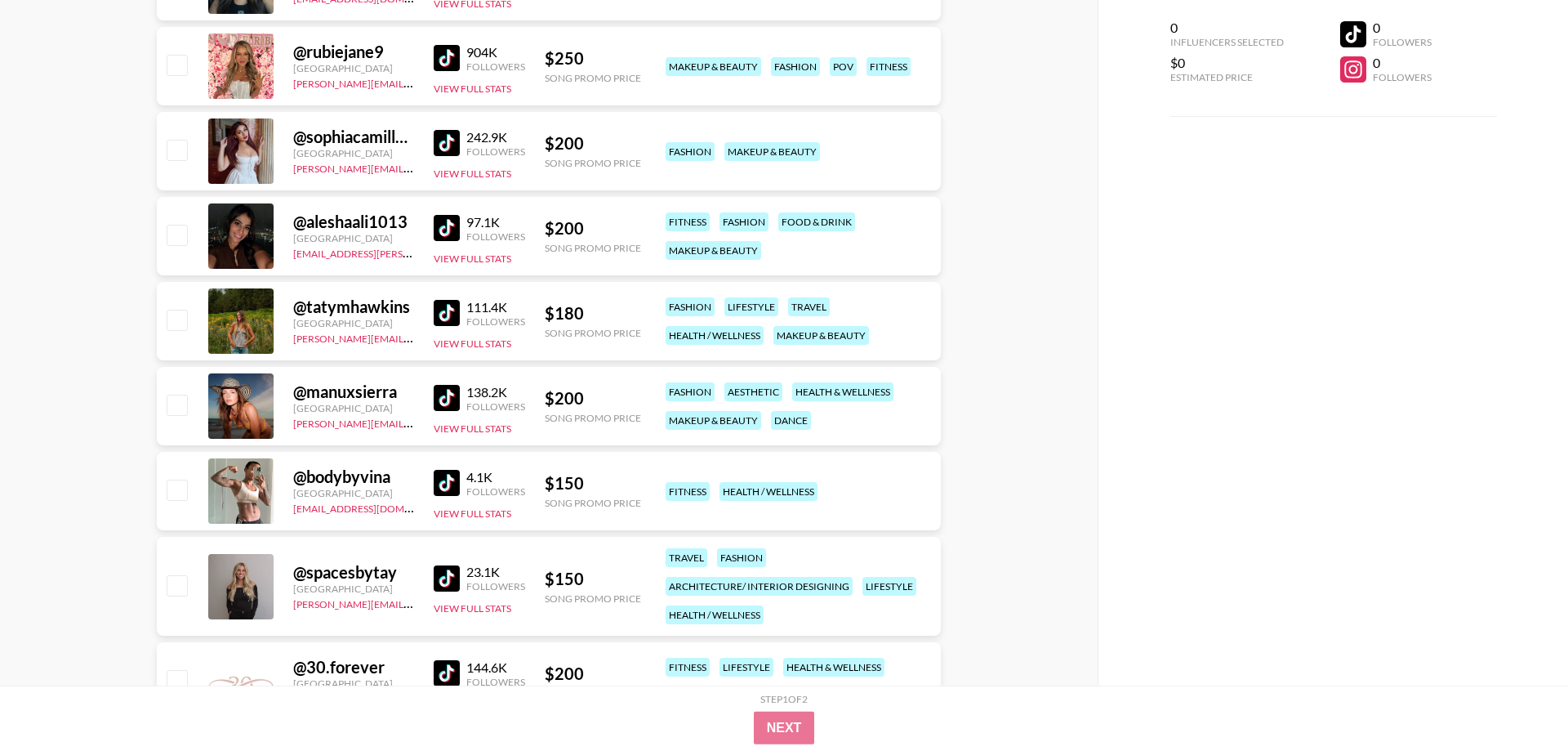
scroll to position [11922, 0]
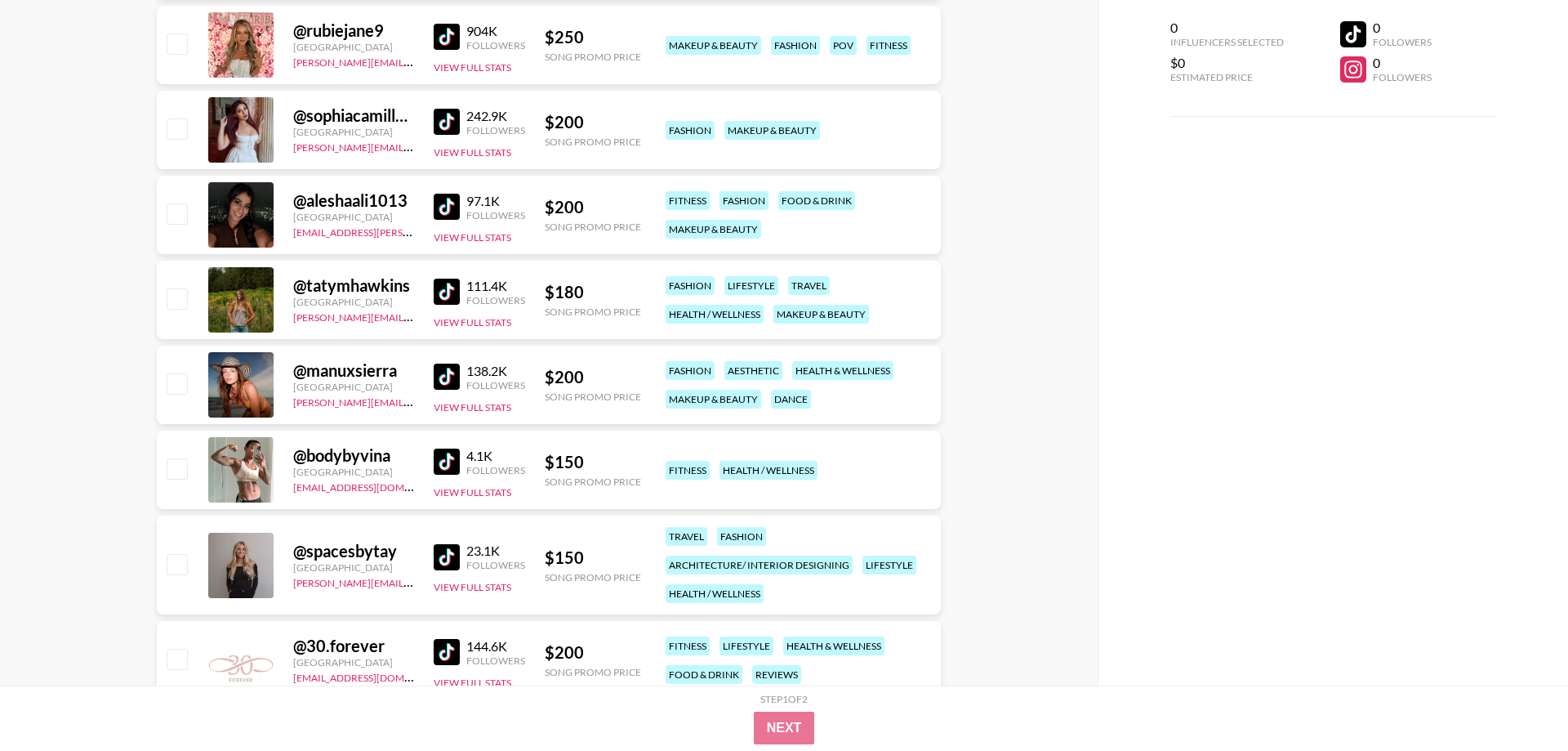
click at [457, 295] on img at bounding box center [446, 292] width 27 height 27
click at [454, 384] on img at bounding box center [446, 377] width 27 height 27
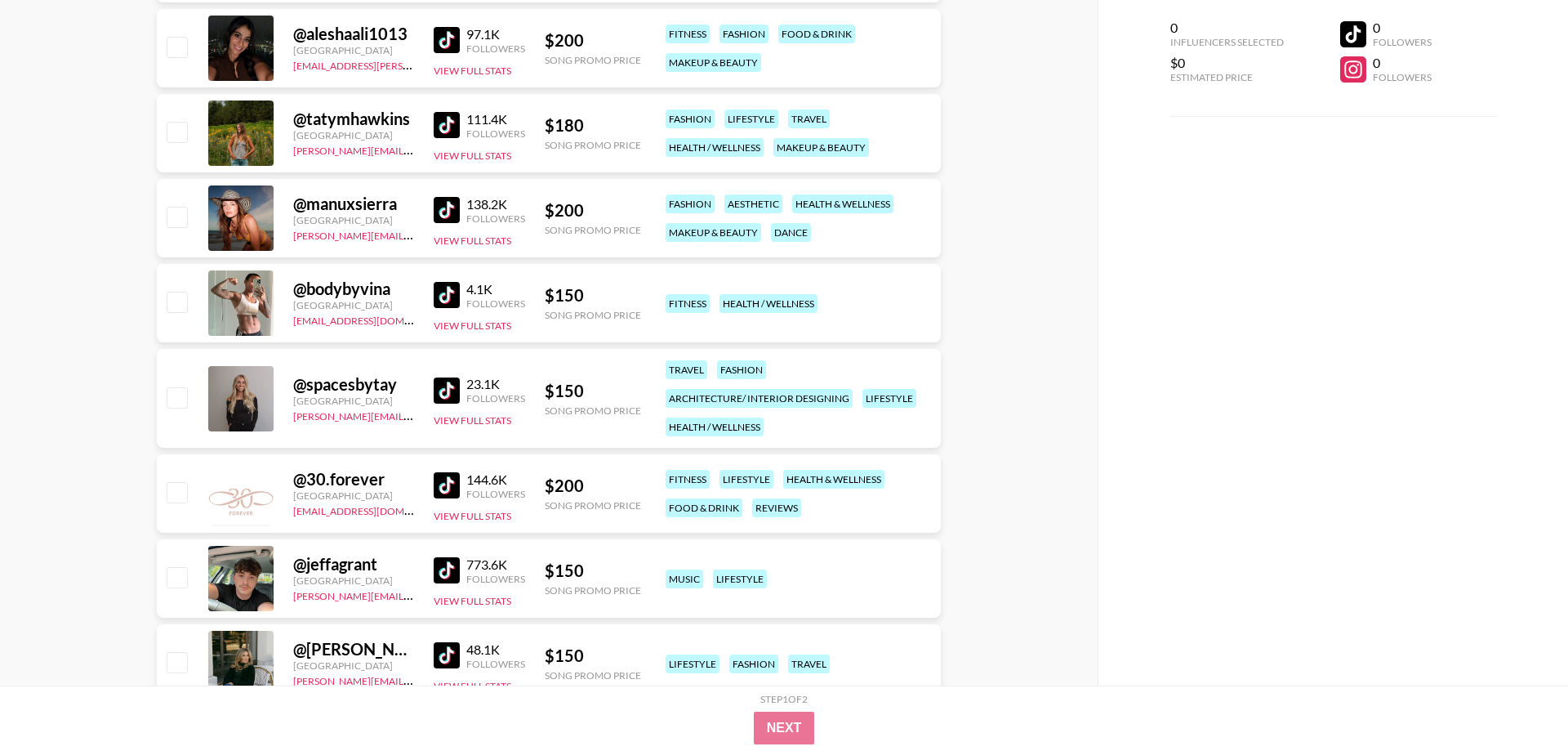
click at [452, 395] on img at bounding box center [446, 391] width 27 height 27
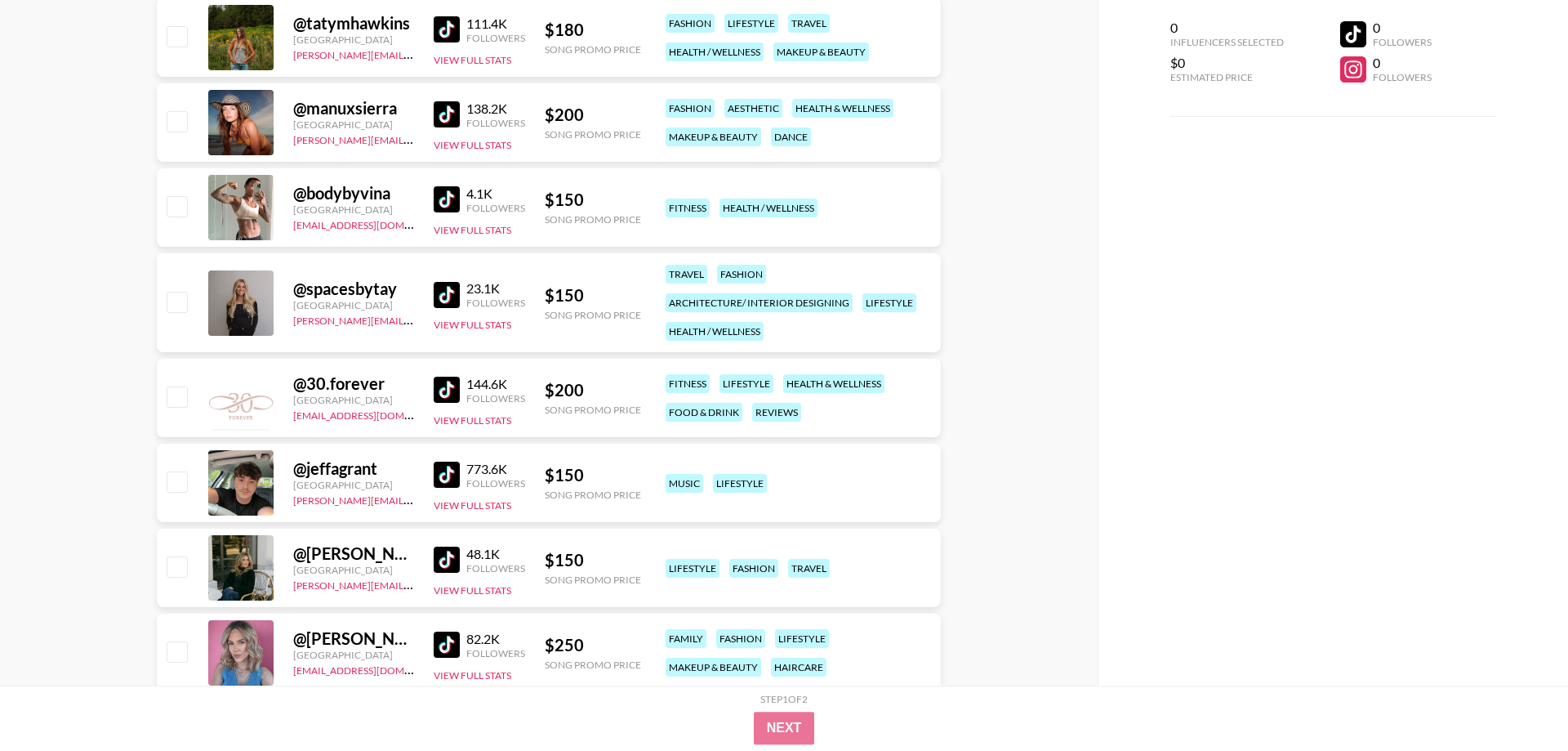
scroll to position [12255, 0]
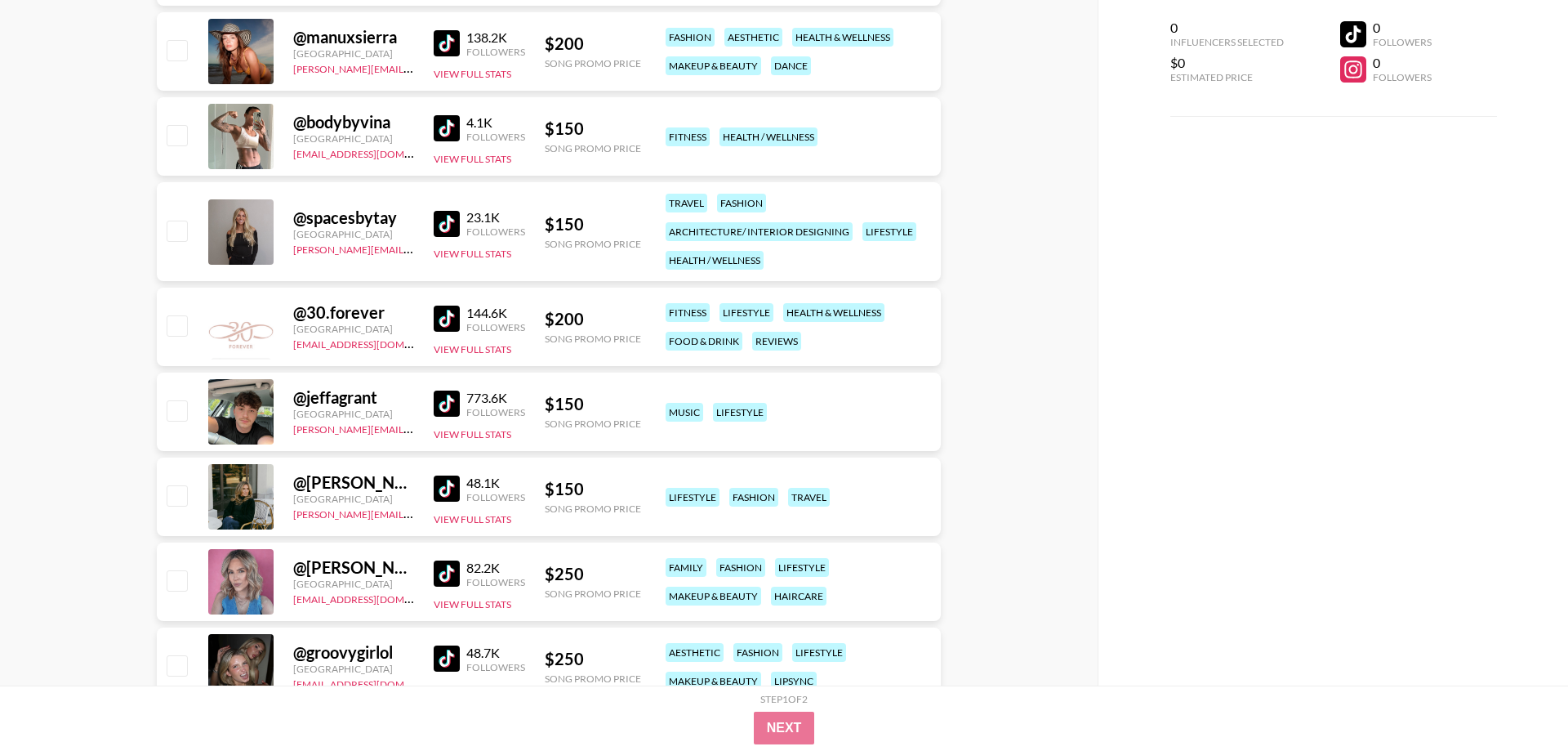
click at [448, 483] on img at bounding box center [446, 489] width 27 height 27
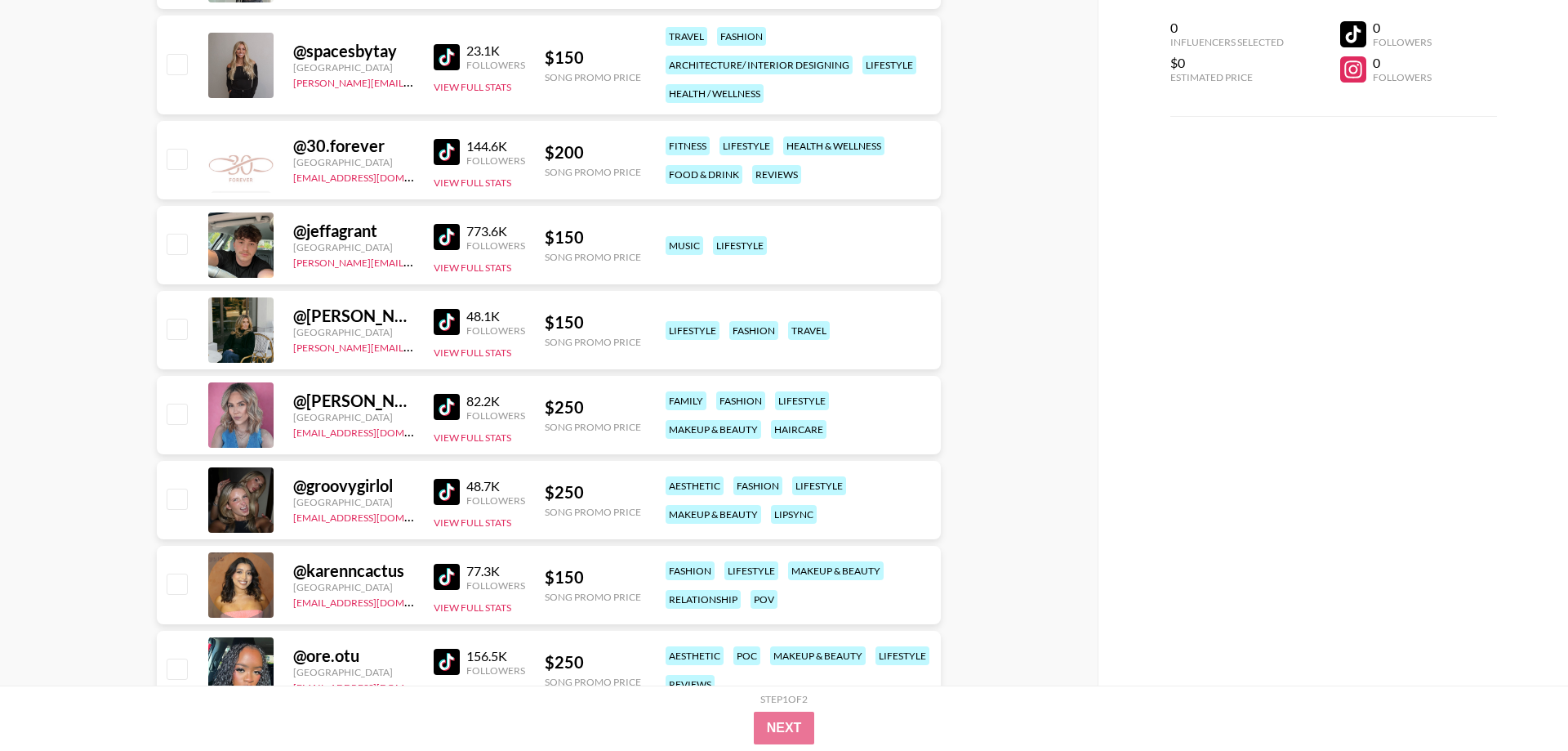
scroll to position [12673, 0]
